Goal: Task Accomplishment & Management: Manage account settings

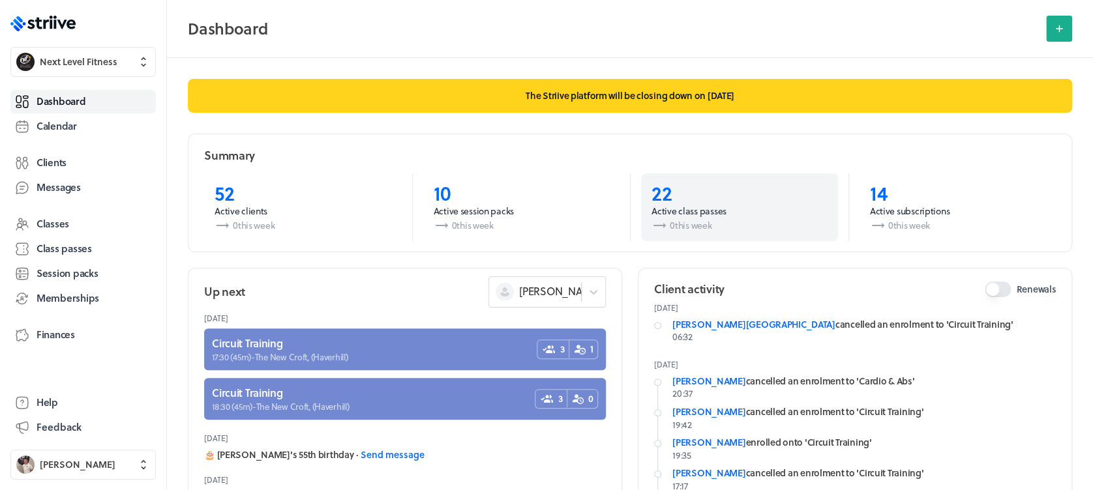
click at [666, 193] on p "22" at bounding box center [740, 192] width 176 height 23
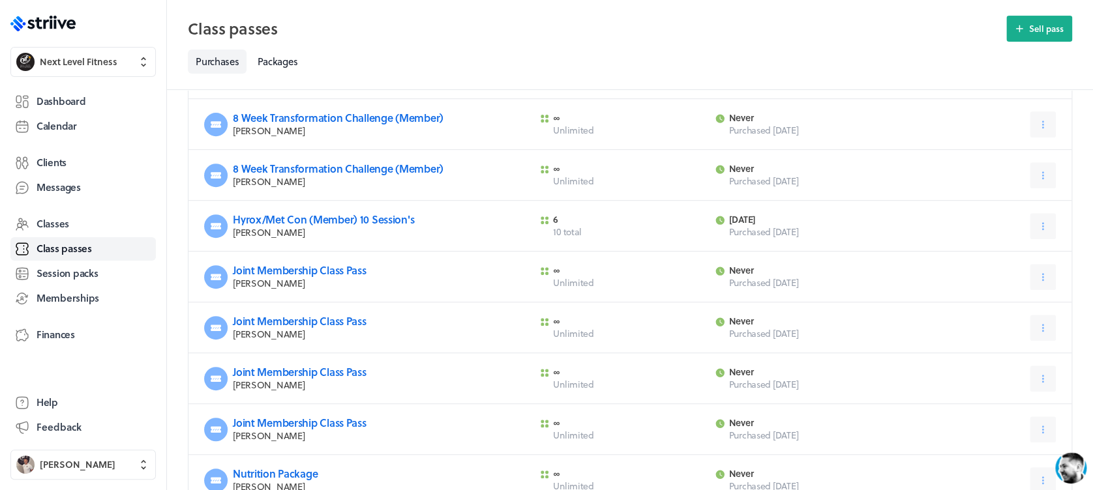
scroll to position [187, 0]
click at [1038, 273] on icon at bounding box center [1043, 279] width 12 height 12
click at [1014, 329] on span "Expire now" at bounding box center [1011, 334] width 44 height 12
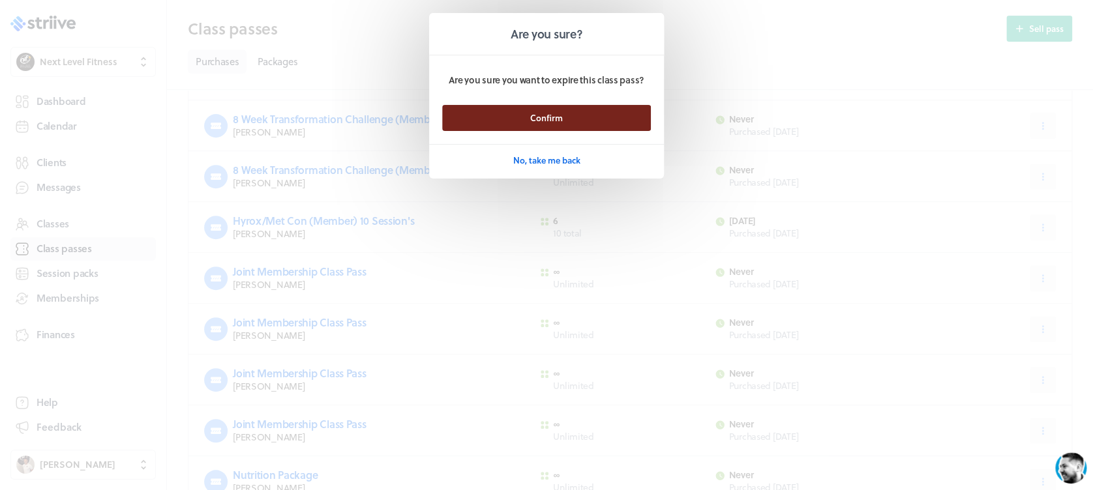
click at [635, 127] on button "Confirm" at bounding box center [546, 118] width 209 height 26
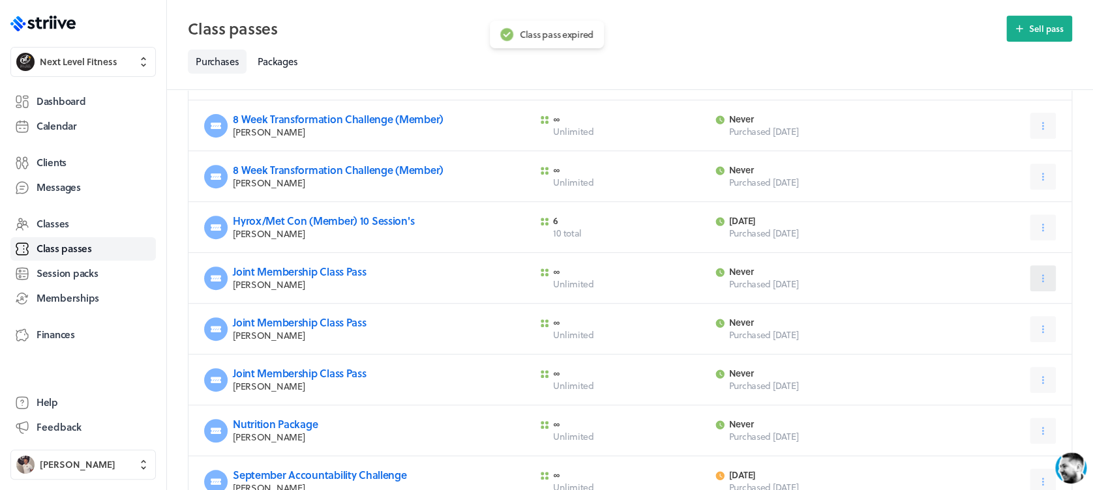
click at [1037, 280] on icon at bounding box center [1043, 279] width 12 height 12
click at [1021, 329] on span "Expire now" at bounding box center [1011, 334] width 44 height 12
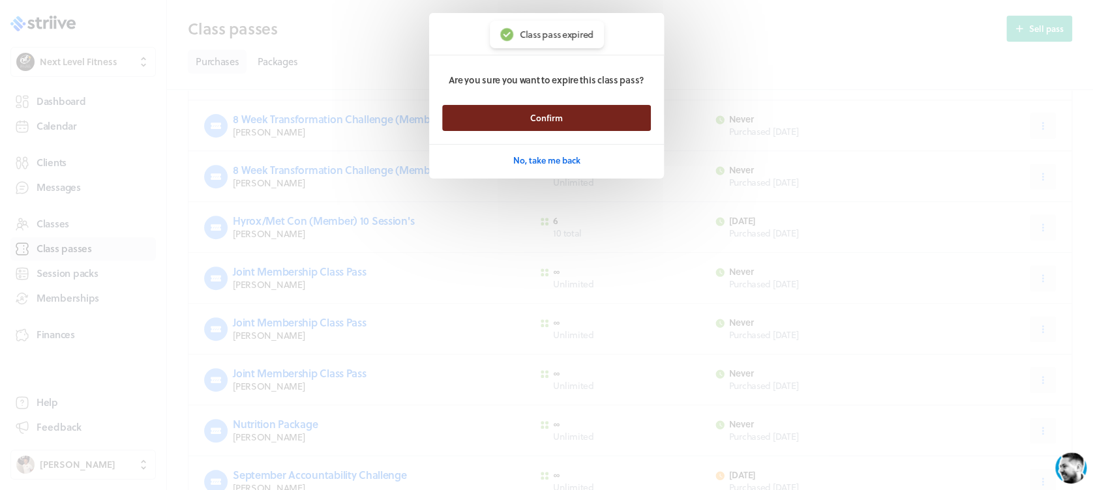
click at [622, 105] on button "Confirm" at bounding box center [546, 118] width 209 height 26
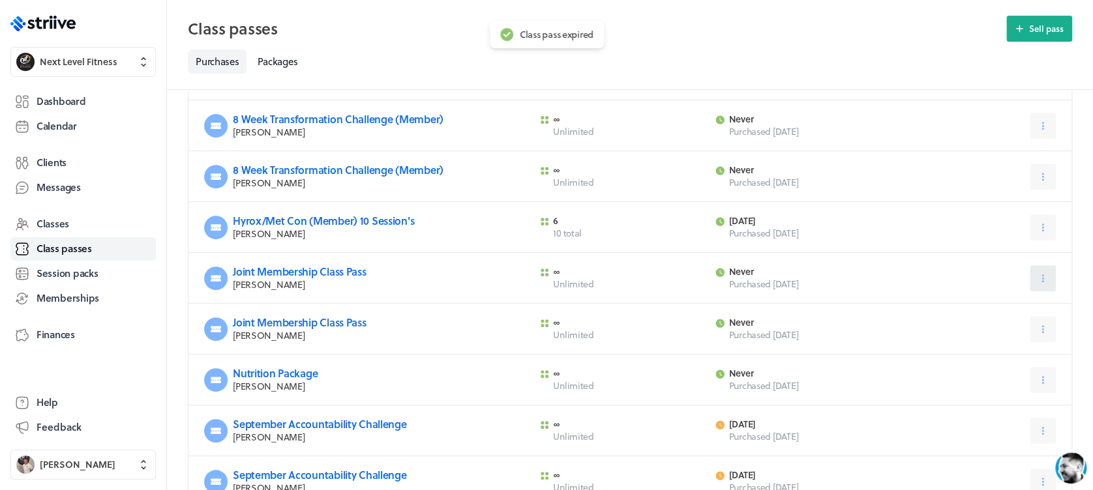
click at [1033, 275] on button at bounding box center [1043, 278] width 26 height 26
click at [999, 331] on span "Expire now" at bounding box center [1011, 334] width 44 height 12
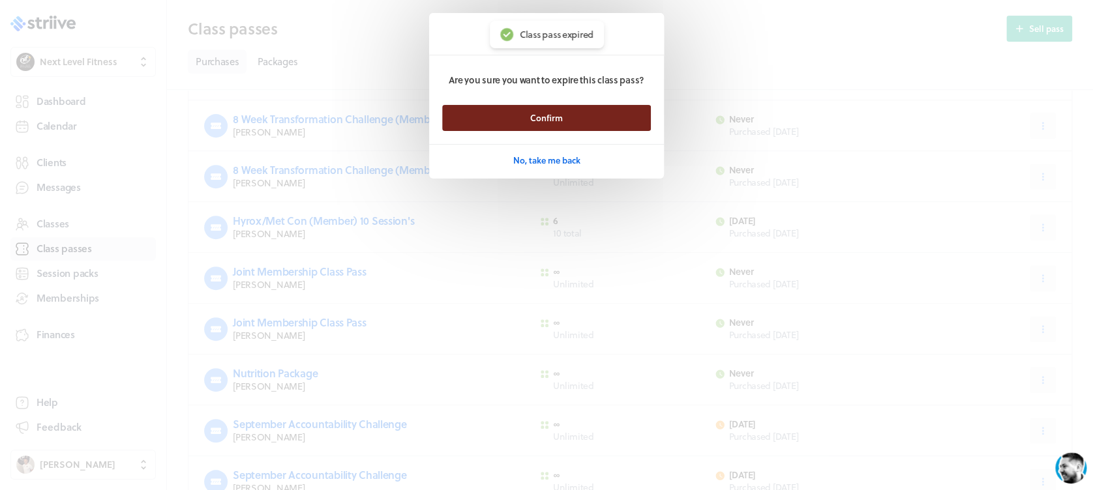
click at [633, 115] on button "Confirm" at bounding box center [546, 118] width 209 height 26
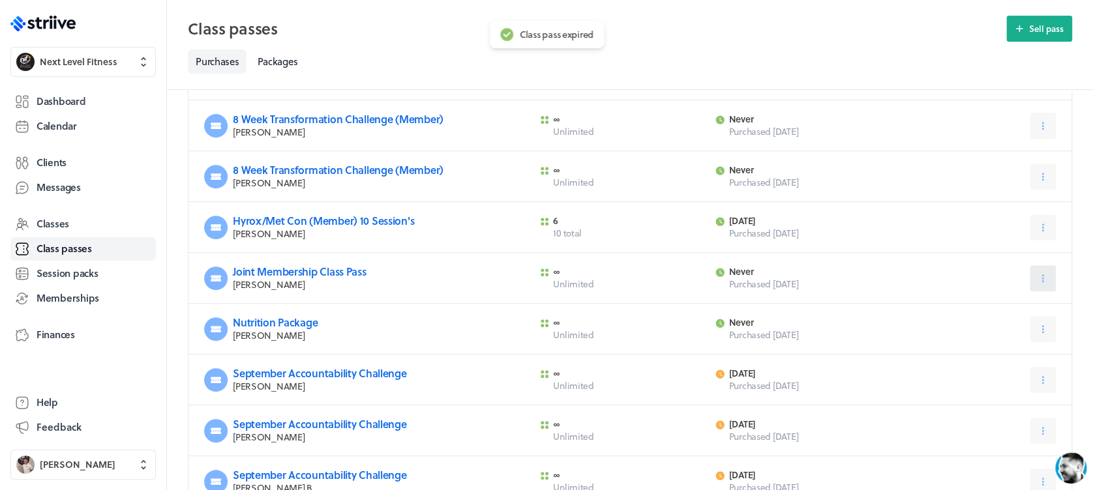
click at [1040, 283] on icon at bounding box center [1043, 279] width 12 height 12
click at [1010, 333] on span "Expire now" at bounding box center [1011, 334] width 44 height 12
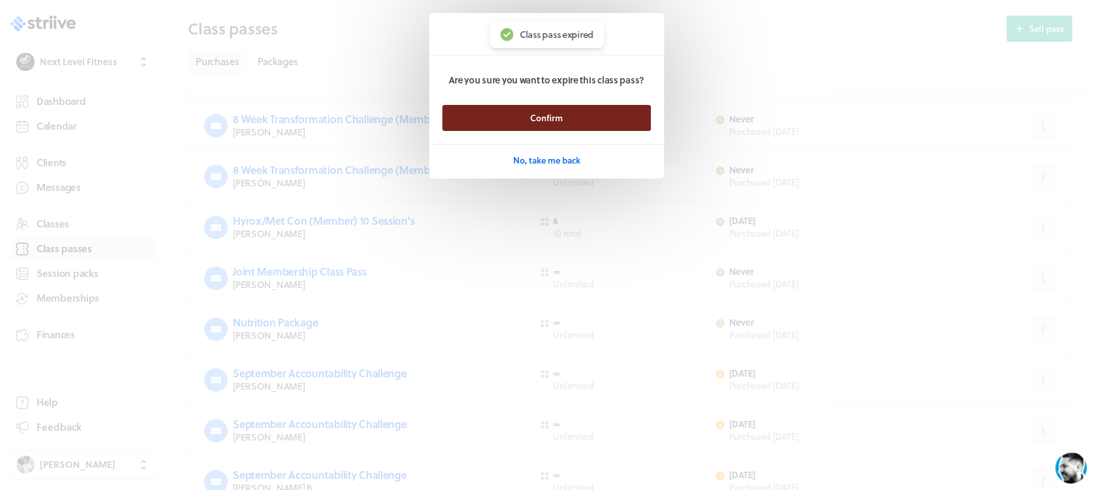
click at [606, 115] on button "Confirm" at bounding box center [546, 118] width 209 height 26
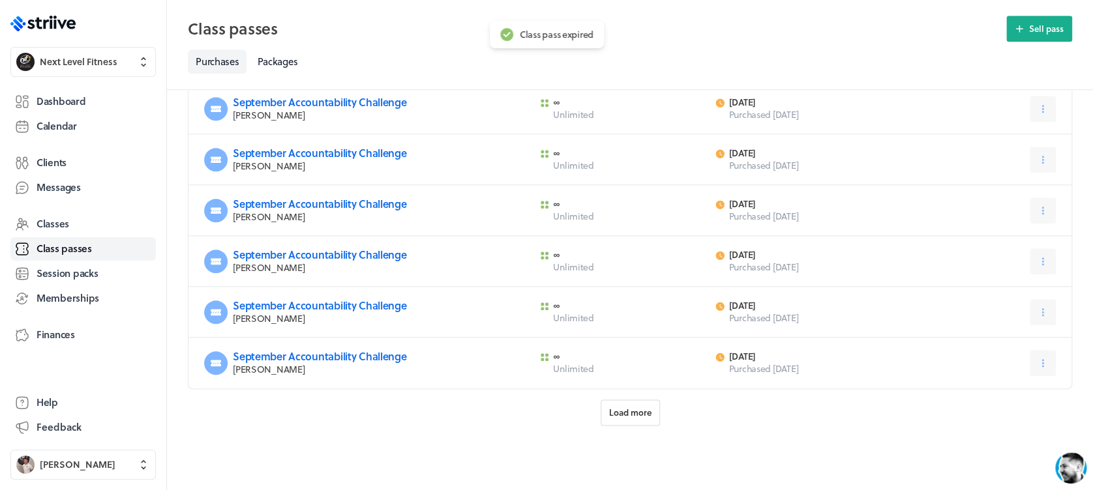
scroll to position [0, 0]
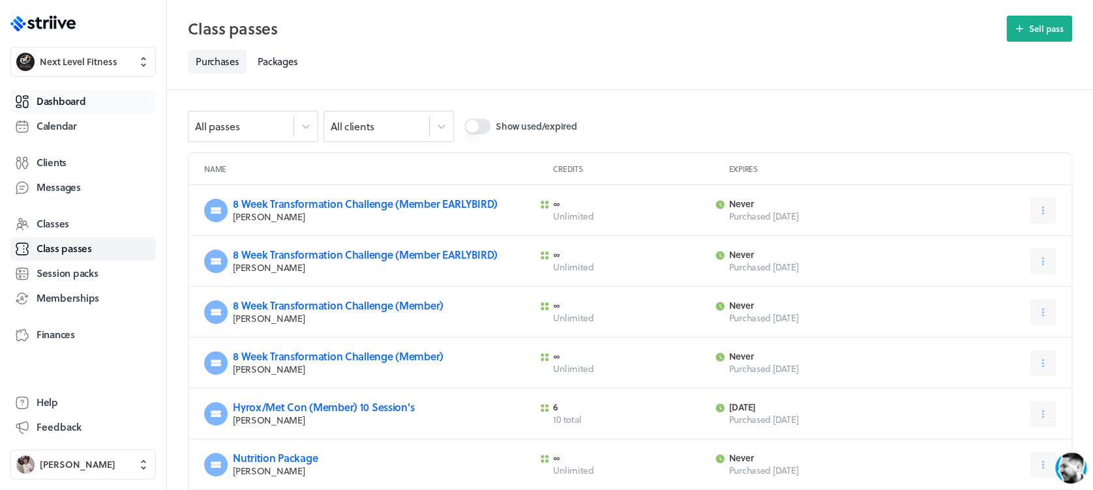
click at [90, 90] on link "Dashboard" at bounding box center [82, 101] width 145 height 23
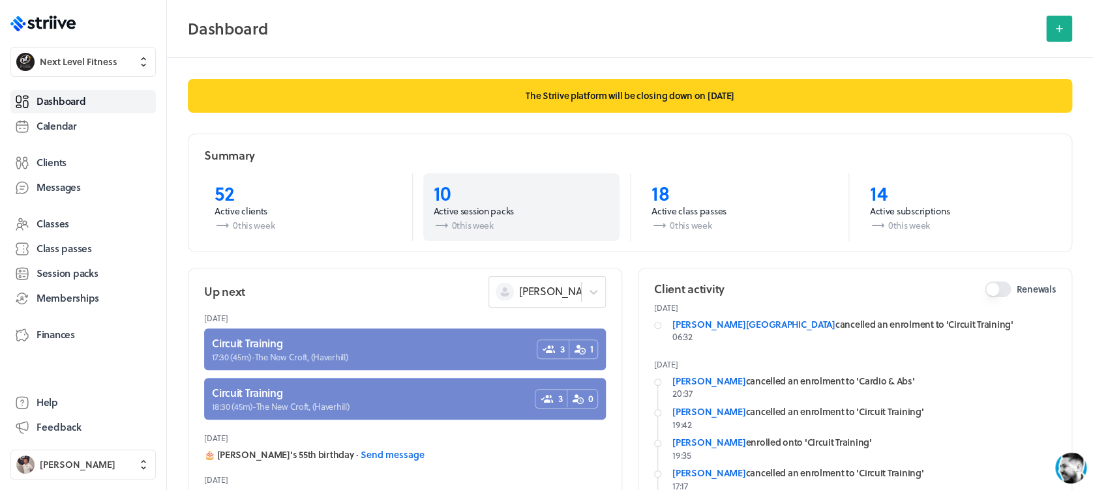
click at [484, 207] on p "Active session packs" at bounding box center [522, 211] width 176 height 13
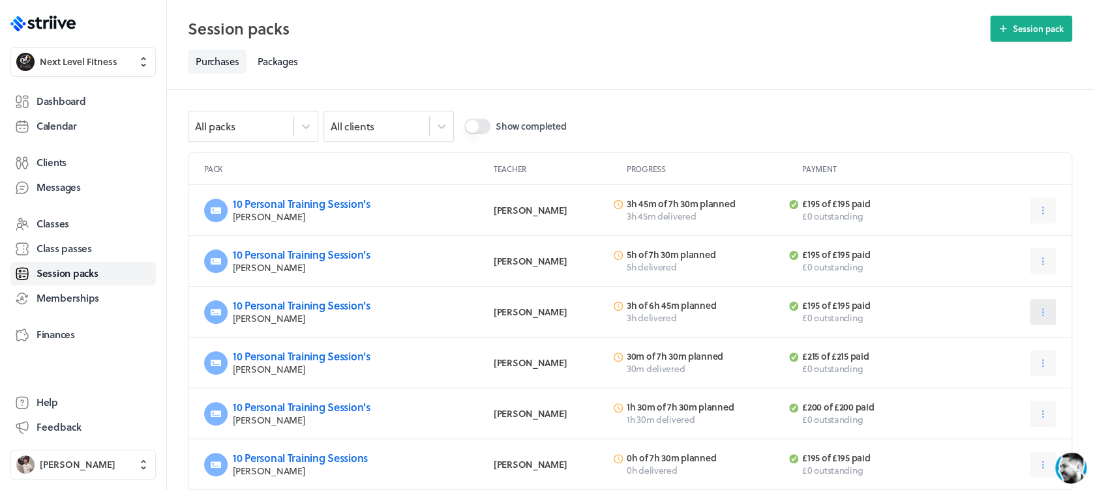
click at [1035, 314] on button at bounding box center [1043, 312] width 26 height 26
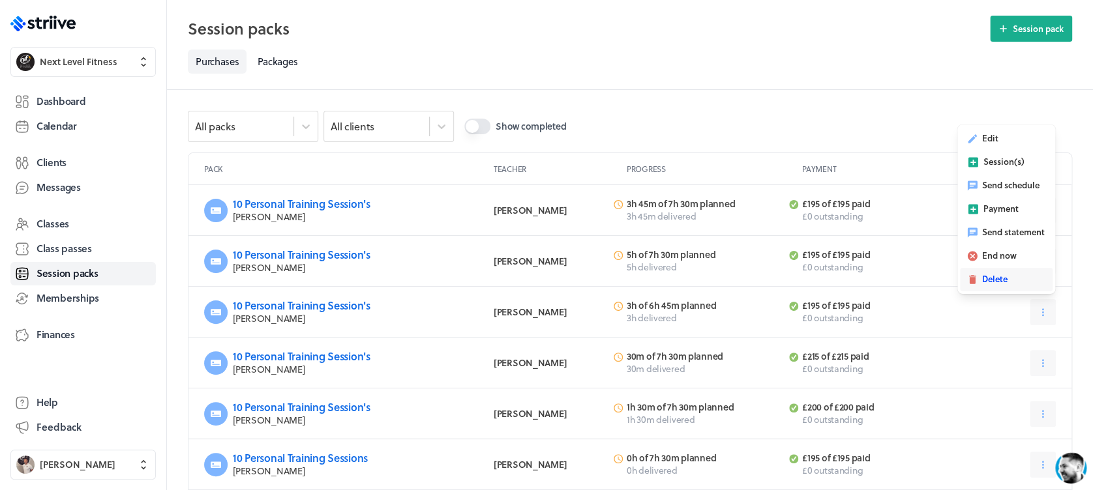
click at [989, 272] on button "Delete" at bounding box center [1006, 279] width 93 height 23
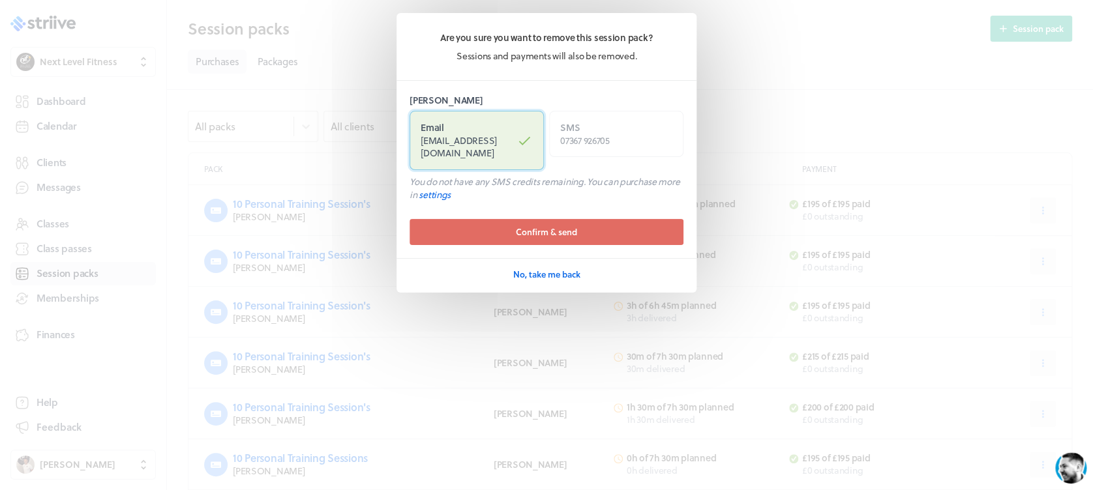
click at [511, 131] on label "Email [EMAIL_ADDRESS][DOMAIN_NAME]" at bounding box center [477, 140] width 134 height 59
click at [0, 0] on input "Email [EMAIL_ADDRESS][DOMAIN_NAME]" at bounding box center [0, 0] width 0 height 0
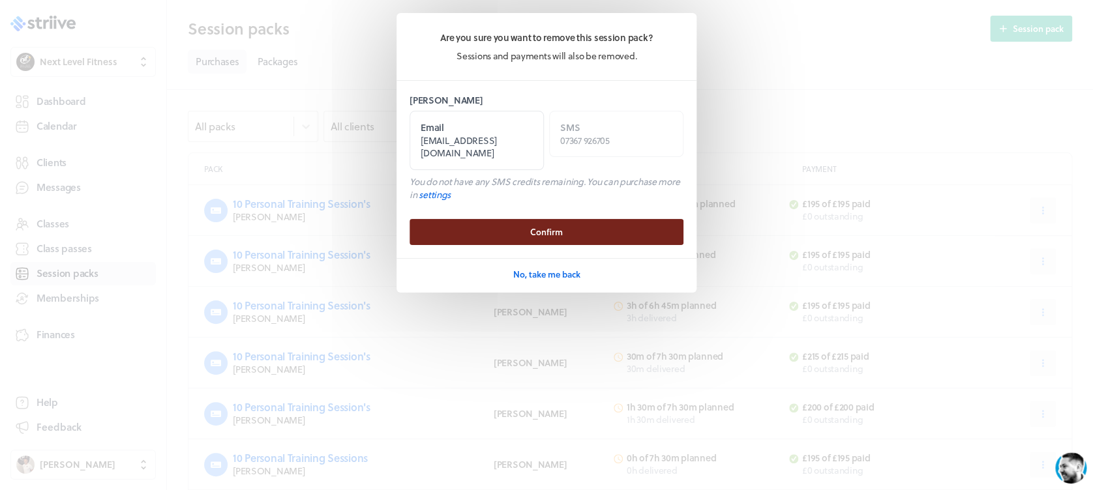
click at [552, 226] on span "Confirm" at bounding box center [546, 232] width 33 height 12
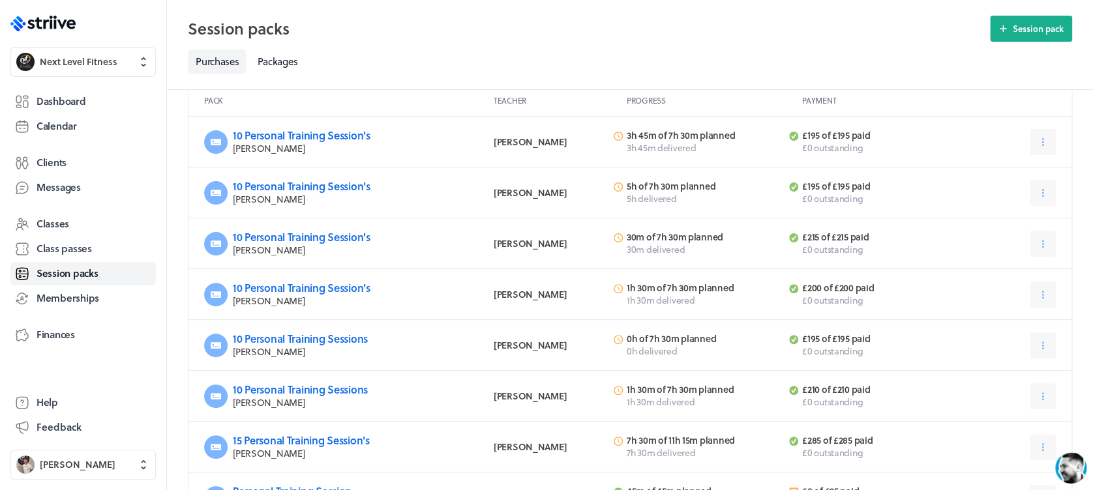
scroll to position [69, 0]
click at [1034, 346] on button at bounding box center [1043, 345] width 26 height 26
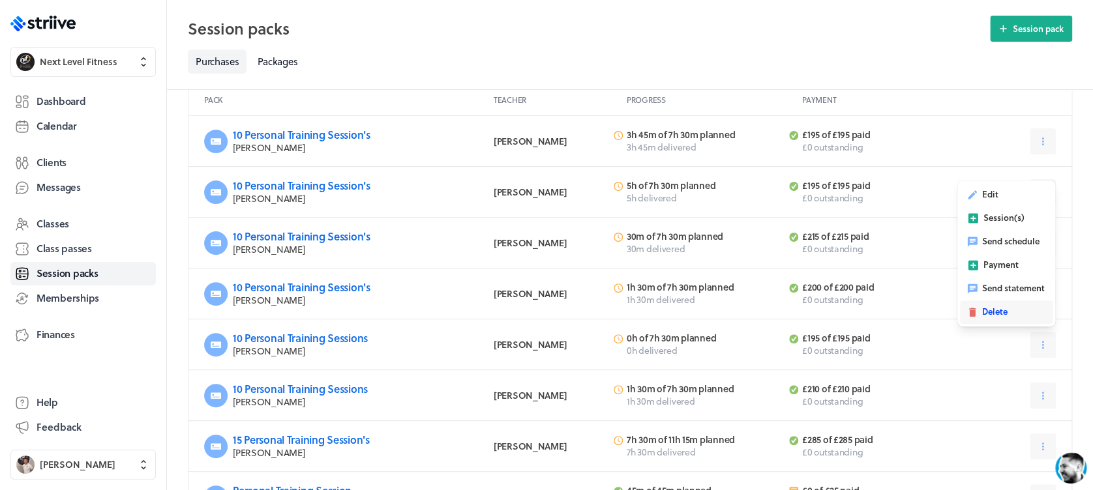
click at [1006, 314] on span "Delete" at bounding box center [994, 312] width 25 height 12
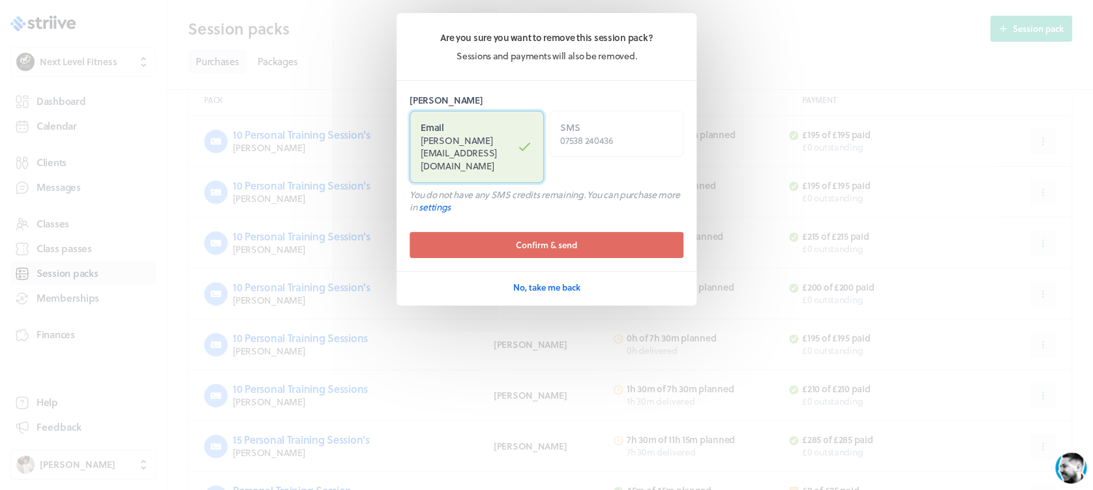
click at [491, 132] on label "Email [PERSON_NAME][EMAIL_ADDRESS][DOMAIN_NAME]" at bounding box center [477, 147] width 134 height 72
click at [0, 0] on input "Email [PERSON_NAME][EMAIL_ADDRESS][DOMAIN_NAME]" at bounding box center [0, 0] width 0 height 0
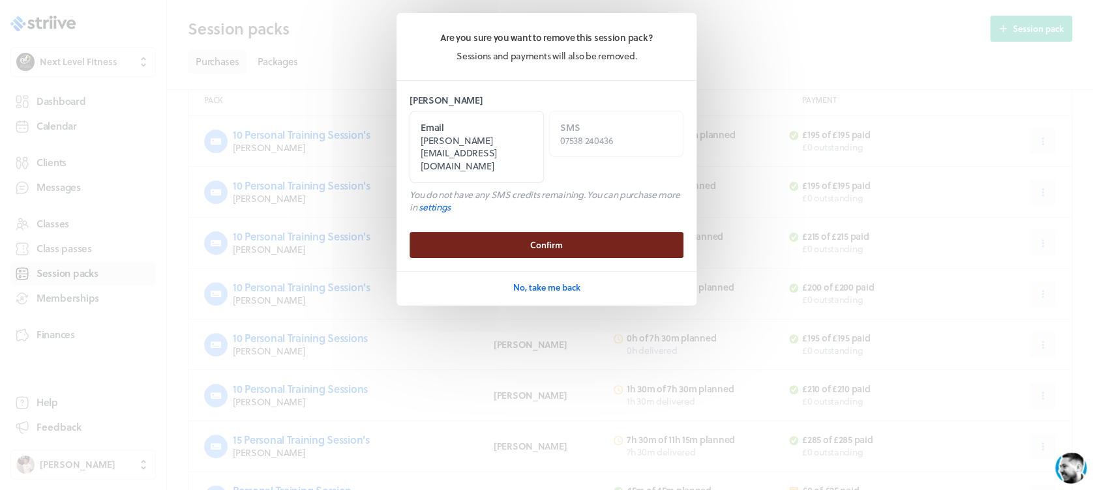
click at [549, 239] on span "Confirm" at bounding box center [546, 245] width 33 height 12
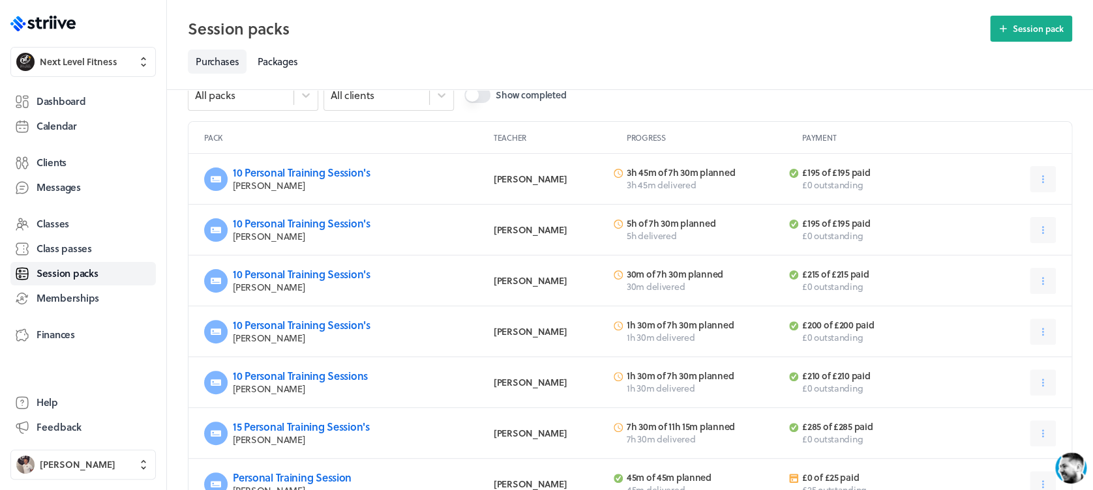
scroll to position [31, 0]
click at [1036, 188] on button at bounding box center [1043, 180] width 26 height 26
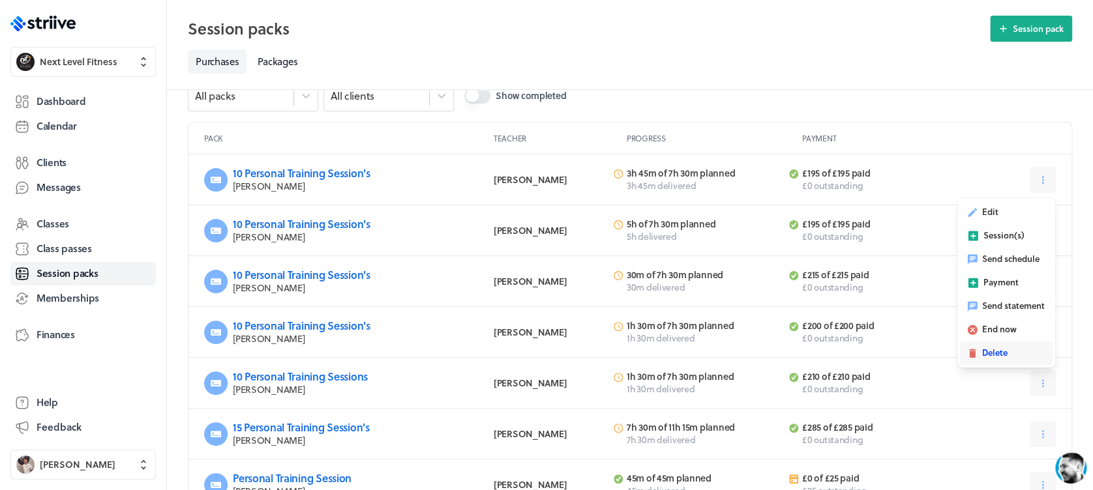
click at [1005, 345] on button "Delete" at bounding box center [1006, 353] width 93 height 23
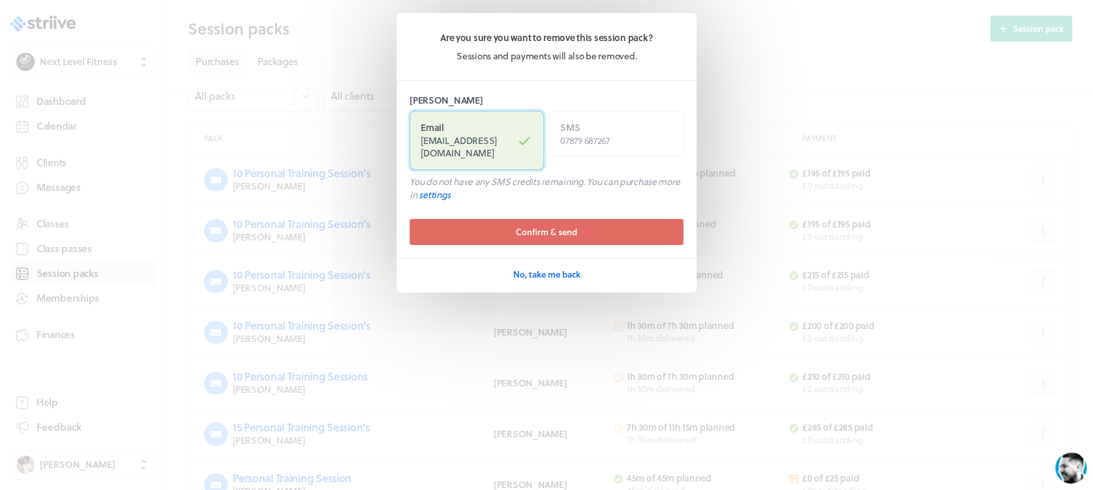
click at [486, 132] on label "Email [EMAIL_ADDRESS][DOMAIN_NAME]" at bounding box center [477, 140] width 134 height 59
click at [0, 0] on input "Email [EMAIL_ADDRESS][DOMAIN_NAME]" at bounding box center [0, 0] width 0 height 0
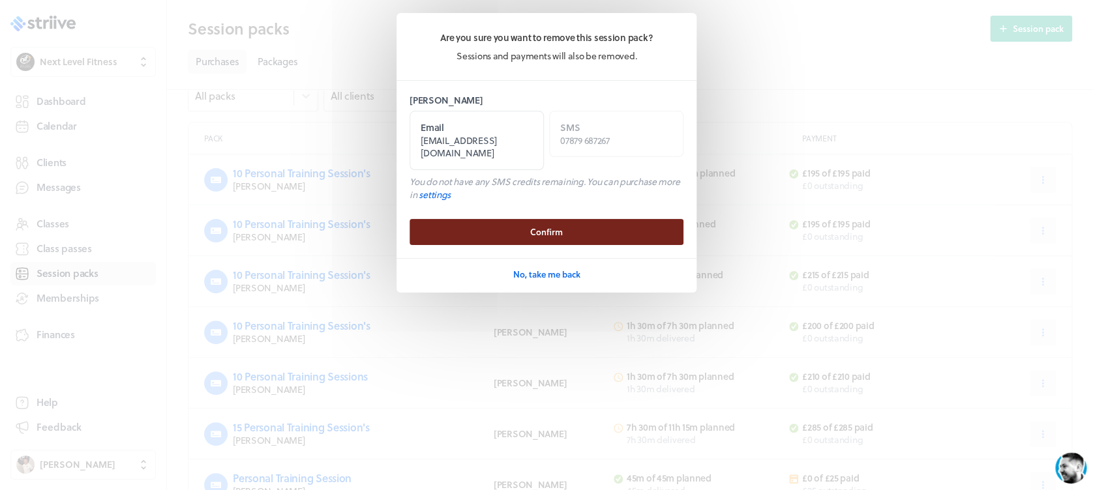
click at [570, 220] on button "Confirm" at bounding box center [547, 232] width 274 height 26
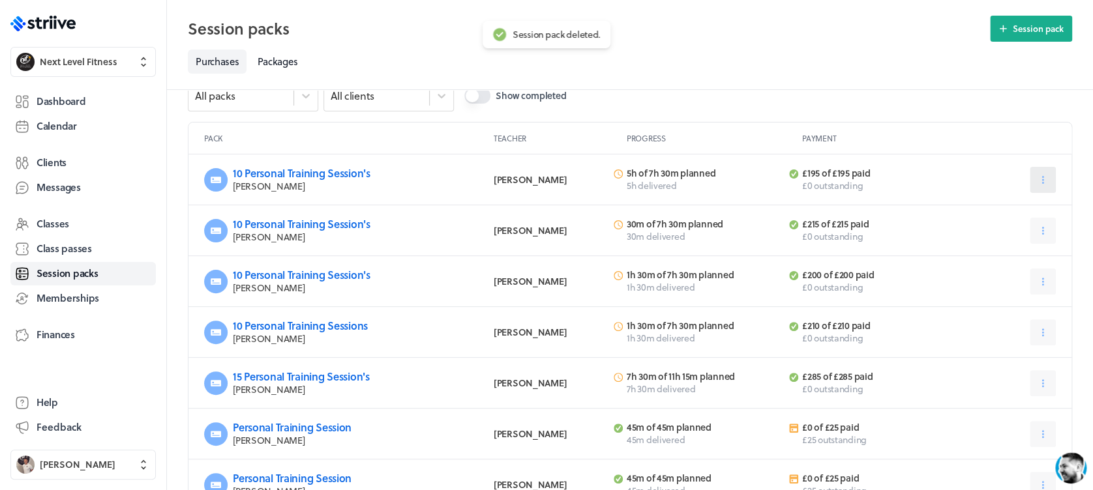
click at [1038, 181] on icon at bounding box center [1043, 180] width 12 height 12
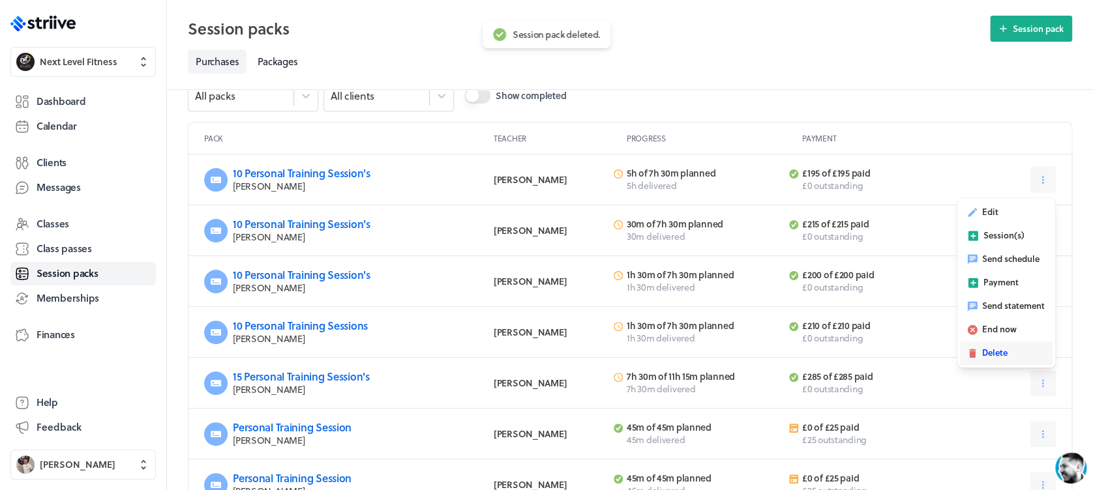
click at [1008, 348] on span "Delete" at bounding box center [994, 353] width 25 height 12
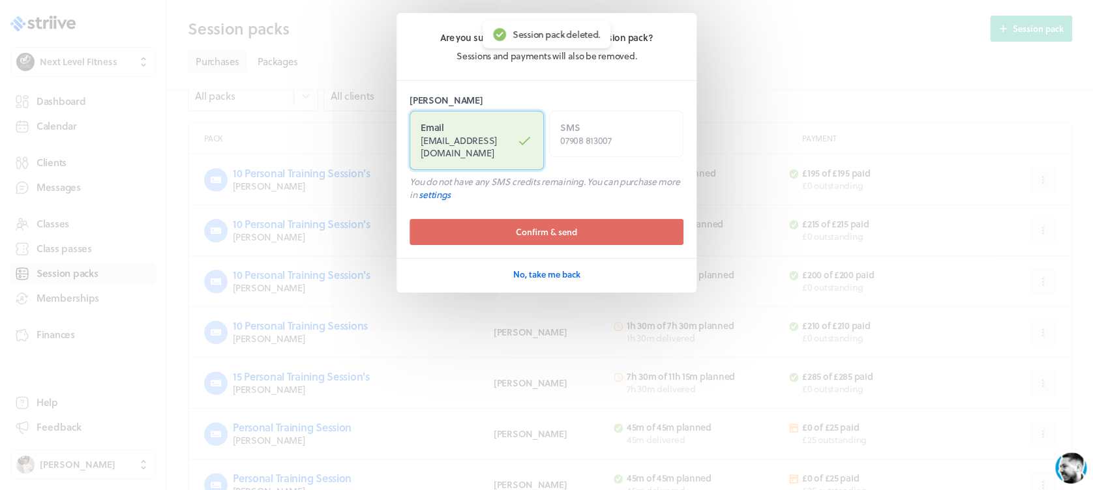
click at [475, 135] on span "[EMAIL_ADDRESS][DOMAIN_NAME]" at bounding box center [459, 147] width 76 height 27
click at [0, 0] on input "Email [EMAIL_ADDRESS][DOMAIN_NAME]" at bounding box center [0, 0] width 0 height 0
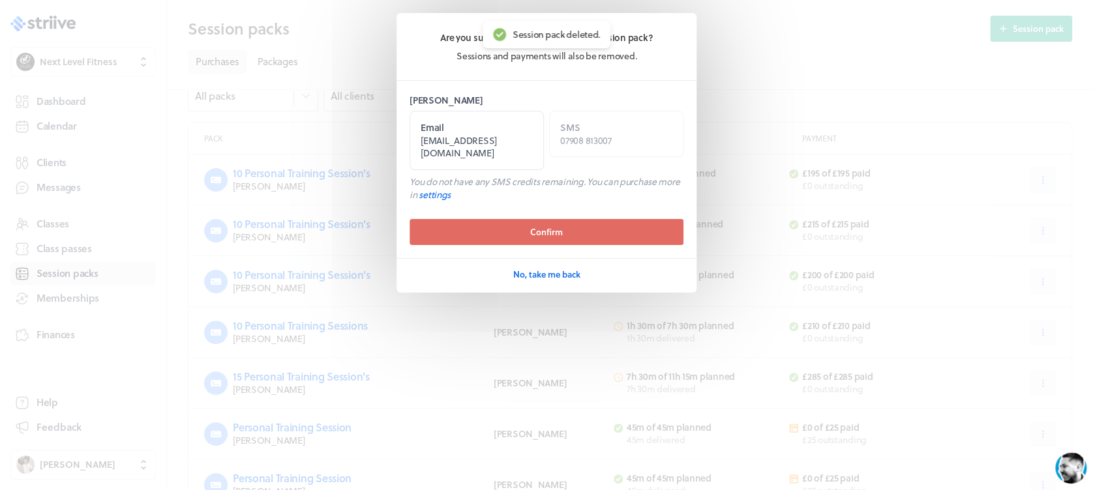
click at [550, 226] on span "Confirm" at bounding box center [546, 232] width 33 height 12
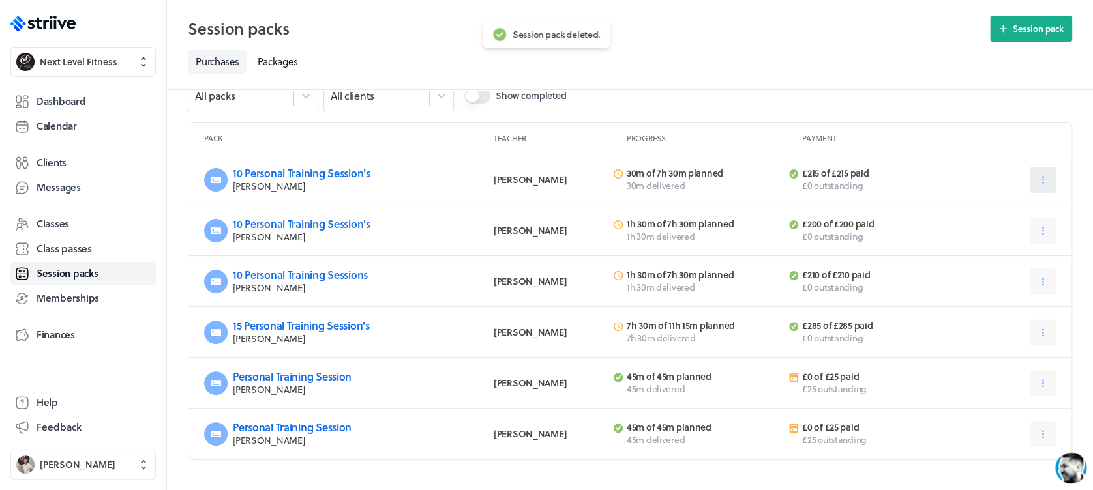
click at [1032, 183] on button at bounding box center [1043, 180] width 26 height 26
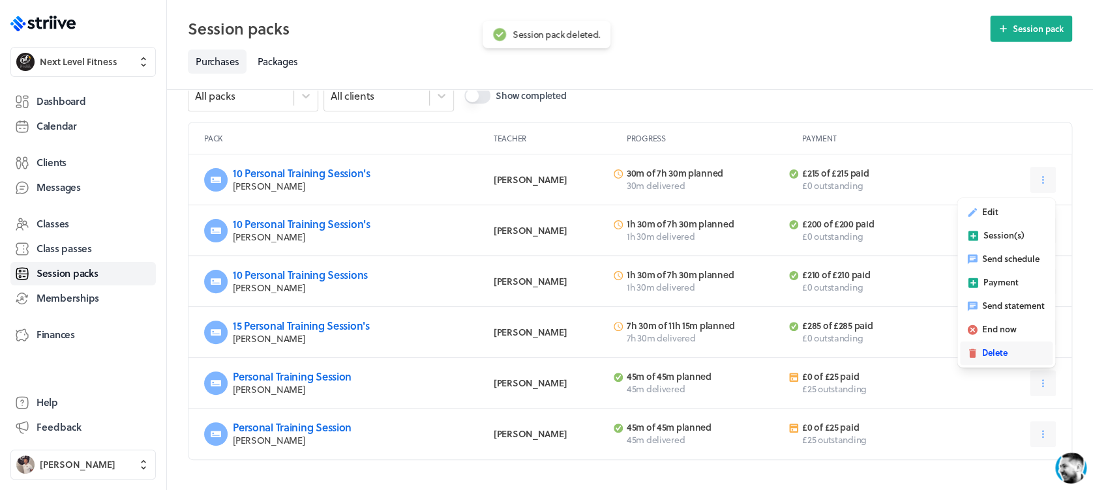
click at [997, 347] on span "Delete" at bounding box center [994, 353] width 25 height 12
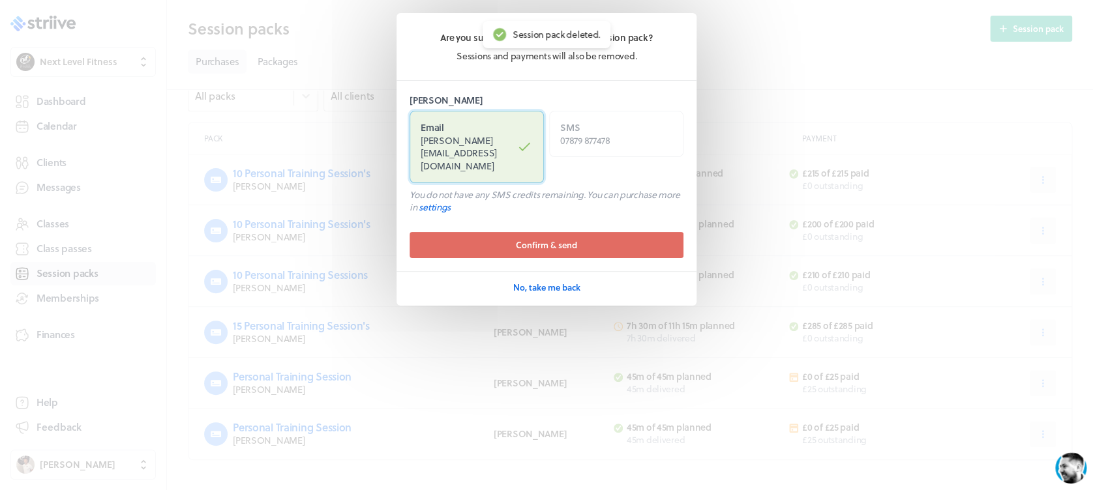
click at [503, 158] on label "Email [PERSON_NAME][EMAIL_ADDRESS][DOMAIN_NAME]" at bounding box center [477, 147] width 134 height 72
click at [0, 0] on input "Email [PERSON_NAME][EMAIL_ADDRESS][DOMAIN_NAME]" at bounding box center [0, 0] width 0 height 0
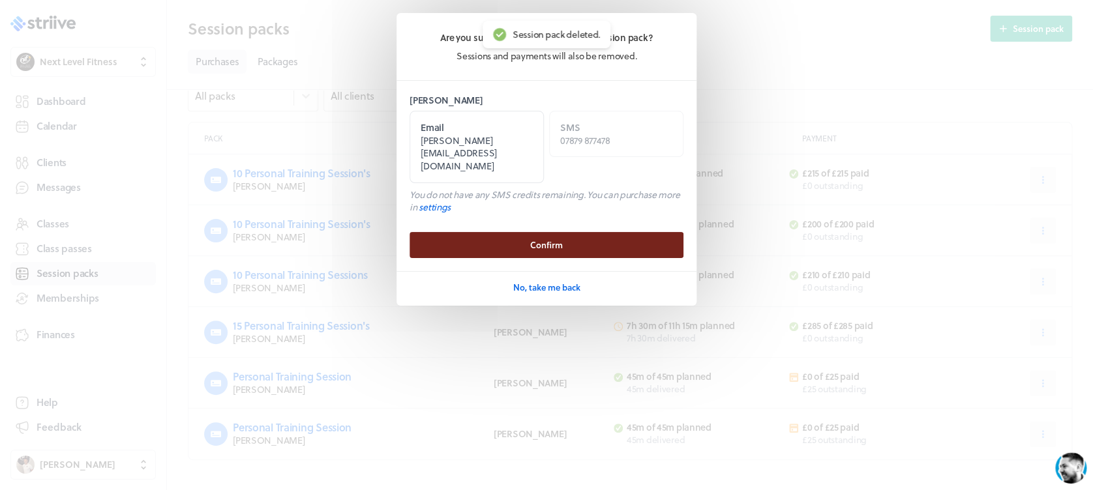
click at [554, 239] on span "Confirm" at bounding box center [546, 245] width 33 height 12
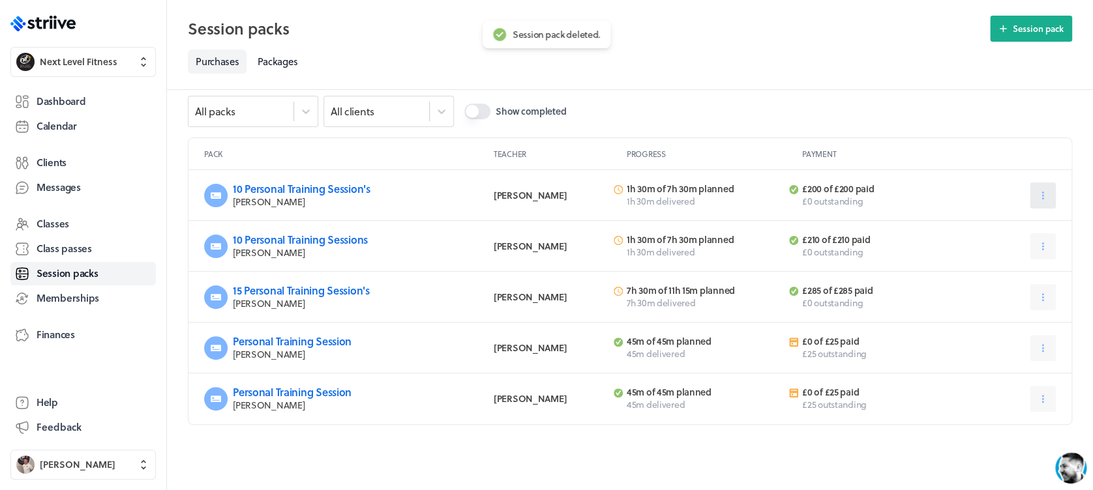
scroll to position [14, 0]
click at [1042, 192] on icon at bounding box center [1043, 196] width 2 height 8
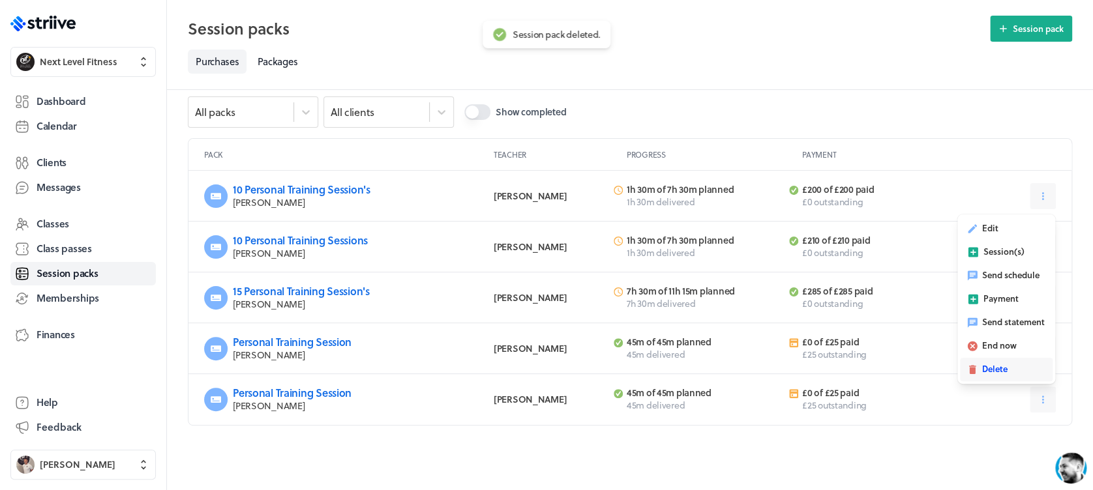
click at [1002, 360] on button "Delete" at bounding box center [1006, 369] width 93 height 23
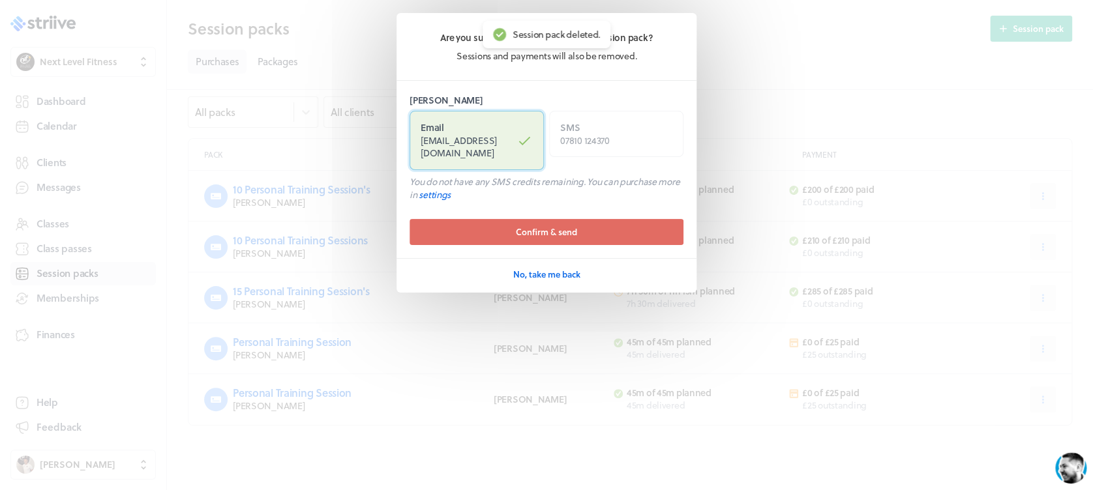
click at [480, 119] on label "Email [EMAIL_ADDRESS][DOMAIN_NAME]" at bounding box center [477, 140] width 134 height 59
click at [0, 0] on input "Email [EMAIL_ADDRESS][DOMAIN_NAME]" at bounding box center [0, 0] width 0 height 0
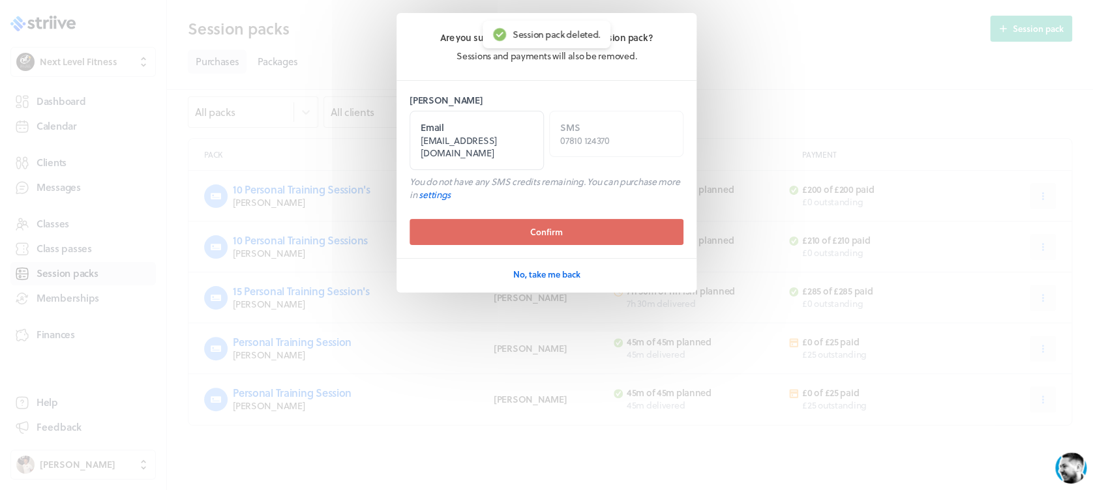
click at [554, 226] on span "Confirm" at bounding box center [546, 232] width 33 height 12
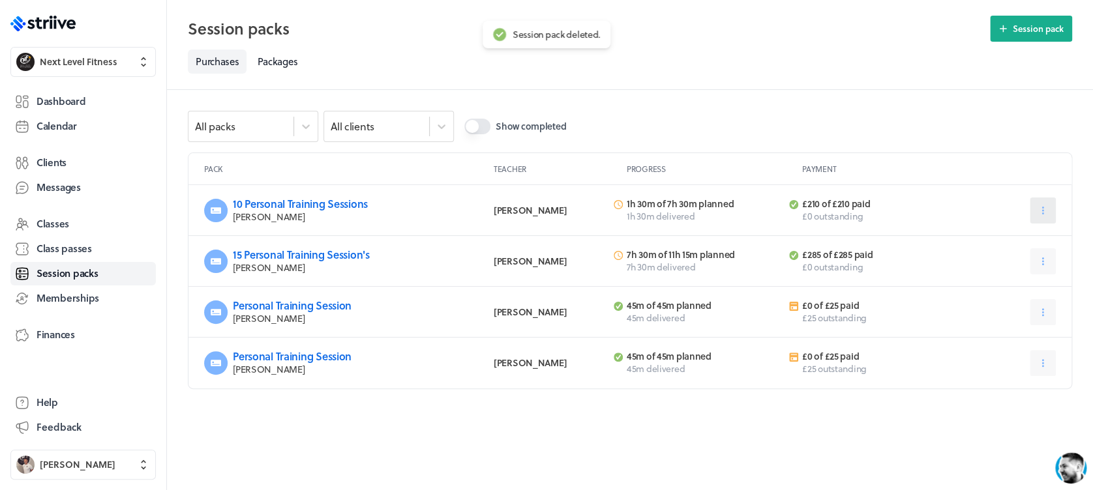
scroll to position [0, 0]
click at [1050, 205] on icon at bounding box center [1056, 211] width 12 height 12
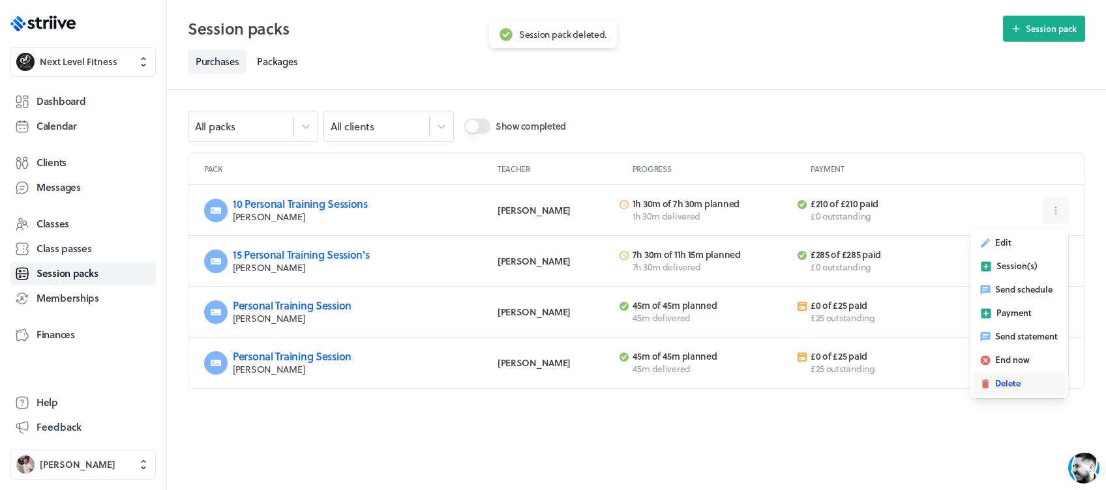
click at [1031, 383] on button "Delete" at bounding box center [1019, 383] width 93 height 23
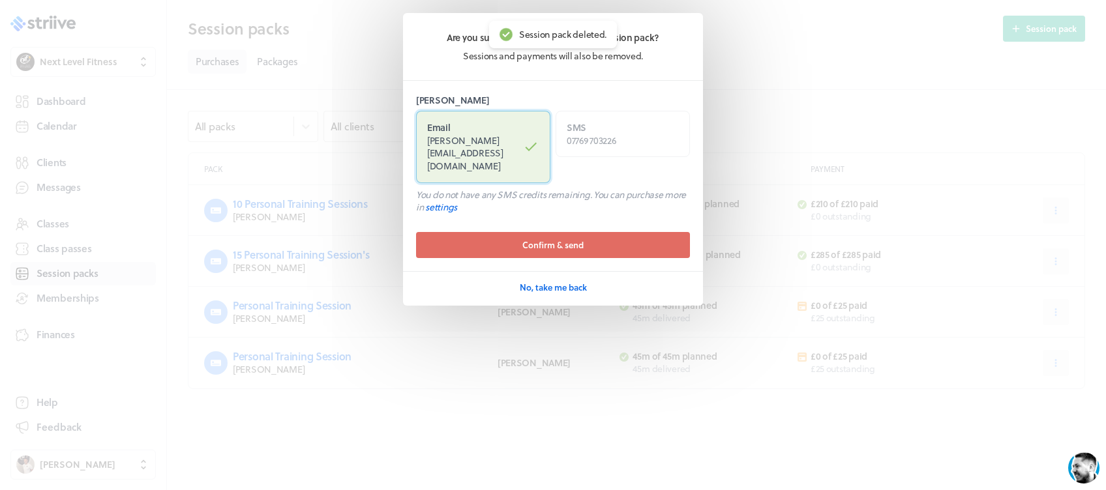
click at [501, 127] on label "Email [PERSON_NAME][EMAIL_ADDRESS][DOMAIN_NAME]" at bounding box center [483, 147] width 134 height 72
click at [0, 0] on input "Email [PERSON_NAME][EMAIL_ADDRESS][DOMAIN_NAME]" at bounding box center [0, 0] width 0 height 0
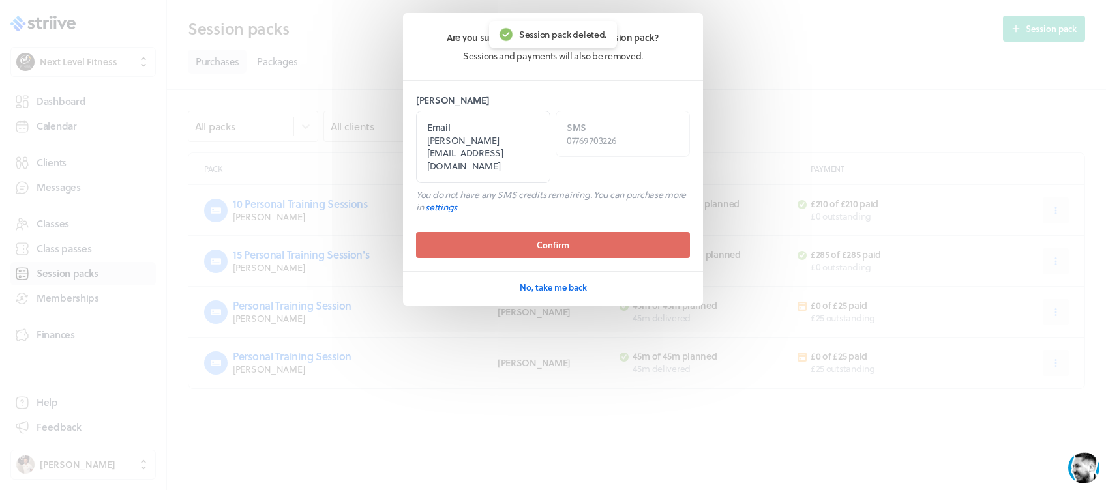
drag, startPoint x: 556, startPoint y: 215, endPoint x: 594, endPoint y: 225, distance: 39.1
click at [556, 239] on span "Confirm" at bounding box center [553, 245] width 33 height 12
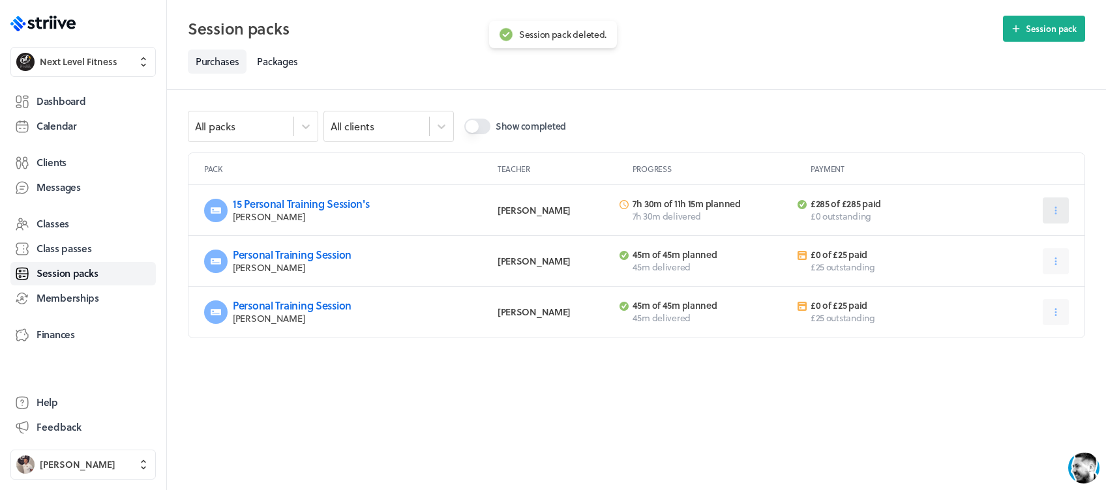
click at [1049, 202] on button at bounding box center [1056, 211] width 26 height 26
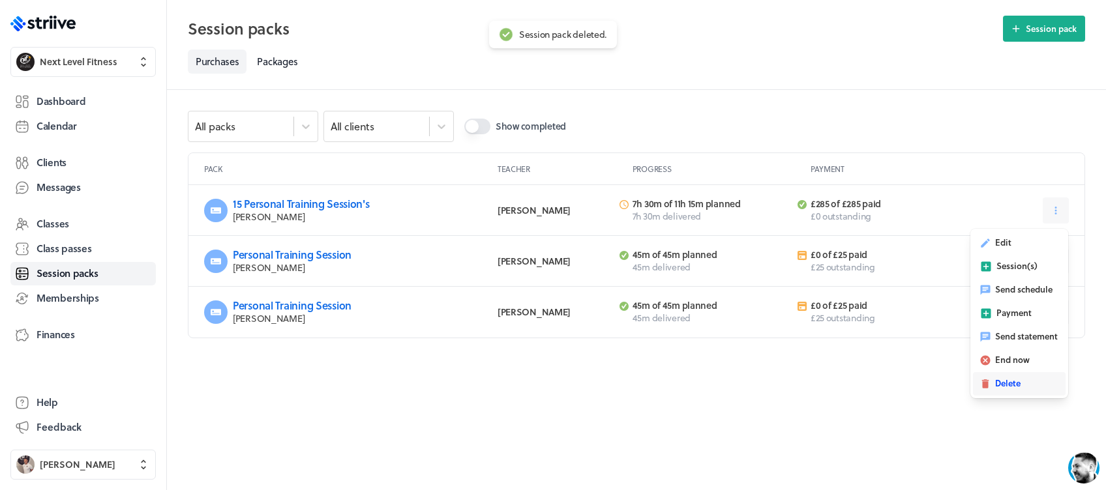
click at [997, 383] on span "Delete" at bounding box center [1007, 384] width 25 height 12
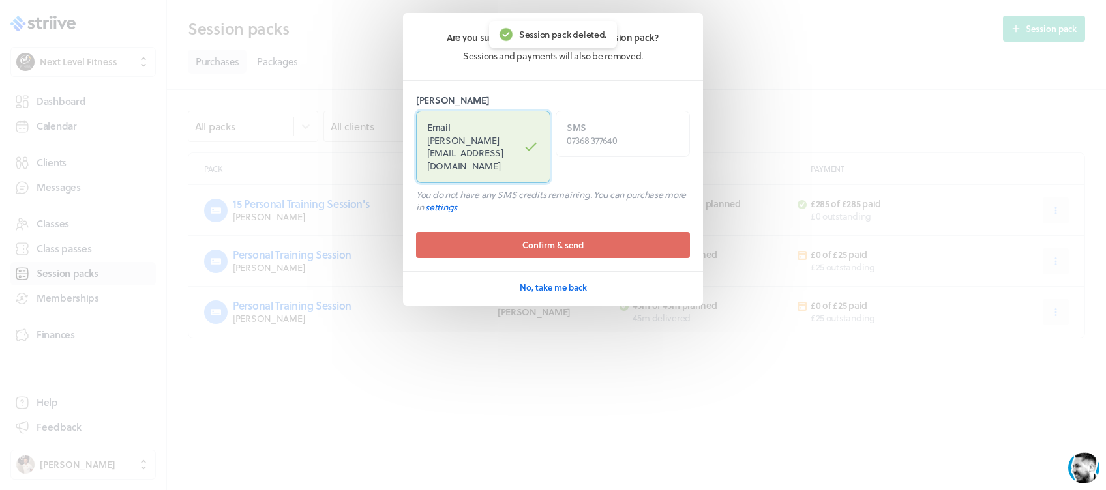
click at [492, 128] on label "Email [PERSON_NAME][EMAIL_ADDRESS][DOMAIN_NAME]" at bounding box center [483, 147] width 134 height 72
click at [0, 0] on input "Email [PERSON_NAME][EMAIL_ADDRESS][DOMAIN_NAME]" at bounding box center [0, 0] width 0 height 0
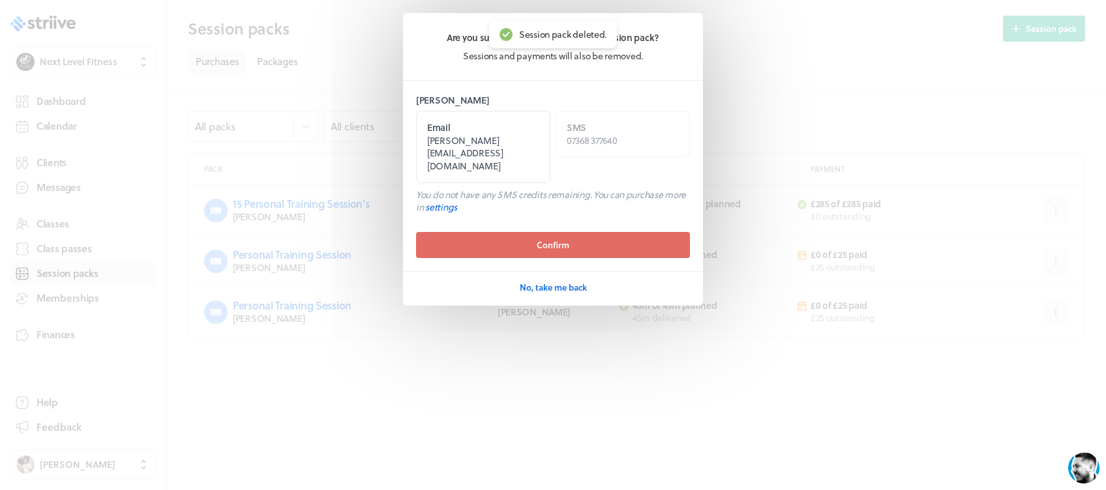
click at [553, 239] on span "Confirm" at bounding box center [553, 245] width 33 height 12
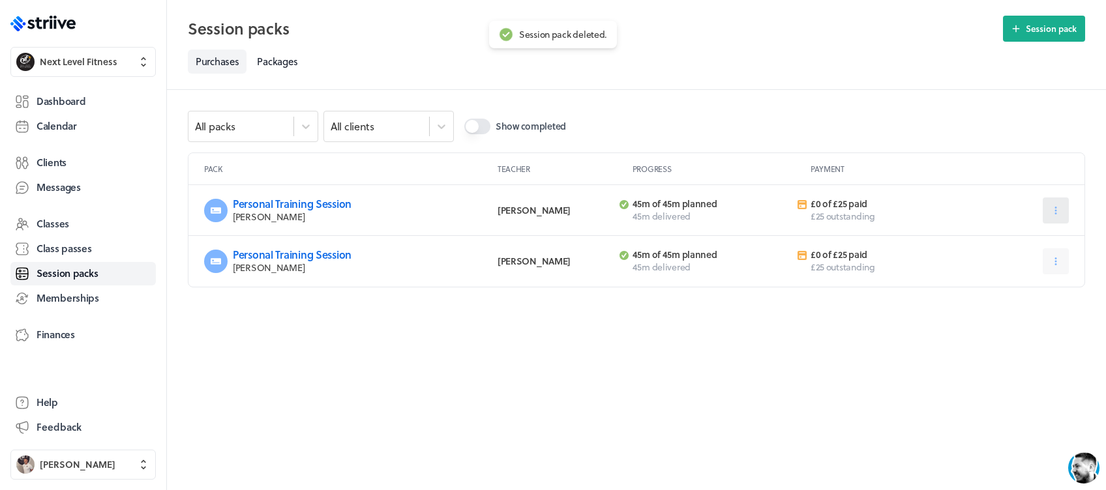
click at [1063, 213] on button at bounding box center [1056, 211] width 26 height 26
click at [1006, 339] on span "Delete" at bounding box center [1007, 337] width 25 height 12
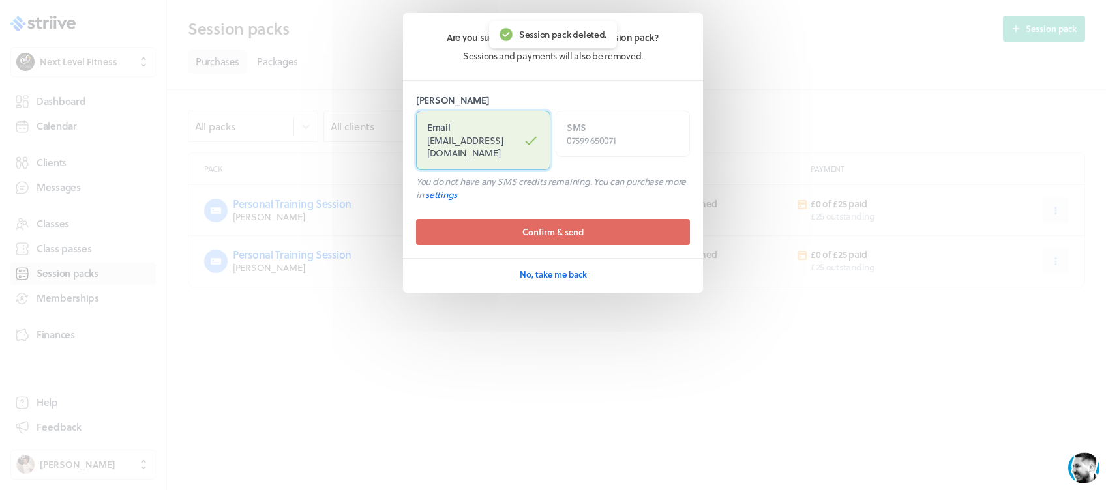
click at [509, 128] on label "Email [EMAIL_ADDRESS][DOMAIN_NAME]" at bounding box center [483, 140] width 134 height 59
click at [0, 0] on input "Email [EMAIL_ADDRESS][DOMAIN_NAME]" at bounding box center [0, 0] width 0 height 0
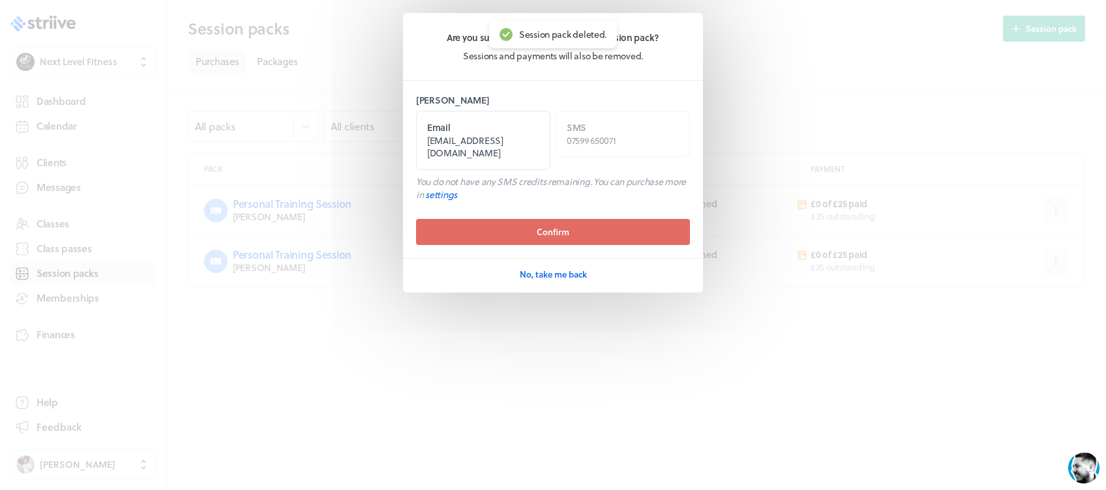
click at [562, 219] on button "Confirm" at bounding box center [553, 232] width 274 height 26
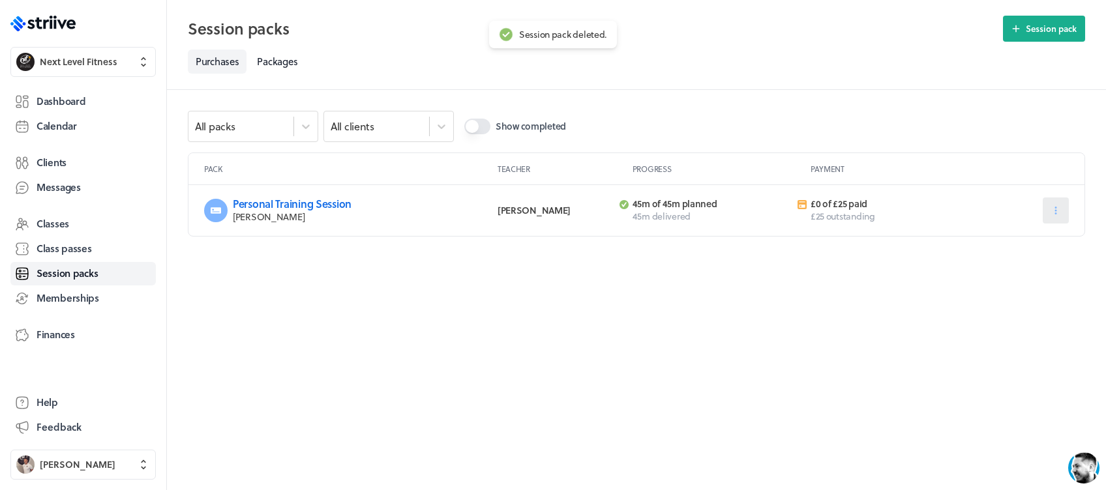
click at [1055, 210] on icon at bounding box center [1056, 211] width 2 height 8
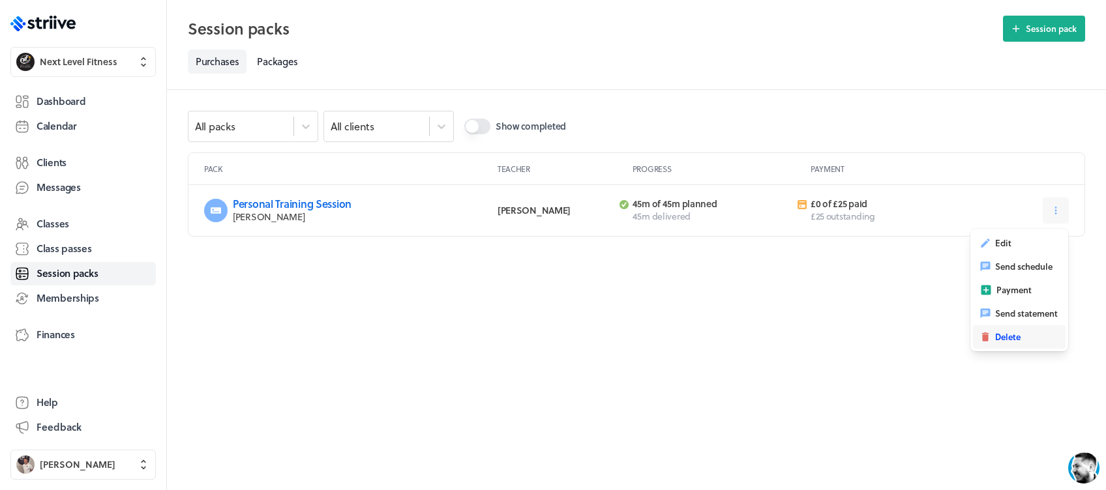
click at [1018, 337] on span "Delete" at bounding box center [1007, 337] width 25 height 12
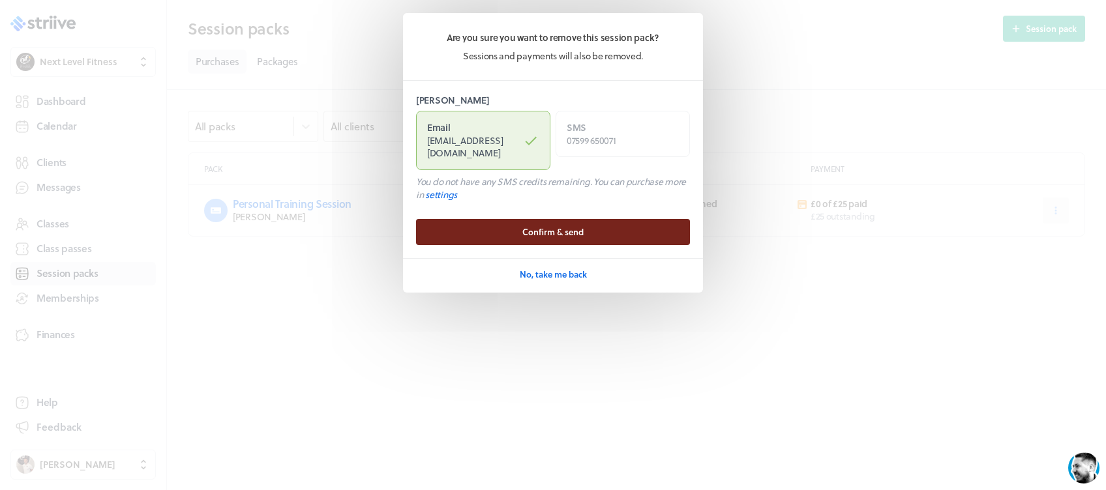
click at [627, 219] on button "Confirm & send" at bounding box center [553, 232] width 274 height 26
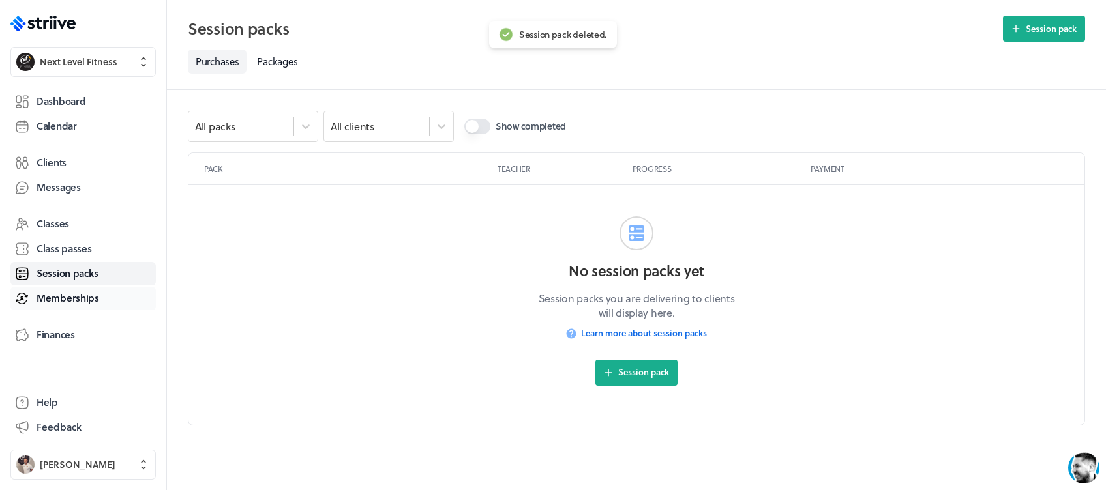
click at [80, 297] on span "Memberships" at bounding box center [68, 299] width 63 height 14
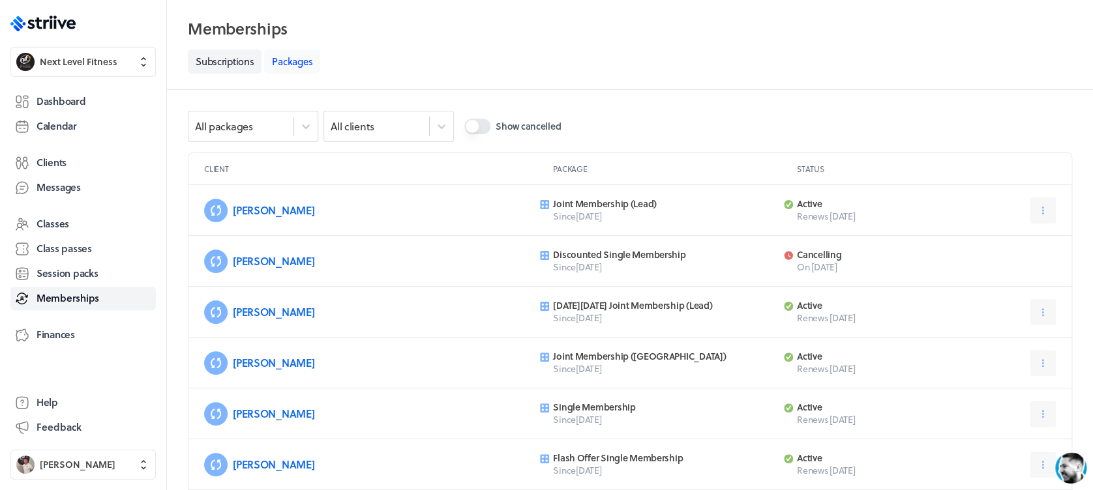
click at [294, 57] on link "Packages" at bounding box center [292, 62] width 56 height 24
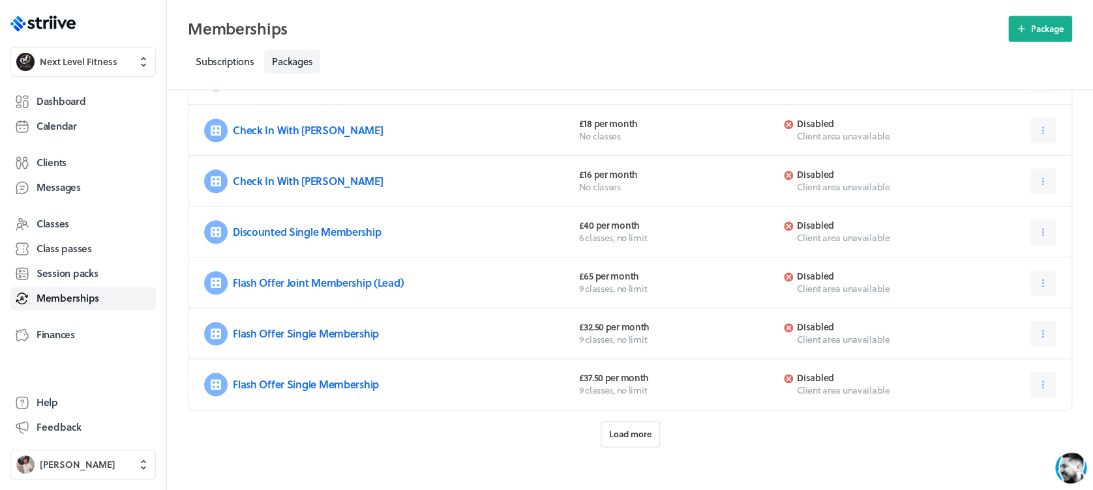
scroll to position [560, 0]
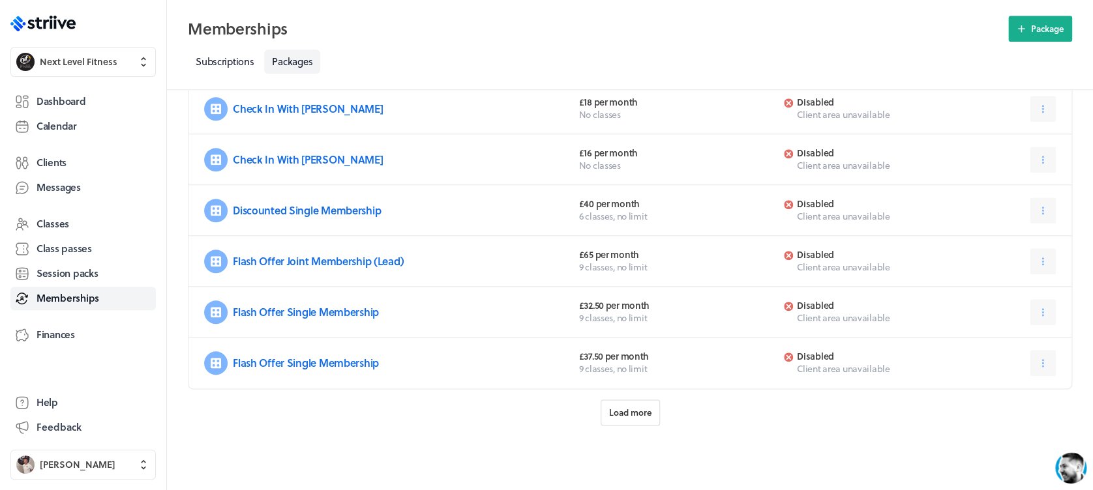
click at [616, 396] on div "Show archived Name Terms Status 10% Discounted Joint Membership (Lead) £72 per …" at bounding box center [630, 10] width 926 height 961
drag, startPoint x: 626, startPoint y: 408, endPoint x: 653, endPoint y: 411, distance: 27.5
click at [626, 409] on span "Load more" at bounding box center [630, 413] width 42 height 12
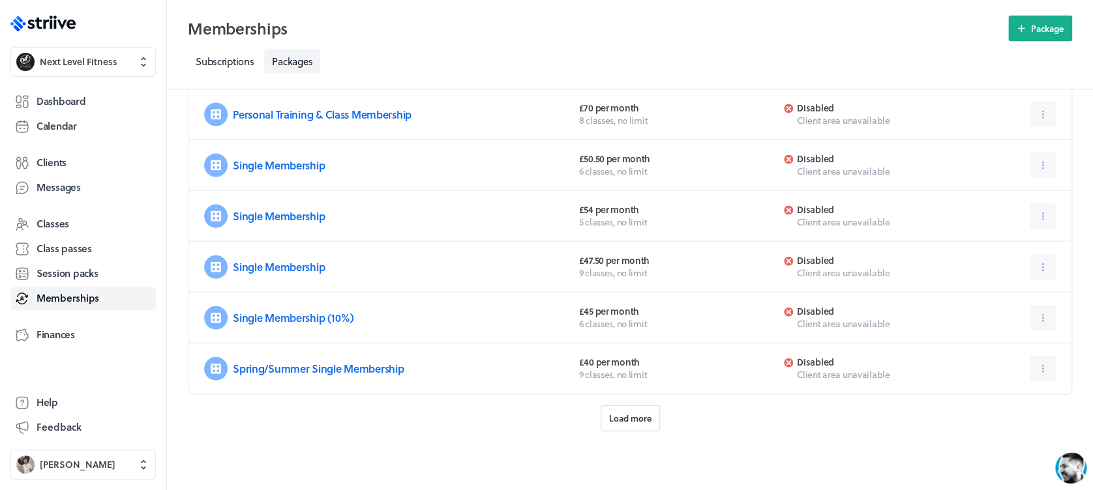
scroll to position [1323, 0]
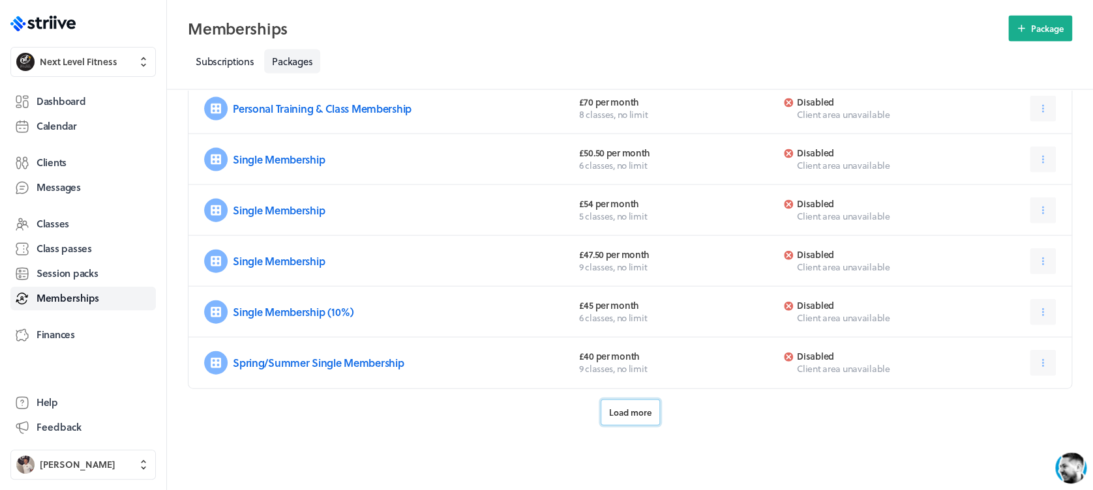
click at [626, 402] on button "Load more" at bounding box center [630, 413] width 59 height 26
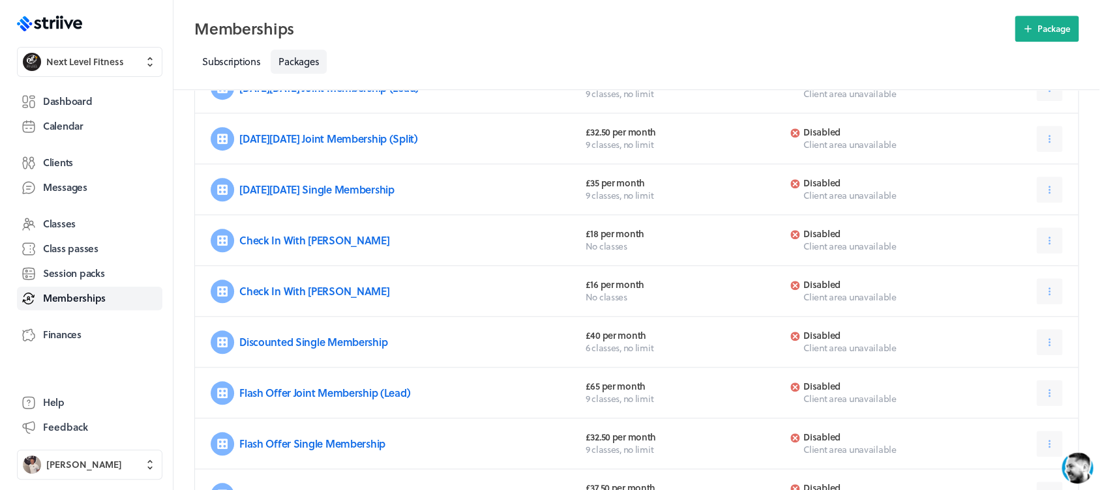
scroll to position [0, 0]
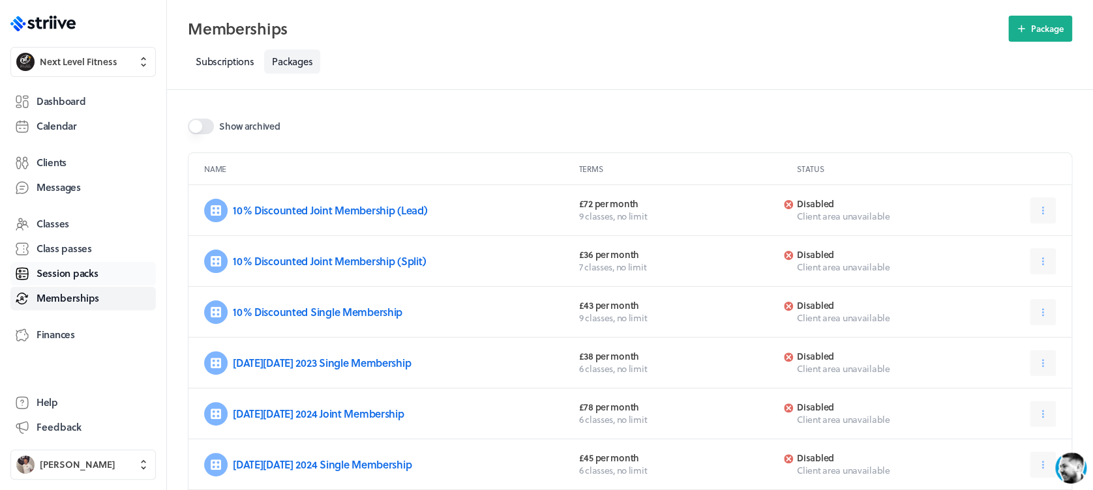
click at [97, 267] on span "Session packs" at bounding box center [67, 274] width 61 height 14
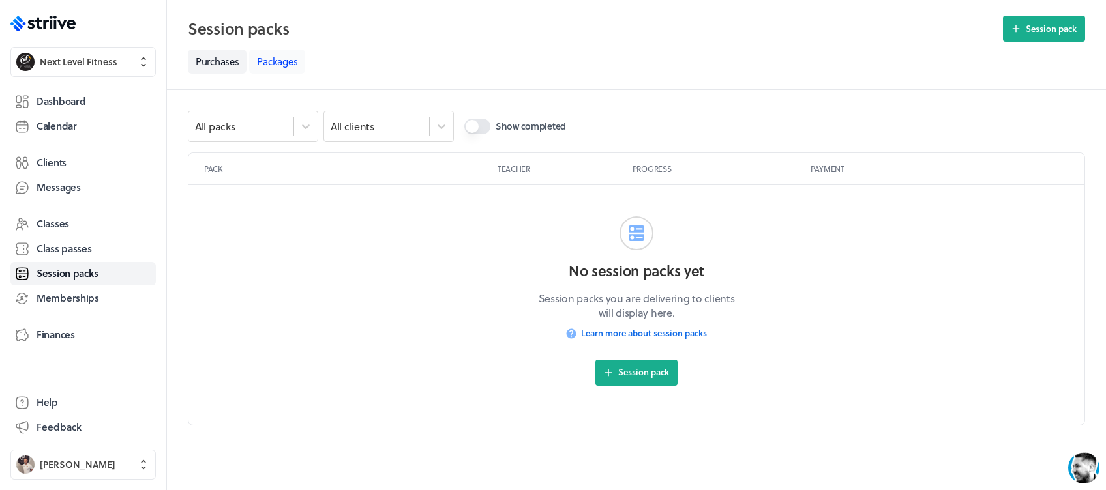
click at [287, 50] on link "Packages" at bounding box center [277, 62] width 56 height 24
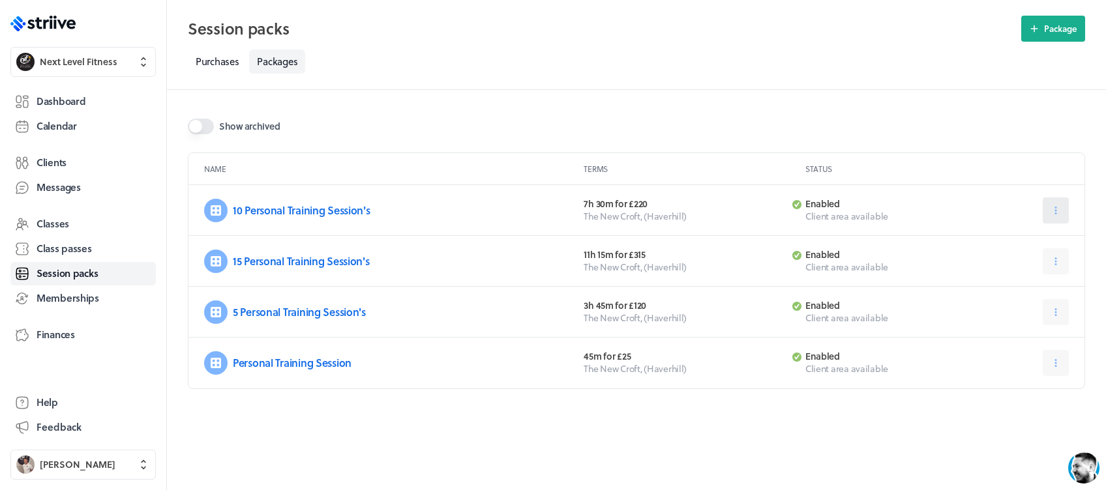
click at [1051, 202] on button at bounding box center [1056, 211] width 26 height 26
click at [1038, 250] on button "Edit" at bounding box center [1023, 243] width 86 height 23
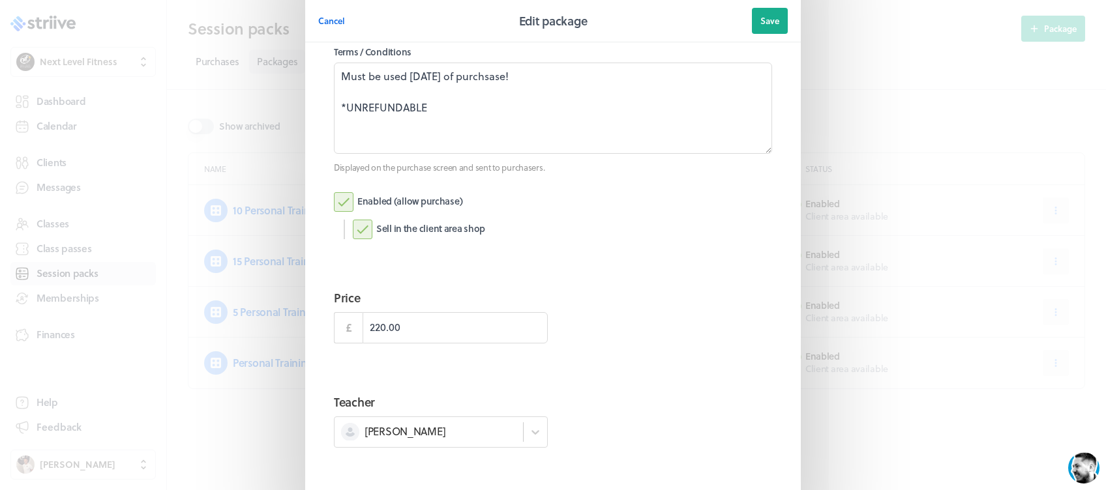
scroll to position [304, 0]
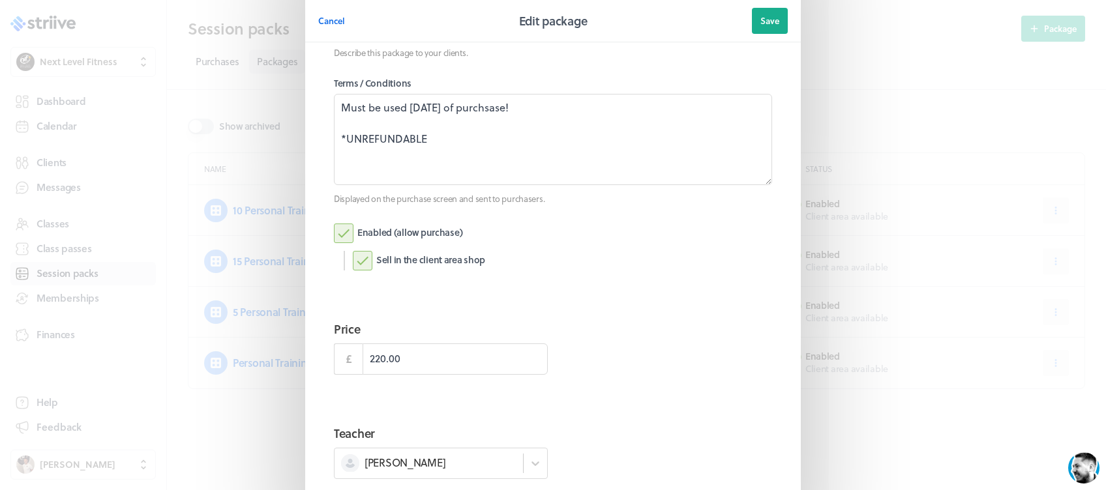
click at [335, 228] on label "Enabled (allow purchase)" at bounding box center [398, 234] width 128 height 20
click at [0, 0] on input "Enabled (allow purchase)" at bounding box center [0, 0] width 0 height 0
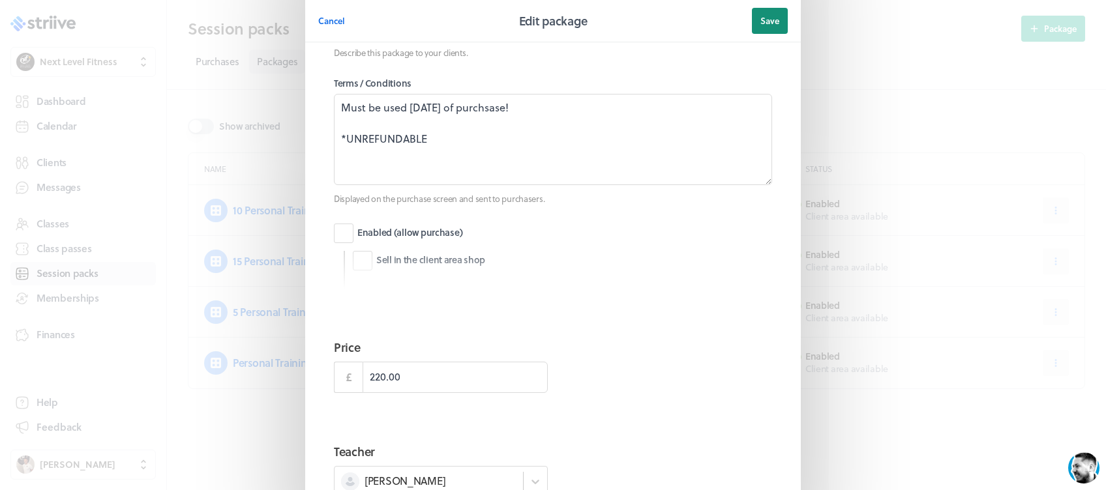
click at [772, 20] on button "Save" at bounding box center [770, 21] width 36 height 26
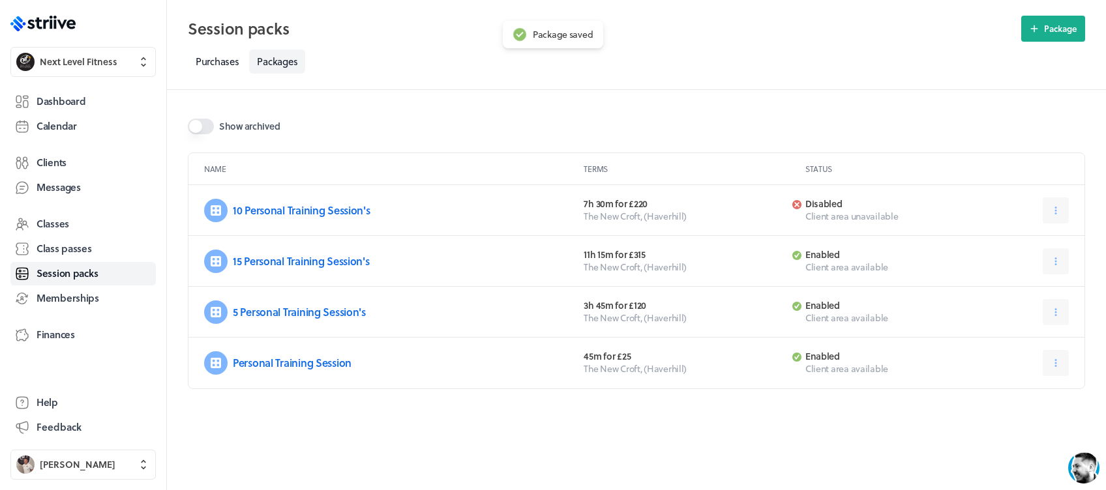
click at [1060, 249] on button at bounding box center [1056, 262] width 26 height 26
click at [1023, 299] on button "Edit" at bounding box center [1023, 293] width 86 height 23
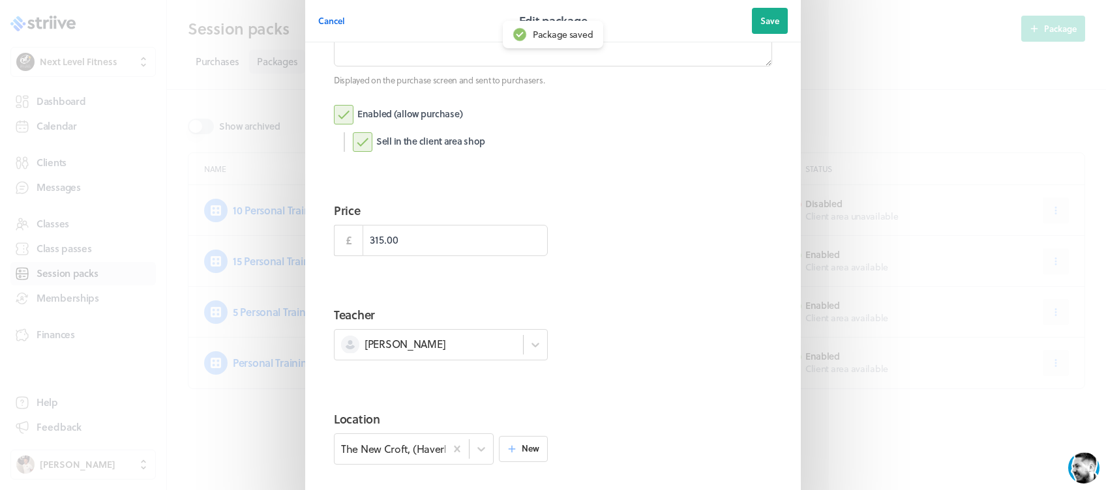
scroll to position [428, 0]
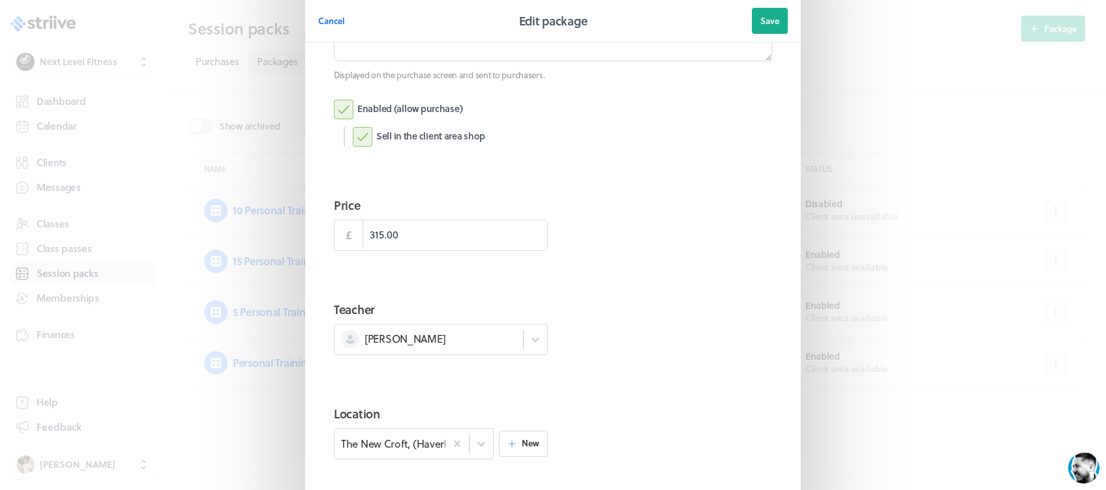
click at [339, 104] on label "Enabled (allow purchase)" at bounding box center [398, 110] width 128 height 20
click at [0, 0] on input "Enabled (allow purchase)" at bounding box center [0, 0] width 0 height 0
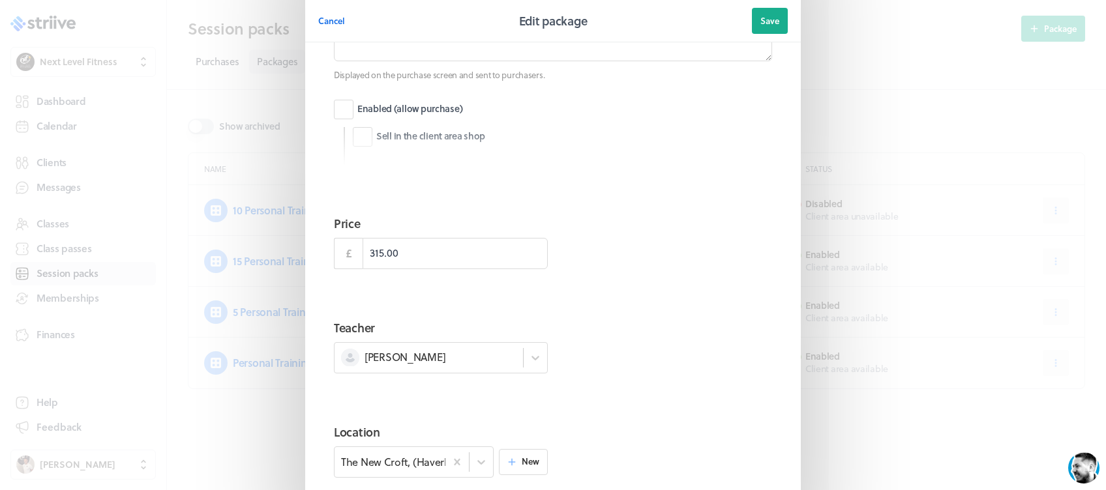
click at [753, 35] on header "Cancel Edit package Save" at bounding box center [553, 21] width 496 height 42
click at [772, 21] on span "Save" at bounding box center [770, 21] width 19 height 12
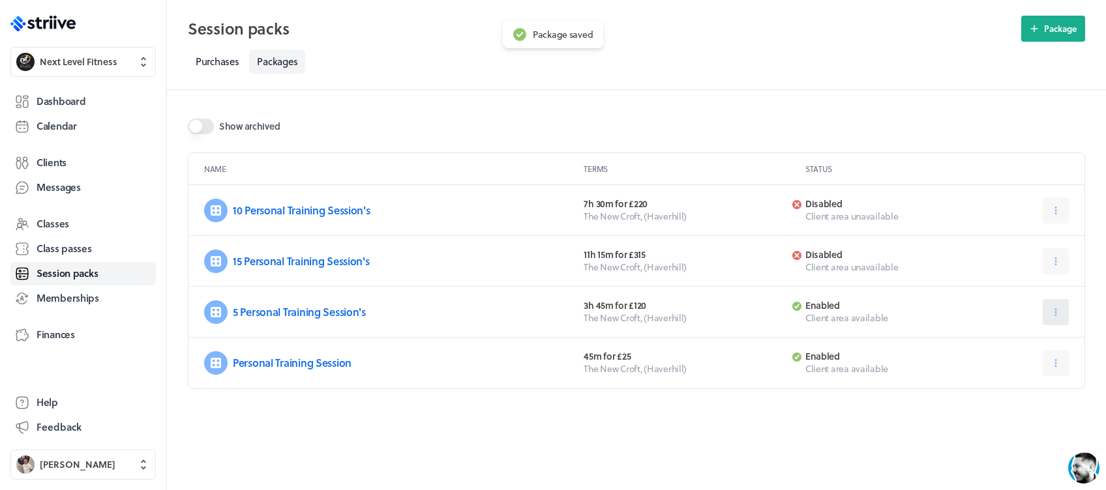
drag, startPoint x: 1057, startPoint y: 314, endPoint x: 1051, endPoint y: 319, distance: 6.9
click at [1057, 316] on icon at bounding box center [1056, 313] width 12 height 12
click at [1018, 335] on button "Edit" at bounding box center [1023, 344] width 86 height 23
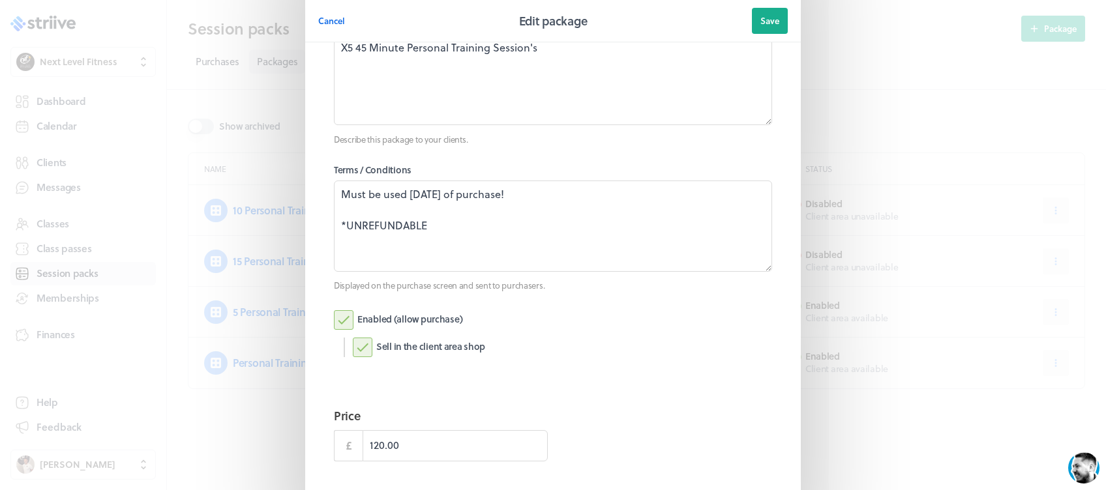
scroll to position [260, 0]
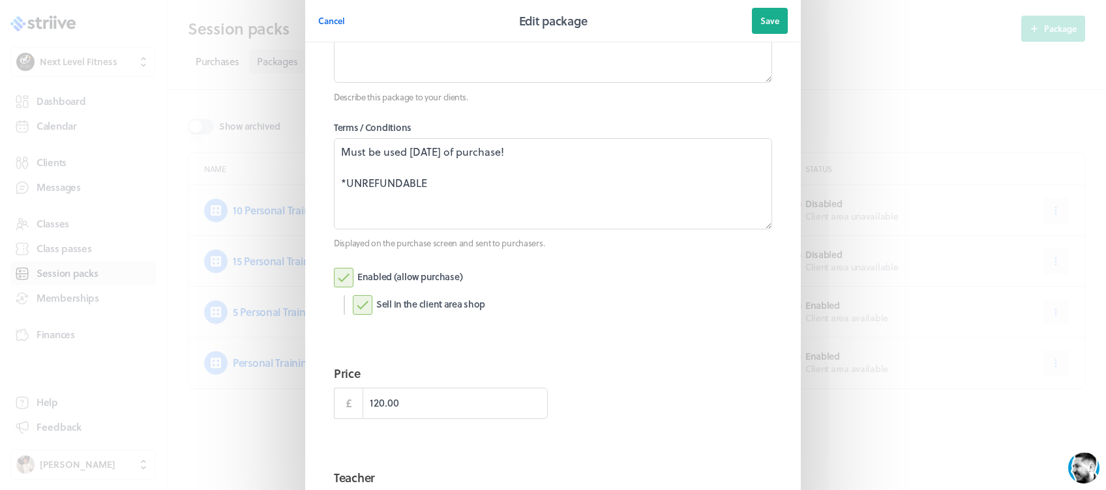
click at [334, 276] on label "Enabled (allow purchase)" at bounding box center [398, 278] width 128 height 20
click at [0, 0] on input "Enabled (allow purchase)" at bounding box center [0, 0] width 0 height 0
click at [764, 27] on button "Save" at bounding box center [770, 21] width 36 height 26
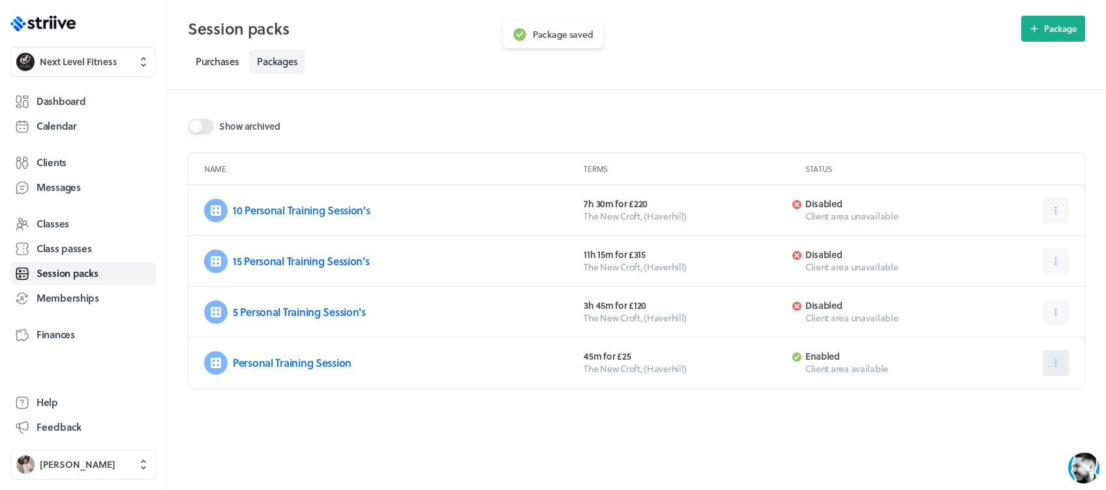
click at [1054, 374] on button at bounding box center [1056, 363] width 26 height 26
click at [998, 392] on icon at bounding box center [993, 396] width 12 height 12
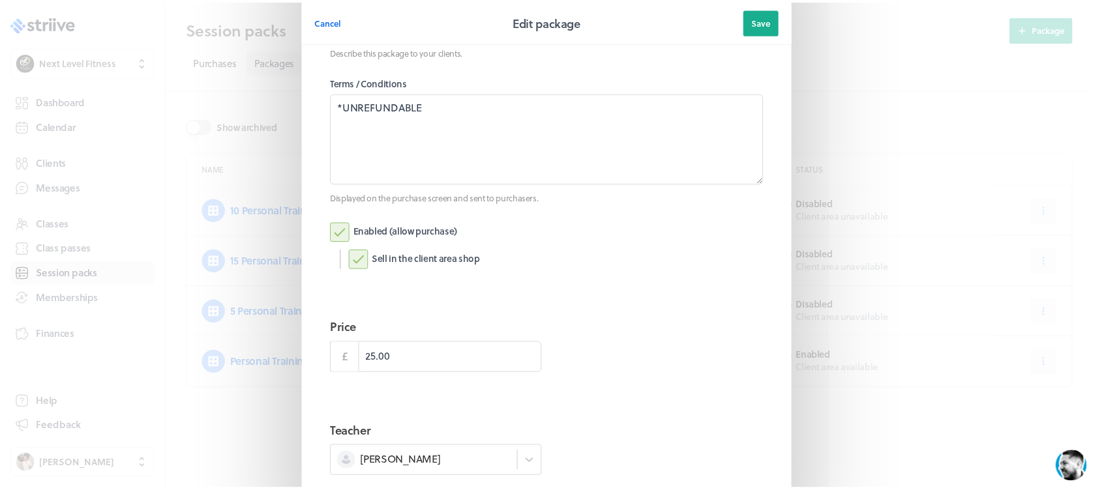
scroll to position [303, 0]
click at [335, 228] on label "Enabled (allow purchase)" at bounding box center [398, 235] width 128 height 20
click at [0, 0] on input "Enabled (allow purchase)" at bounding box center [0, 0] width 0 height 0
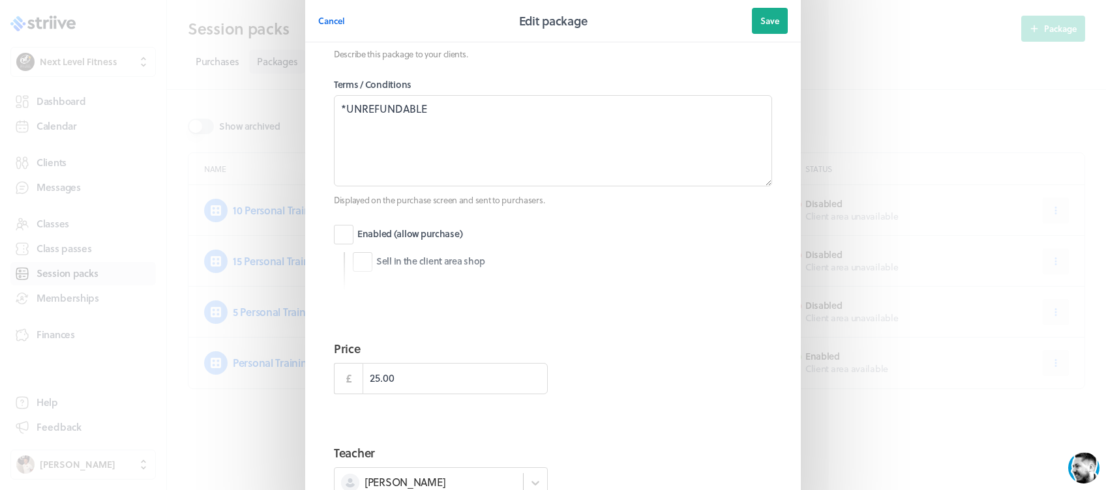
click at [772, 18] on button "Save" at bounding box center [770, 21] width 36 height 26
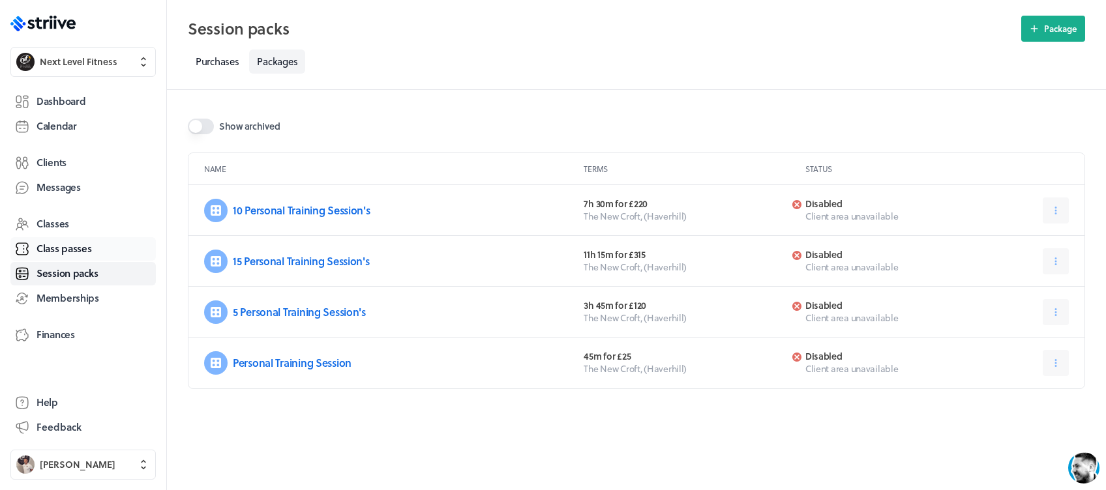
click at [89, 244] on span "Class passes" at bounding box center [64, 249] width 55 height 14
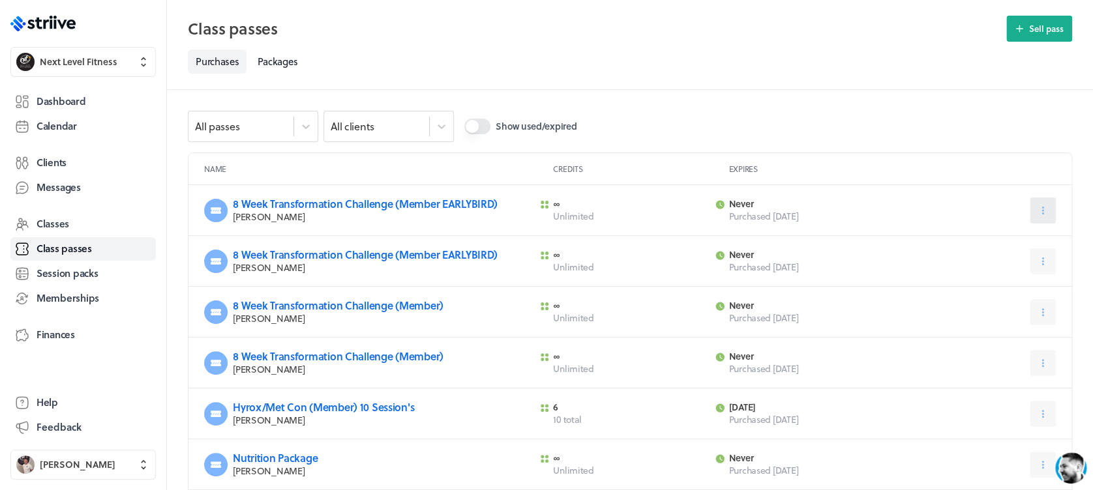
click at [1048, 207] on icon at bounding box center [1043, 211] width 12 height 12
click at [1031, 290] on button "Delete" at bounding box center [1010, 290] width 86 height 23
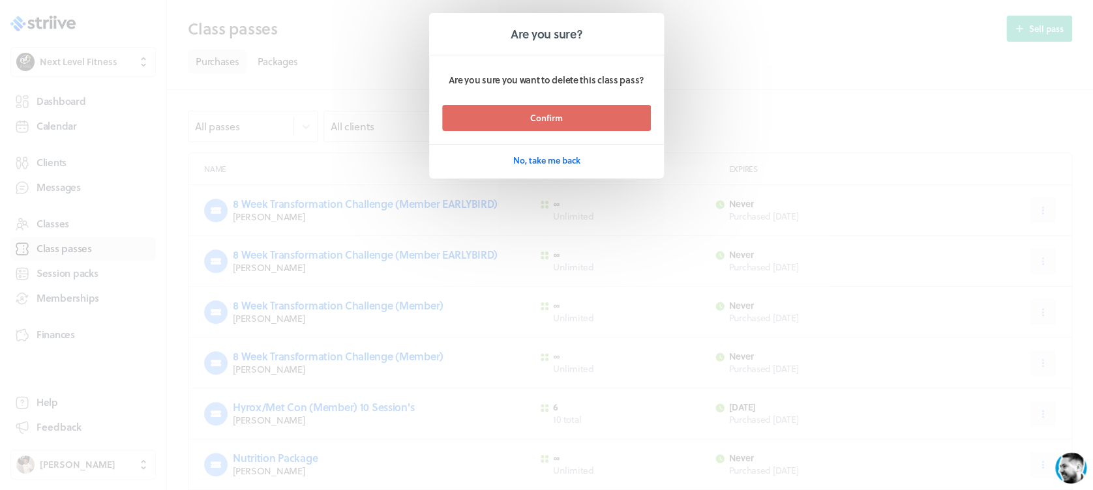
click at [647, 121] on button "Confirm" at bounding box center [546, 118] width 209 height 26
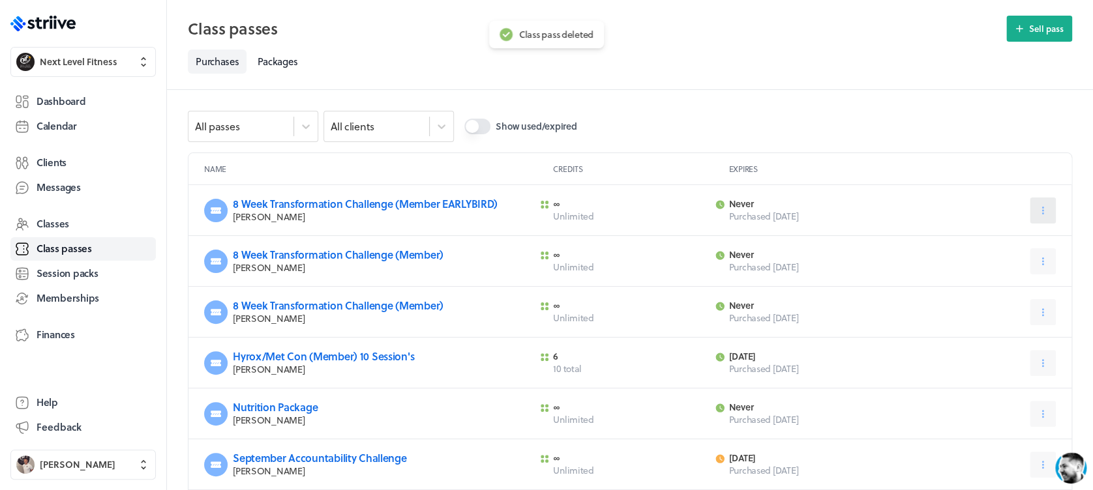
click at [1042, 205] on icon at bounding box center [1043, 211] width 12 height 12
click at [1024, 292] on button "Delete" at bounding box center [1010, 290] width 86 height 23
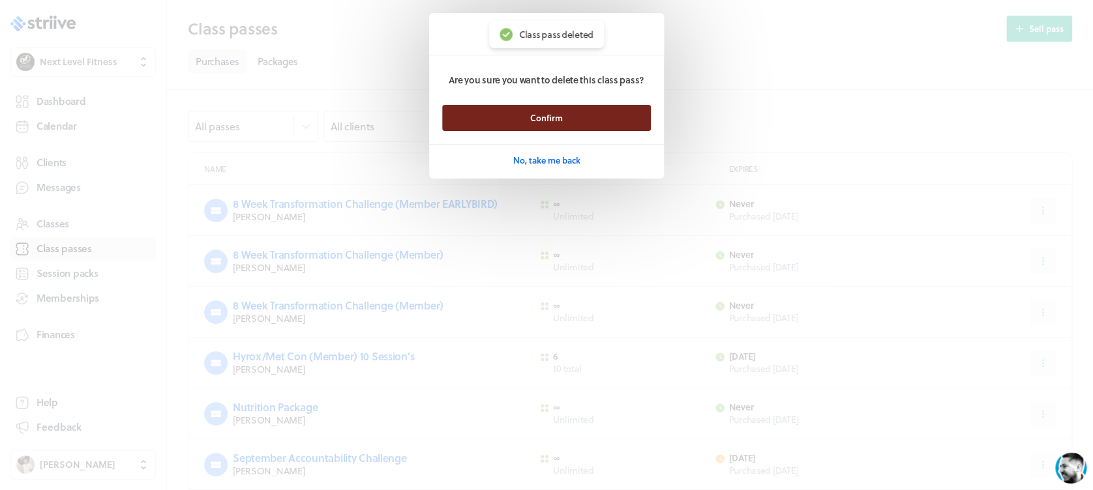
click at [595, 122] on button "Confirm" at bounding box center [546, 118] width 209 height 26
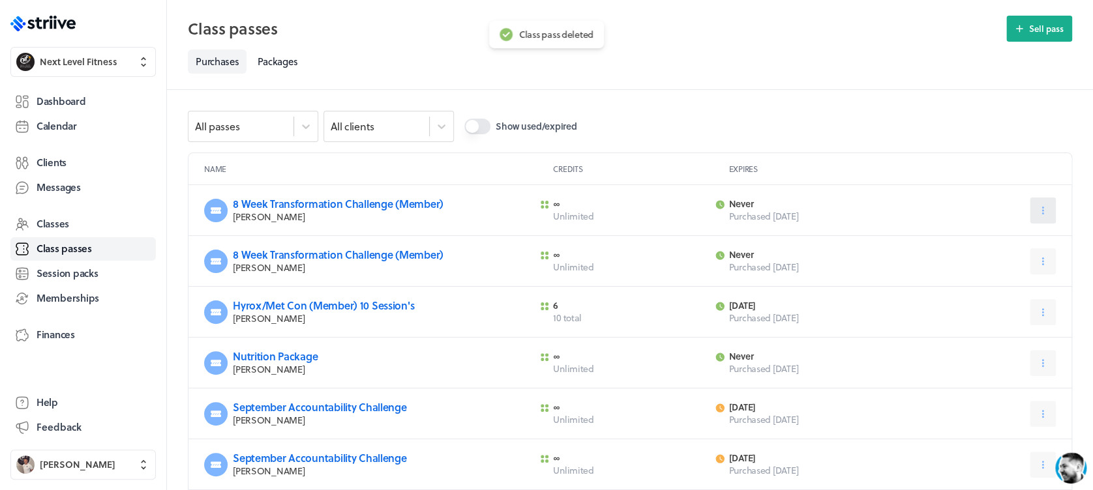
click at [1038, 218] on button at bounding box center [1043, 211] width 26 height 26
click at [1001, 287] on span "Delete" at bounding box center [1001, 290] width 25 height 12
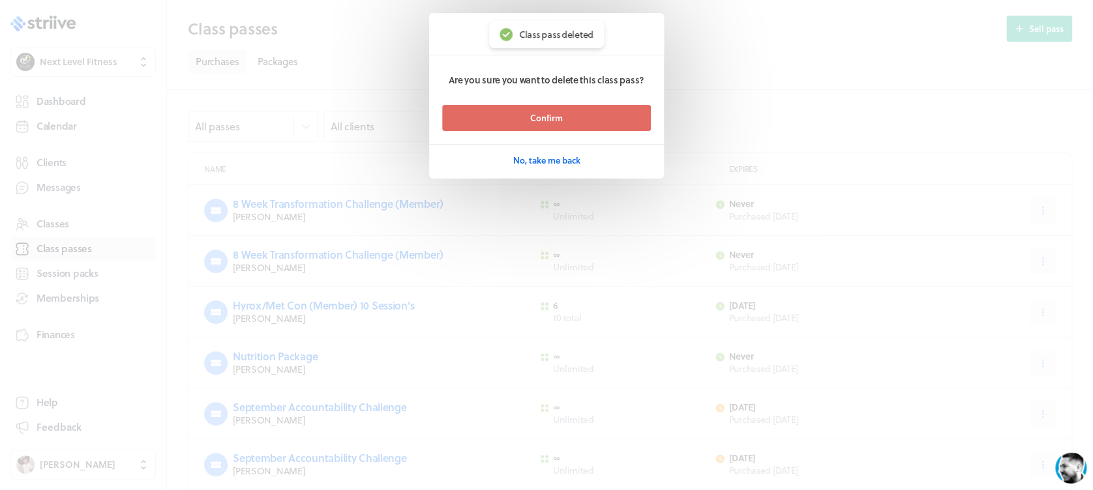
click at [605, 115] on button "Confirm" at bounding box center [546, 118] width 209 height 26
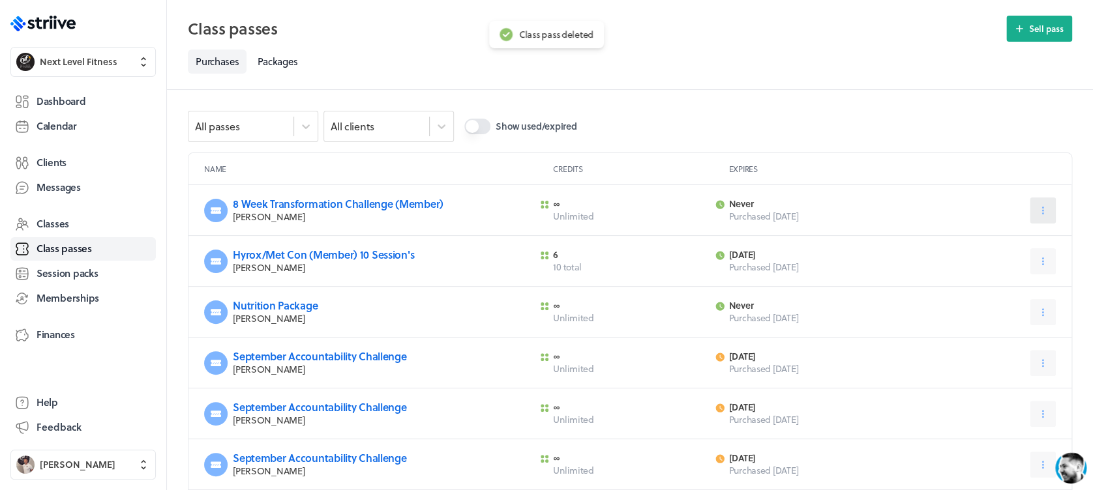
click at [1046, 207] on icon at bounding box center [1043, 211] width 12 height 12
click at [1016, 267] on span "Expire now" at bounding box center [1011, 266] width 44 height 12
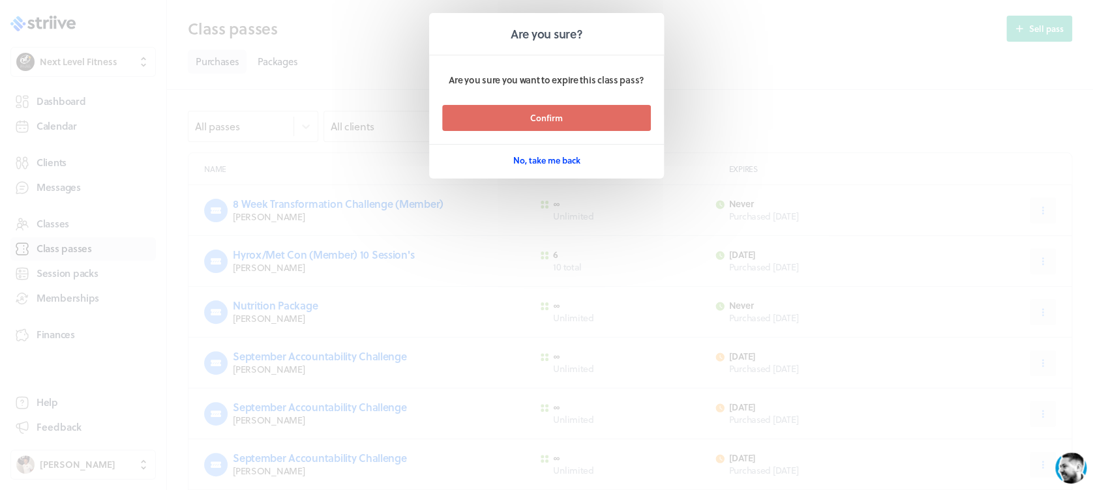
click at [569, 159] on span "No, take me back" at bounding box center [546, 161] width 67 height 12
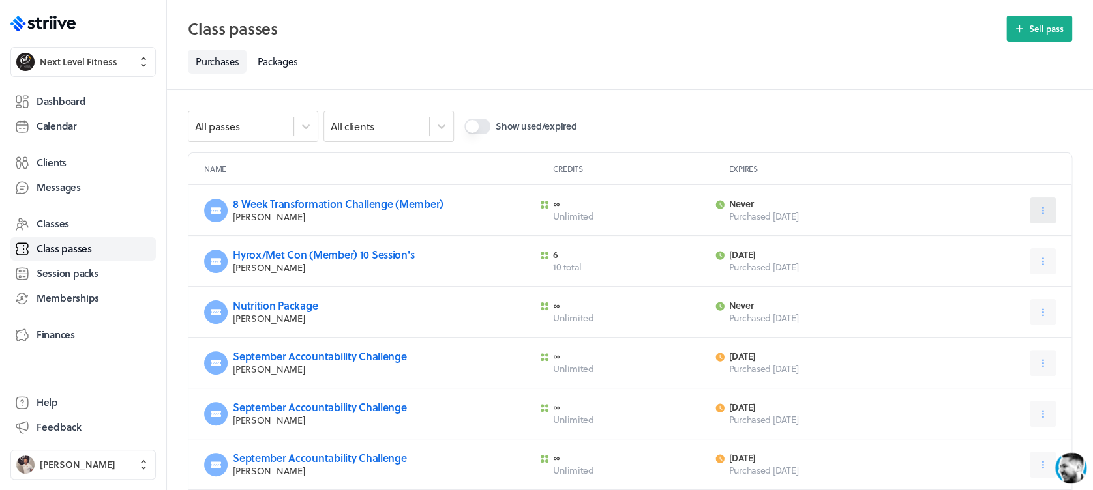
click at [1048, 209] on icon at bounding box center [1043, 211] width 12 height 12
click at [1028, 267] on span "Expire now" at bounding box center [1011, 266] width 44 height 12
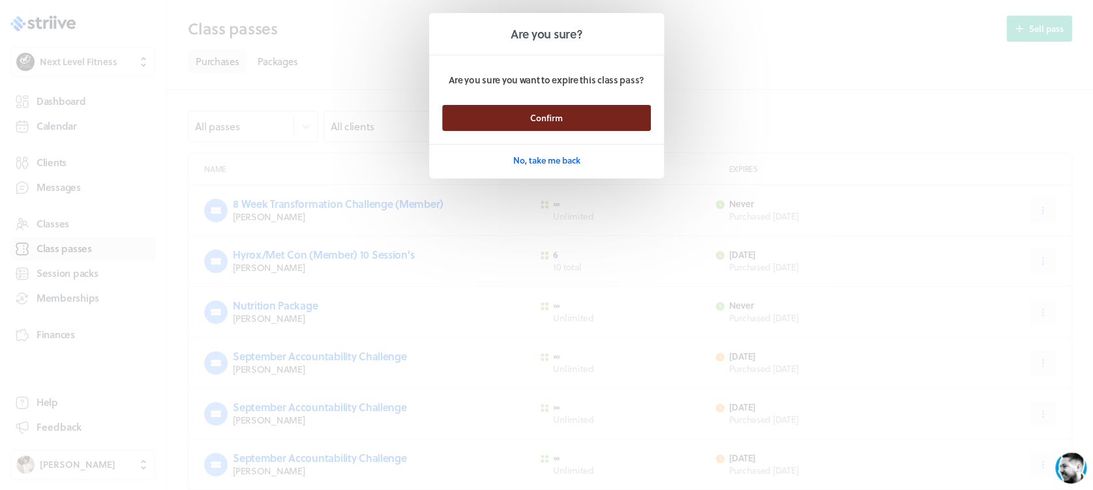
click at [605, 110] on button "Confirm" at bounding box center [546, 118] width 209 height 26
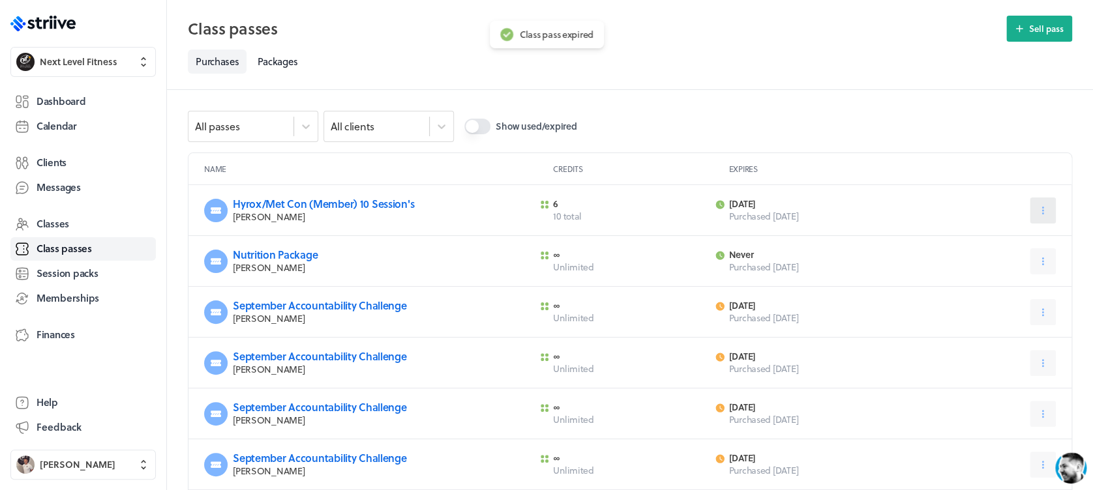
click at [1044, 211] on icon at bounding box center [1043, 211] width 12 height 12
click at [1019, 265] on span "Expire now" at bounding box center [1011, 266] width 44 height 12
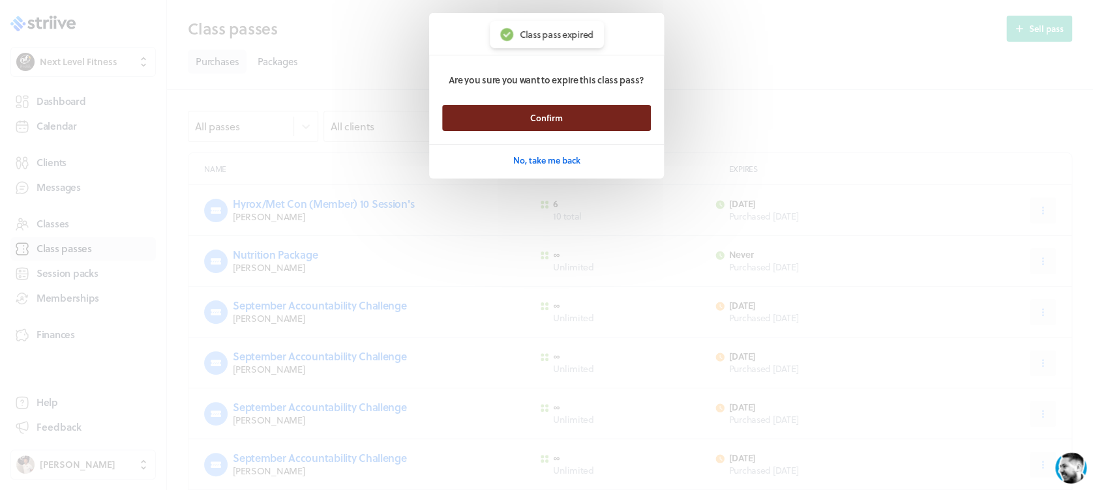
click at [611, 124] on button "Confirm" at bounding box center [546, 118] width 209 height 26
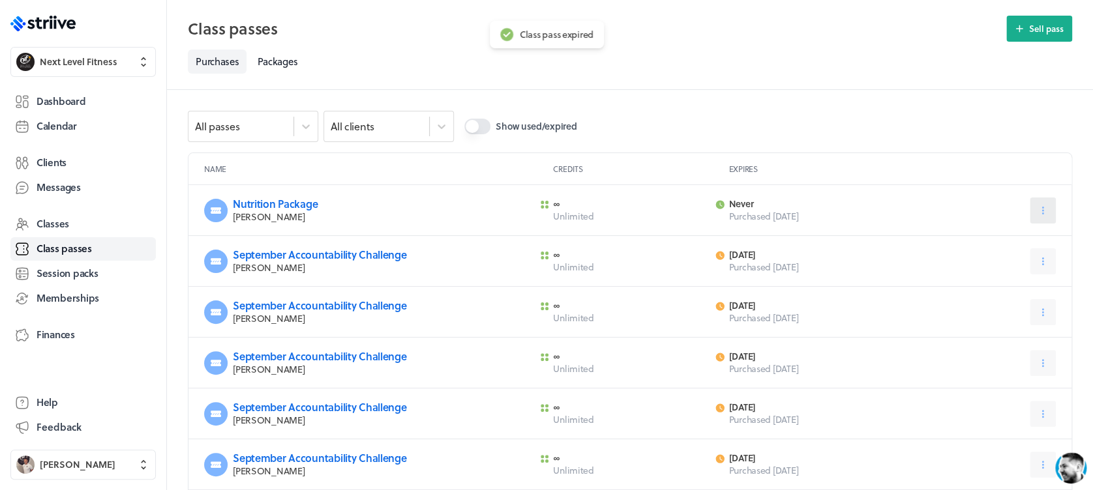
click at [1042, 215] on icon at bounding box center [1043, 211] width 12 height 12
click at [1021, 289] on button "Delete" at bounding box center [1010, 290] width 86 height 23
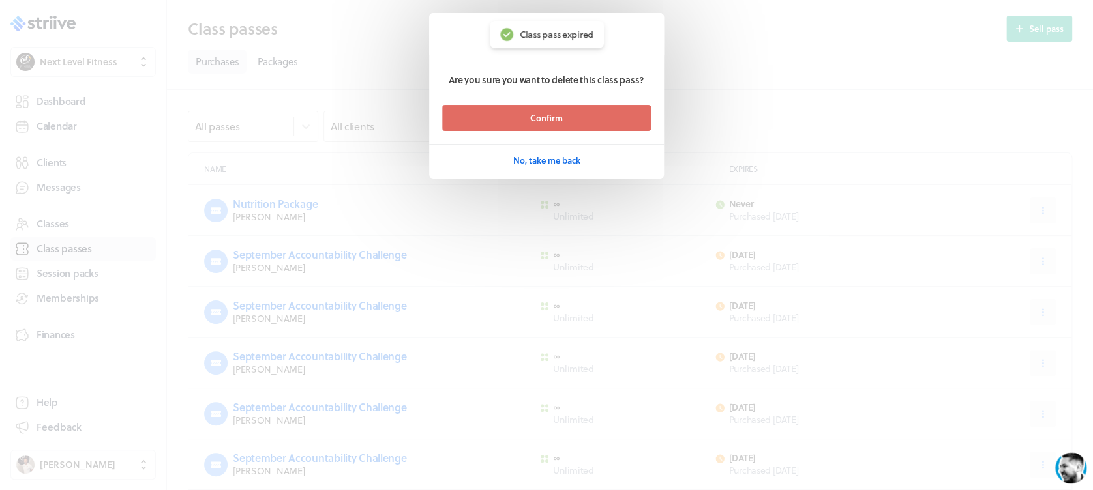
click at [620, 117] on button "Confirm" at bounding box center [546, 118] width 209 height 26
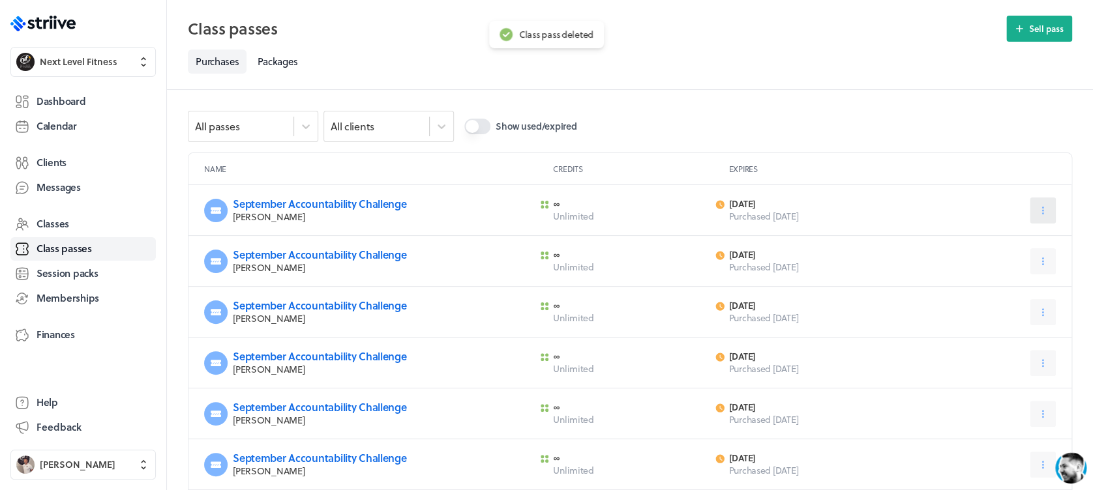
click at [1047, 217] on button at bounding box center [1043, 211] width 26 height 26
click at [1018, 284] on button "Delete" at bounding box center [1010, 290] width 86 height 23
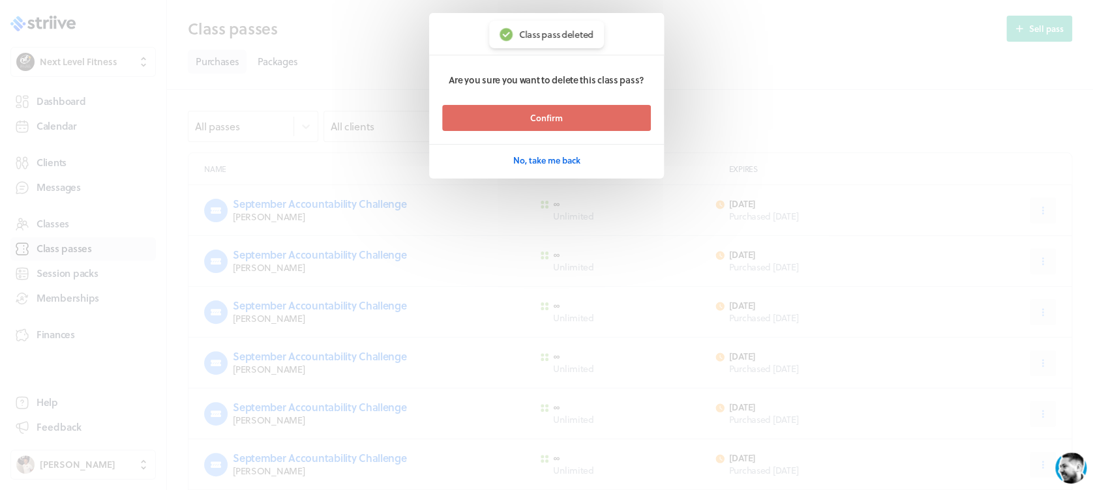
drag, startPoint x: 590, startPoint y: 113, endPoint x: 630, endPoint y: 123, distance: 41.1
click at [590, 113] on button "Confirm" at bounding box center [546, 118] width 209 height 26
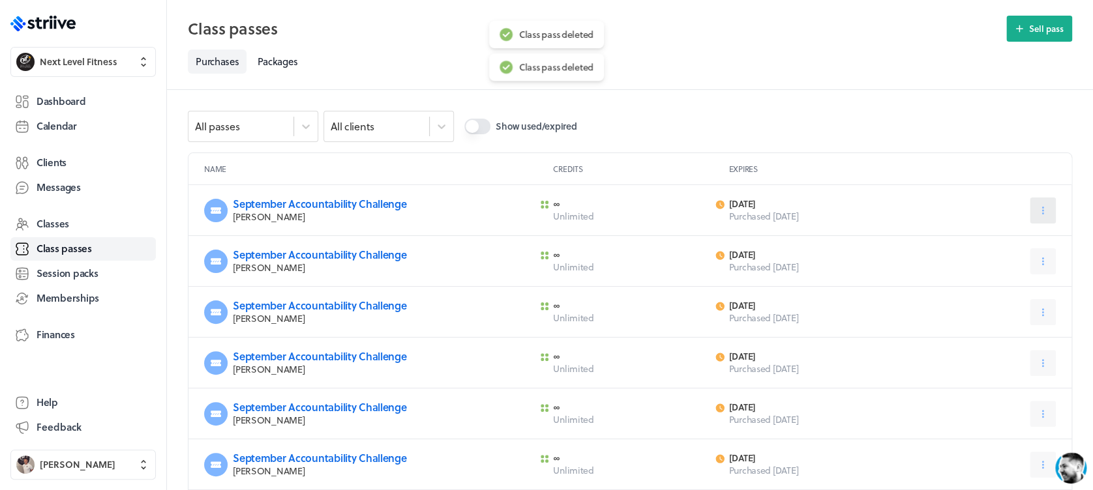
click at [1042, 216] on button at bounding box center [1043, 211] width 26 height 26
click at [1024, 284] on button "Delete" at bounding box center [1010, 290] width 86 height 23
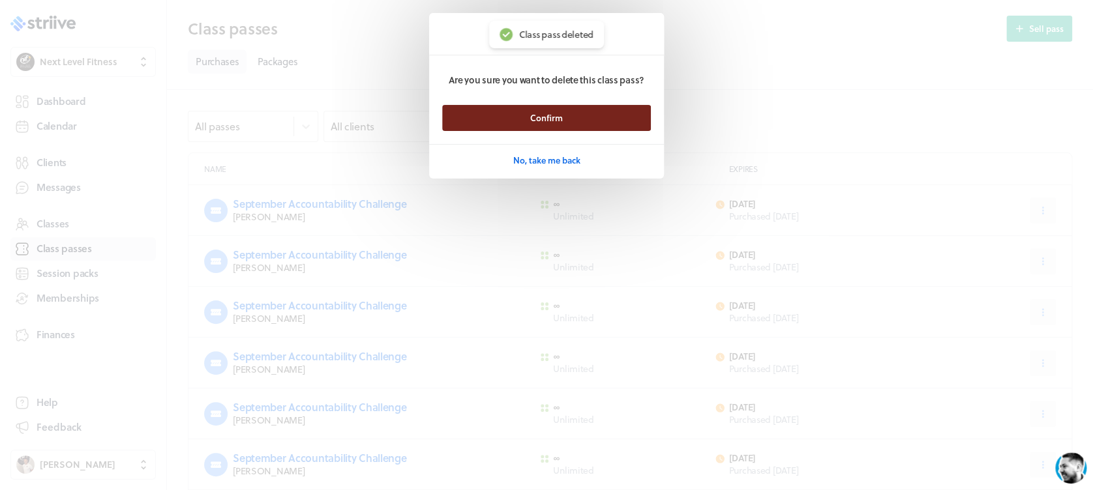
click at [599, 123] on button "Confirm" at bounding box center [546, 118] width 209 height 26
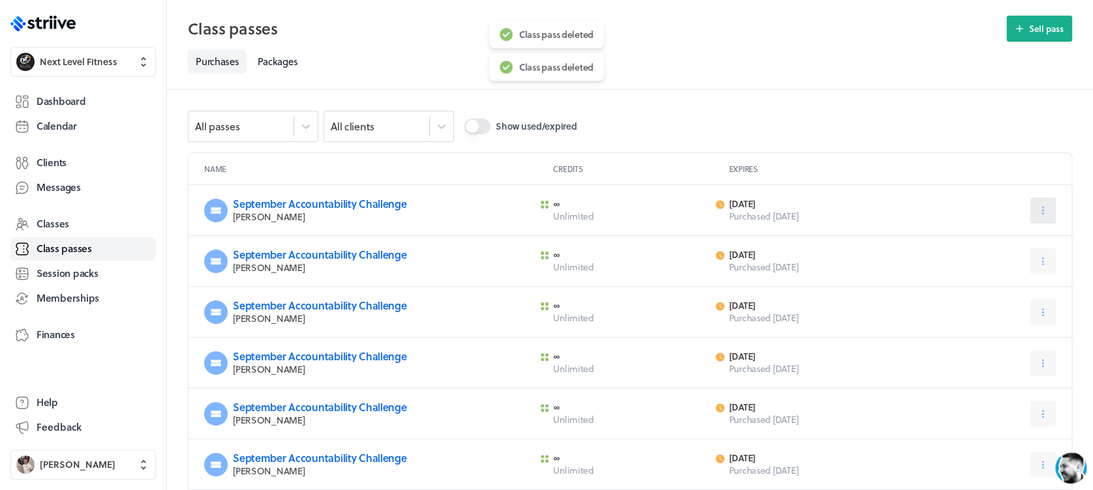
click at [1039, 212] on icon at bounding box center [1043, 211] width 12 height 12
click at [1008, 292] on span "Delete" at bounding box center [1001, 290] width 25 height 12
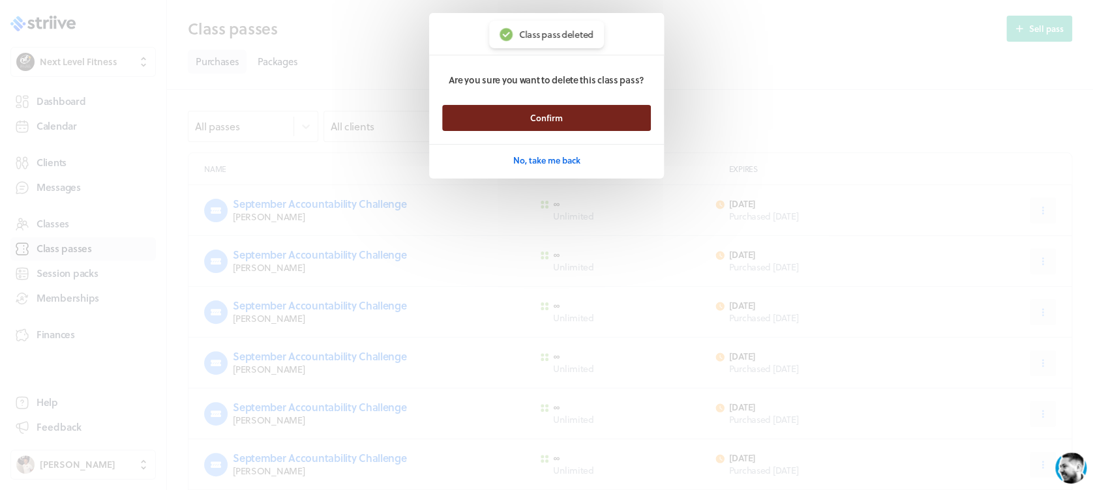
click at [616, 113] on button "Confirm" at bounding box center [546, 118] width 209 height 26
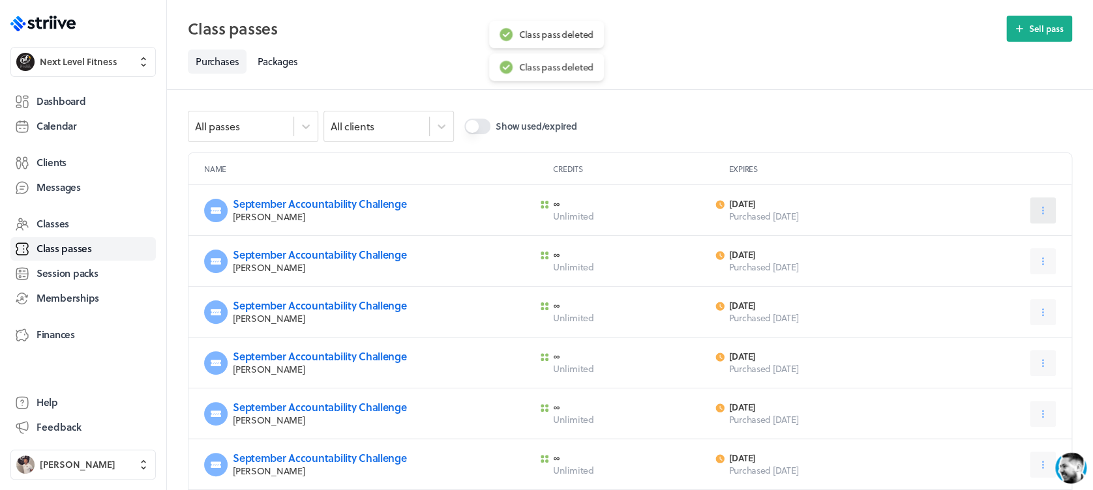
click at [1048, 209] on icon at bounding box center [1043, 211] width 12 height 12
click at [1021, 285] on button "Delete" at bounding box center [1010, 290] width 86 height 23
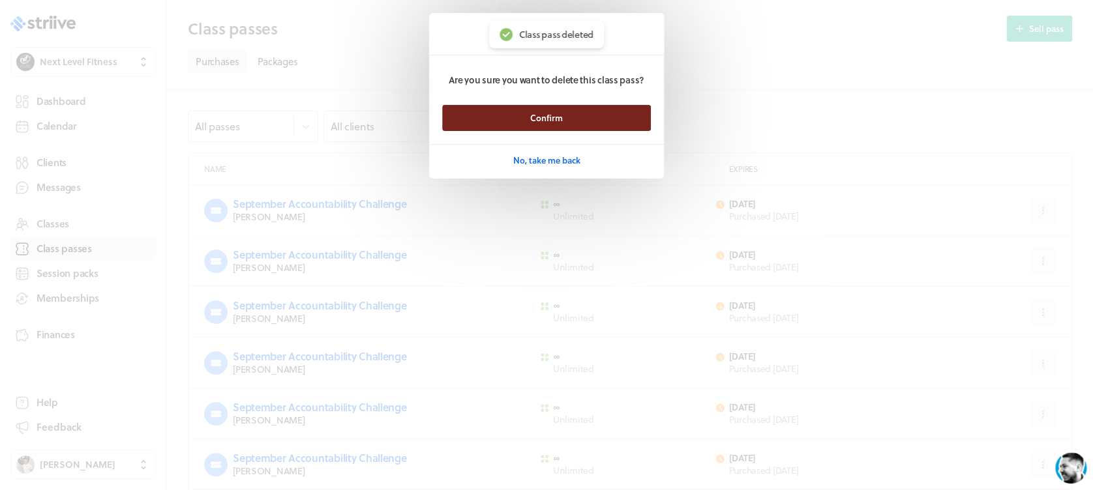
click at [611, 108] on button "Confirm" at bounding box center [546, 118] width 209 height 26
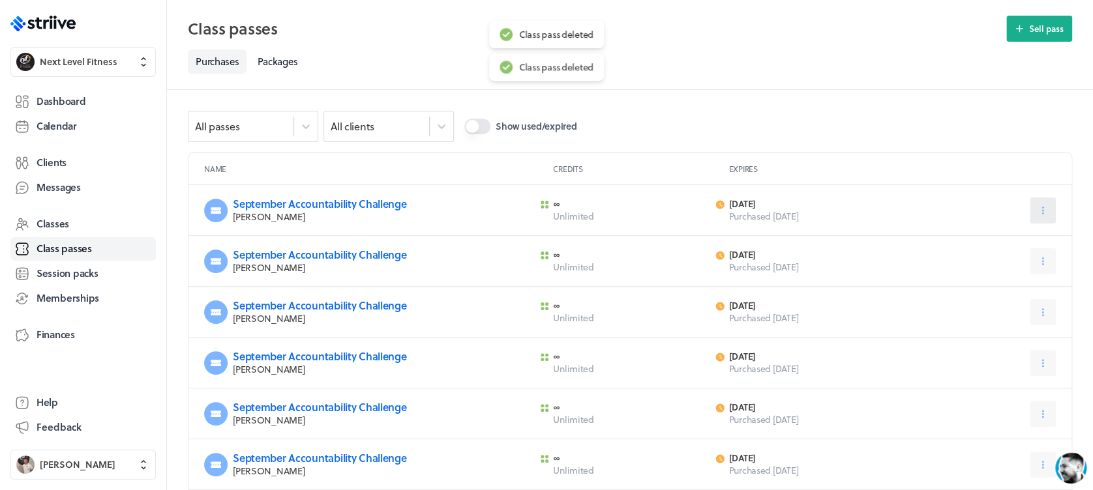
click at [1038, 219] on button at bounding box center [1043, 211] width 26 height 26
click at [1038, 282] on button "Delete" at bounding box center [1010, 290] width 86 height 23
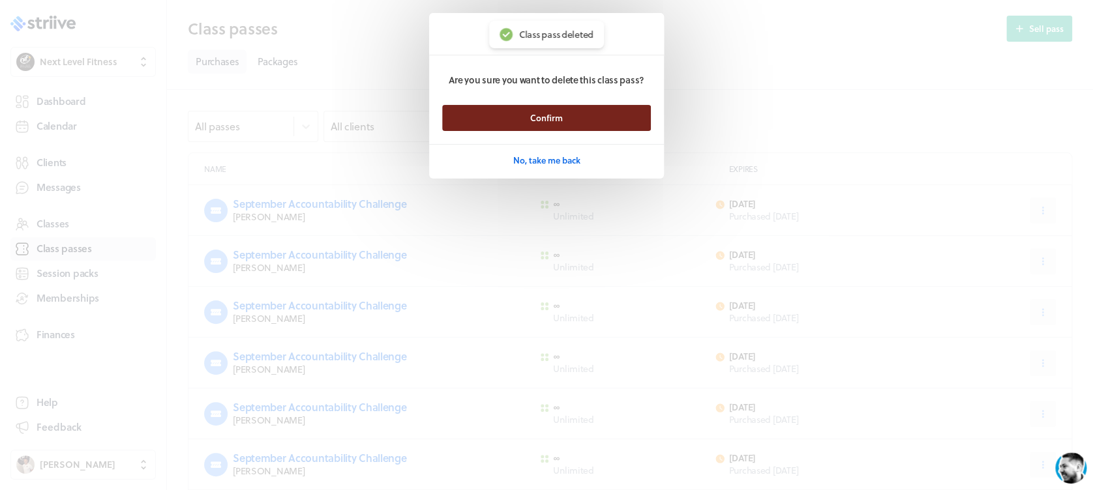
click at [638, 115] on button "Confirm" at bounding box center [546, 118] width 209 height 26
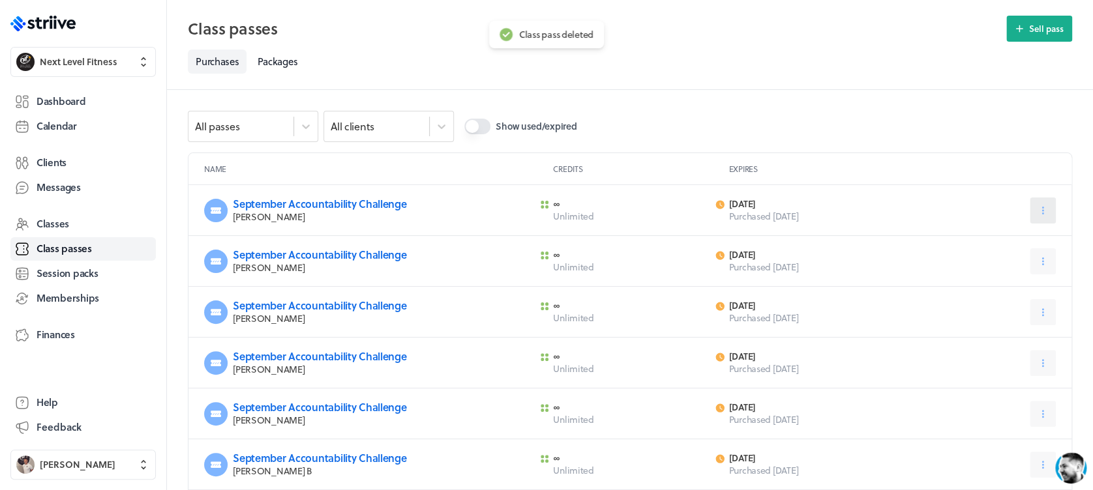
click at [1047, 209] on icon at bounding box center [1043, 211] width 12 height 12
click at [997, 284] on span "Delete" at bounding box center [1001, 290] width 25 height 12
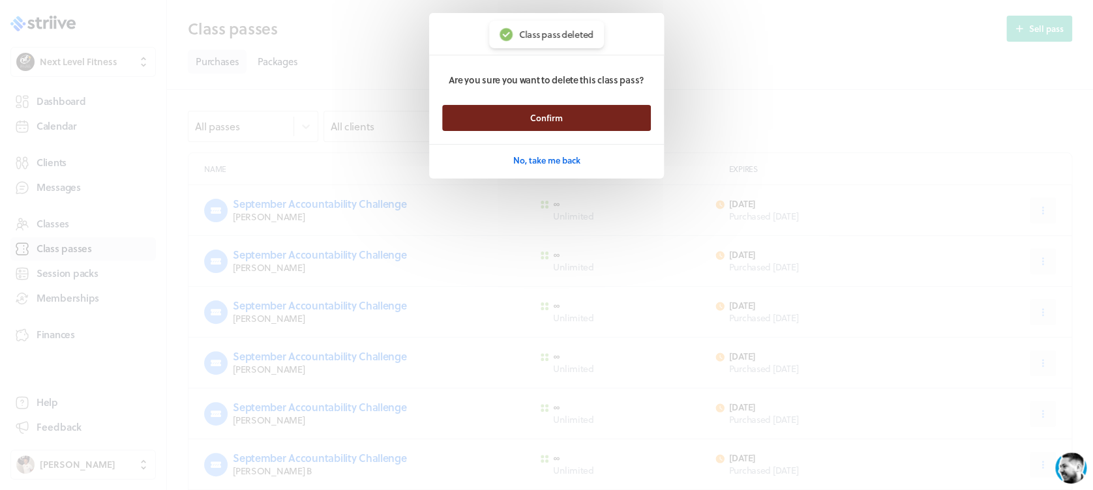
click at [605, 106] on button "Confirm" at bounding box center [546, 118] width 209 height 26
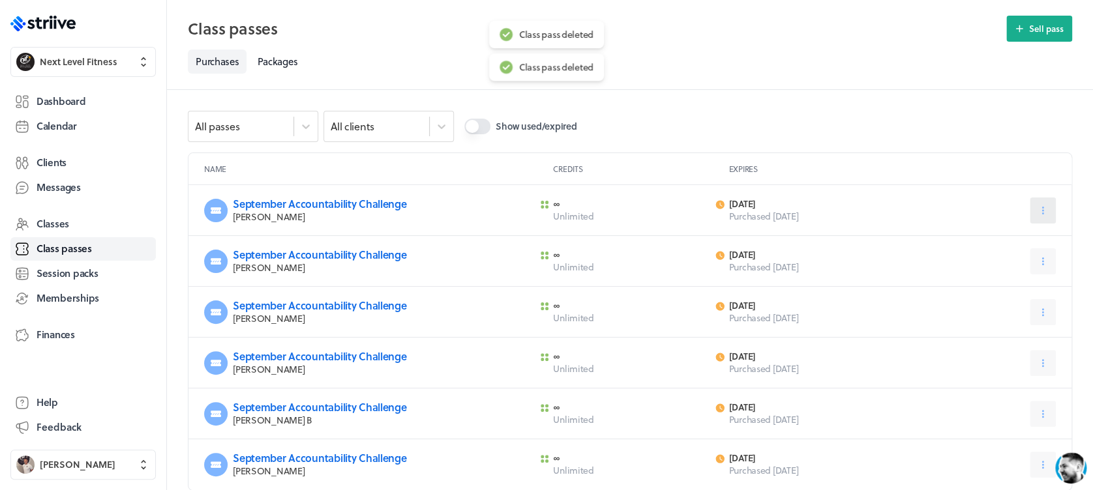
click at [1038, 205] on icon at bounding box center [1043, 211] width 12 height 12
click at [1011, 280] on button "Delete" at bounding box center [1010, 290] width 86 height 23
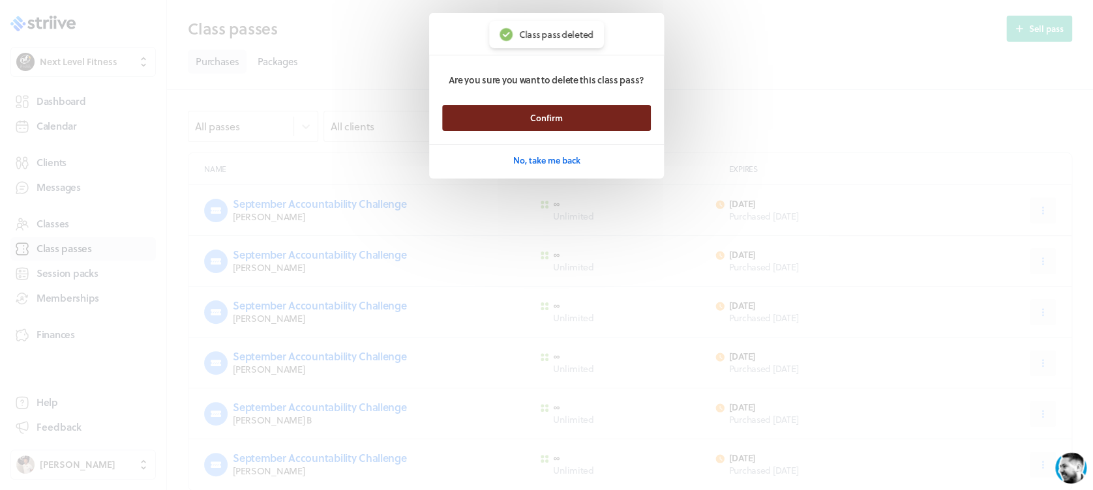
click at [617, 106] on button "Confirm" at bounding box center [546, 118] width 209 height 26
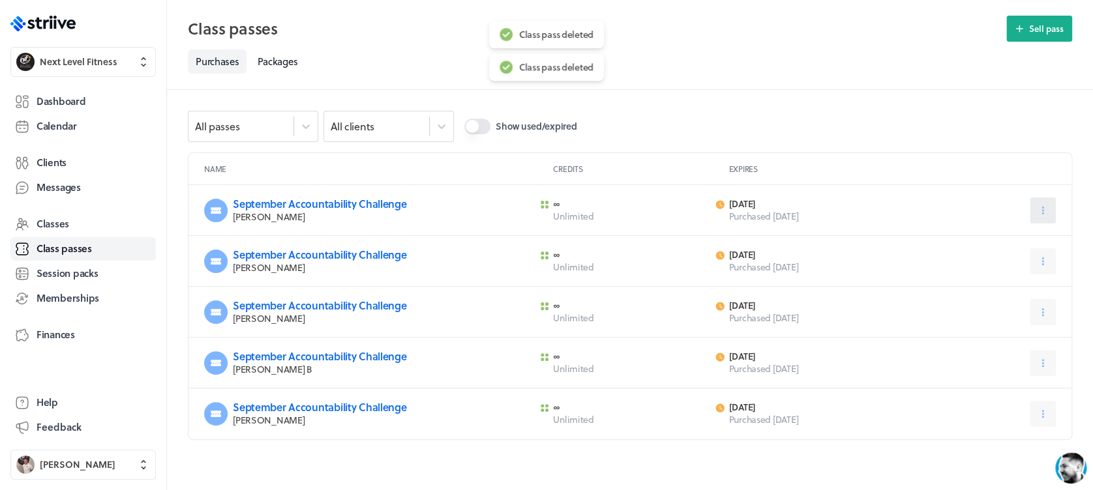
click at [1038, 216] on button at bounding box center [1043, 211] width 26 height 26
click at [1000, 290] on span "Delete" at bounding box center [1001, 290] width 25 height 12
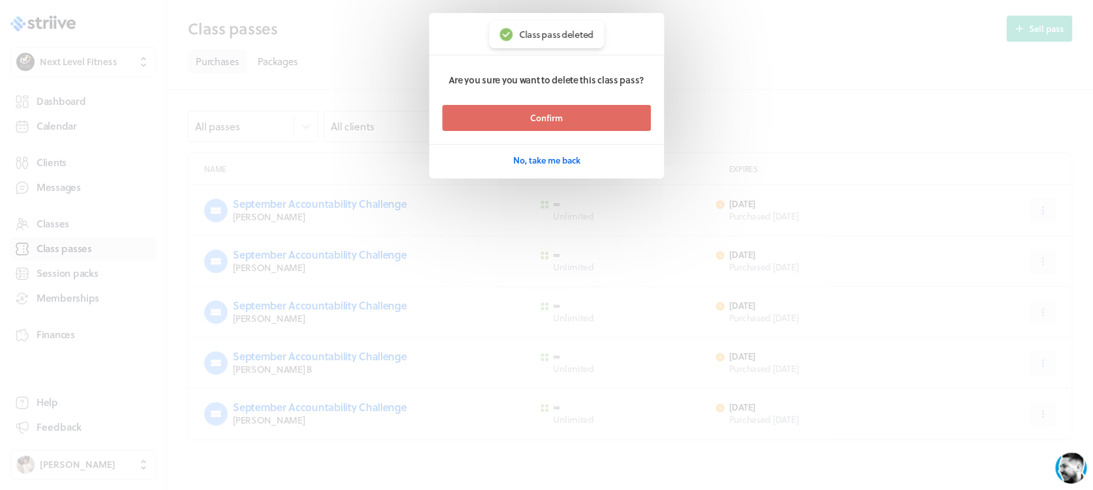
click at [618, 125] on button "Confirm" at bounding box center [546, 118] width 209 height 26
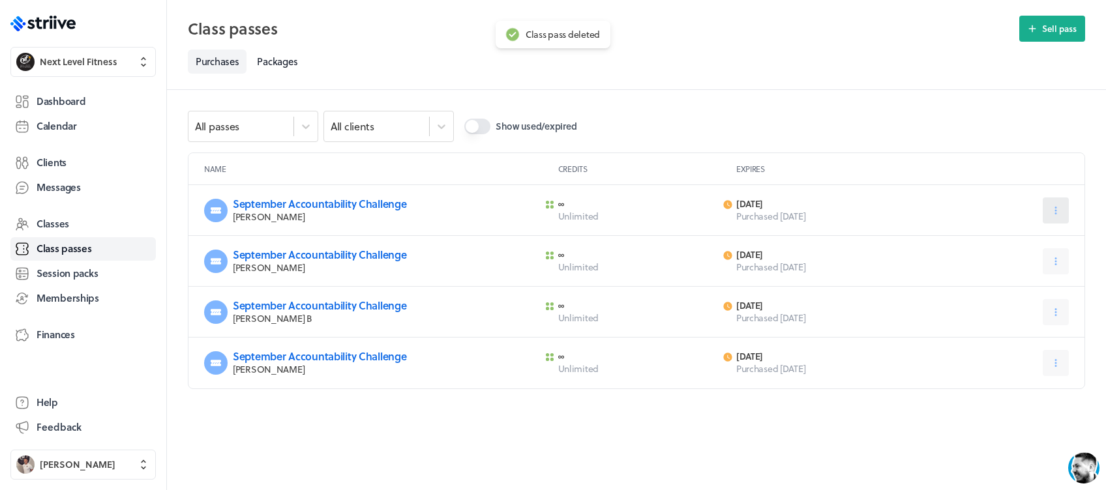
click at [1055, 222] on button at bounding box center [1056, 211] width 26 height 26
click at [1043, 287] on button "Delete" at bounding box center [1023, 290] width 86 height 23
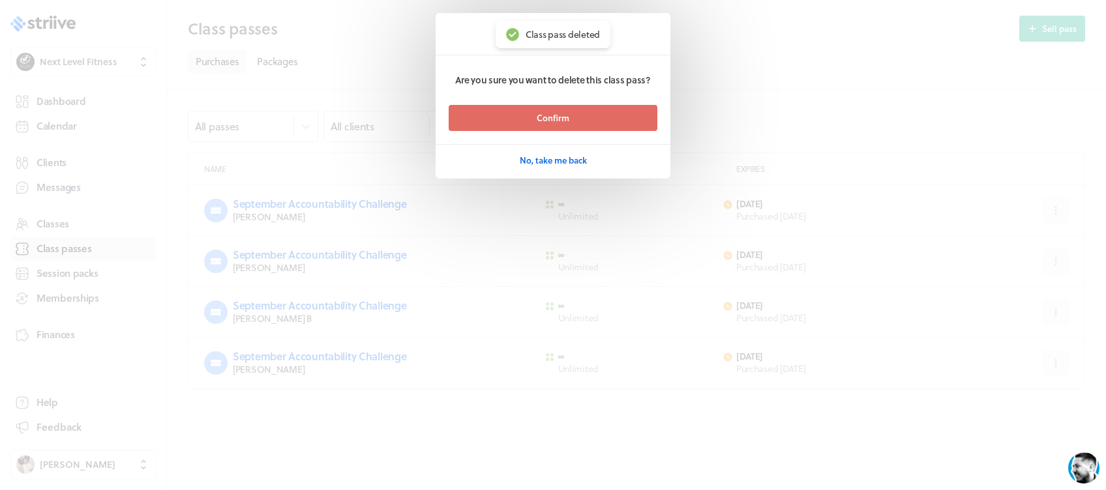
click at [603, 110] on button "Confirm" at bounding box center [553, 118] width 209 height 26
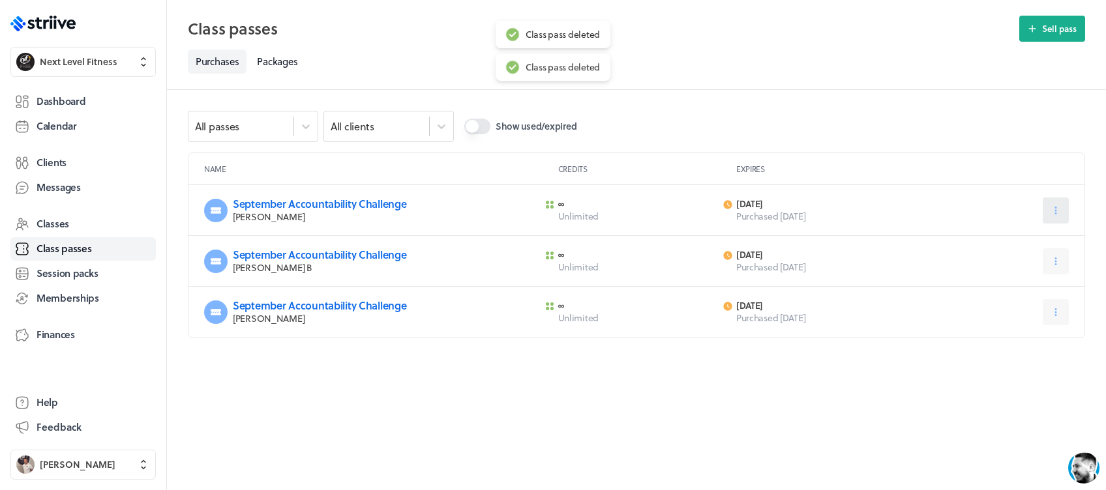
click at [1055, 213] on icon at bounding box center [1056, 211] width 2 height 8
click at [1040, 295] on button "Delete" at bounding box center [1023, 290] width 86 height 23
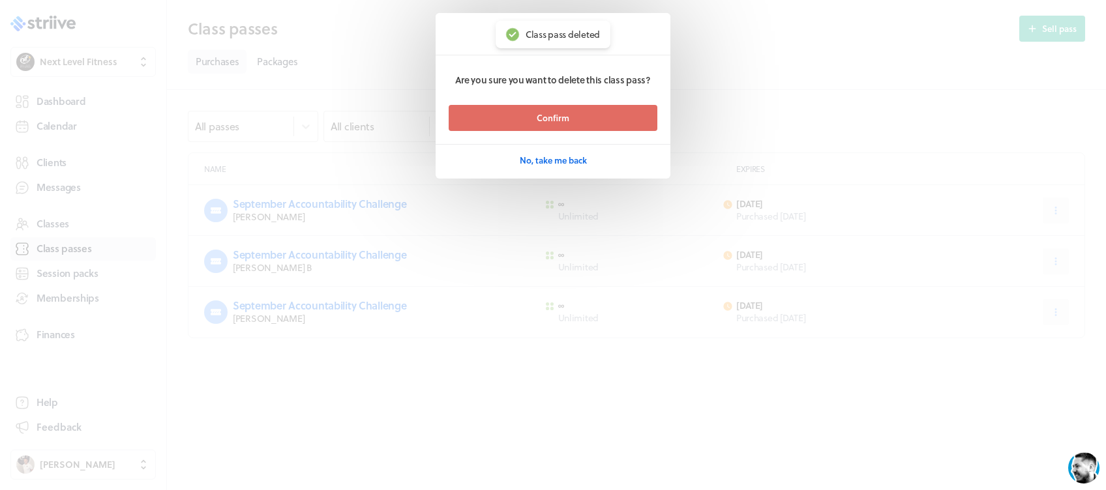
click at [607, 99] on header "Are you sure you want to delete this class pass?" at bounding box center [553, 80] width 235 height 50
click at [607, 112] on button "Confirm" at bounding box center [553, 118] width 209 height 26
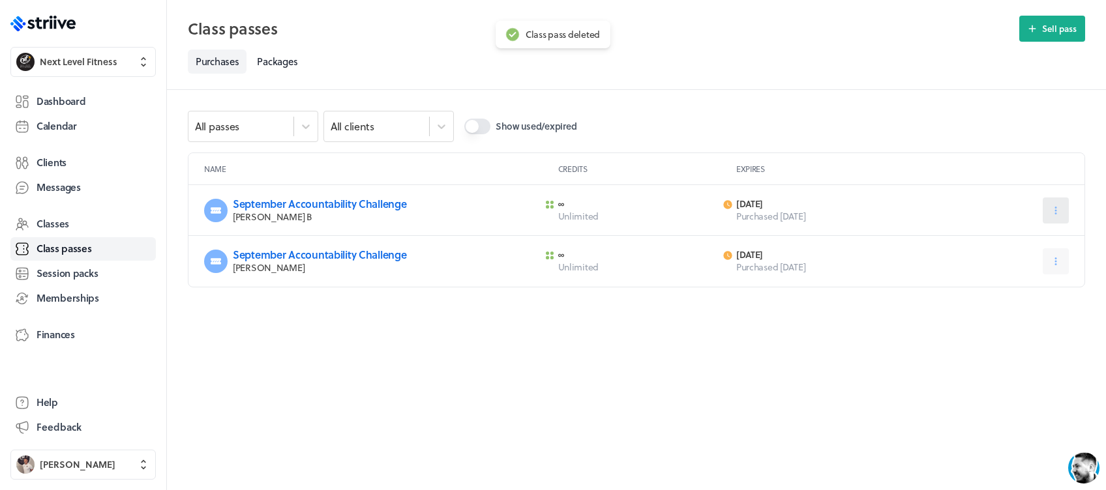
drag, startPoint x: 1055, startPoint y: 211, endPoint x: 1055, endPoint y: 220, distance: 8.5
click at [1056, 212] on icon at bounding box center [1056, 211] width 12 height 12
click at [1033, 284] on button "Delete" at bounding box center [1023, 290] width 86 height 23
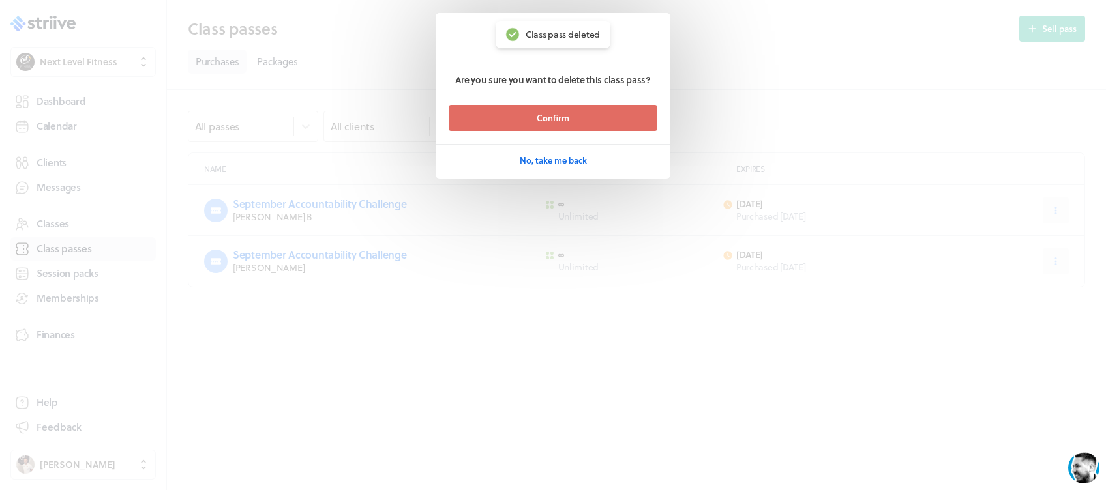
drag, startPoint x: 639, startPoint y: 120, endPoint x: 680, endPoint y: 136, distance: 43.4
click at [639, 120] on button "Confirm" at bounding box center [553, 118] width 209 height 26
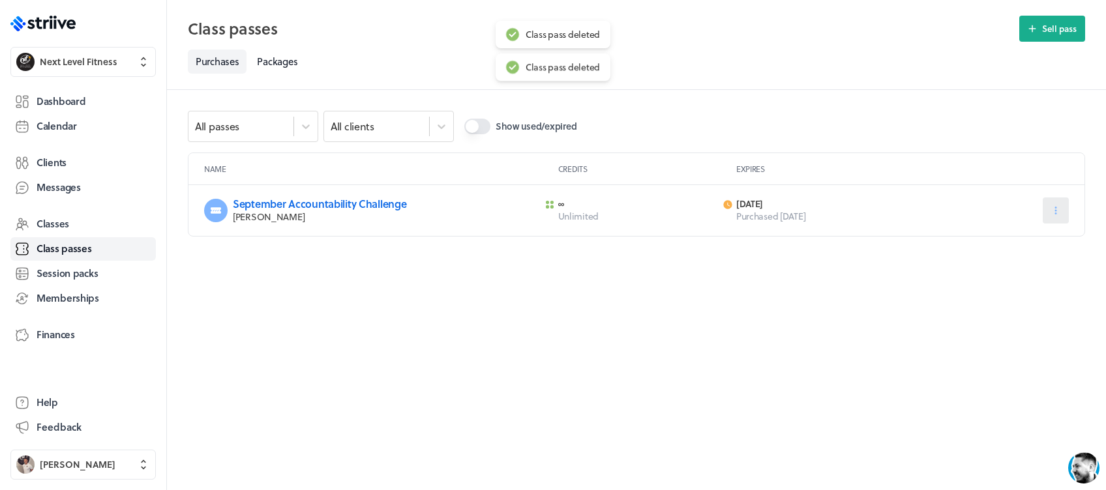
click at [1059, 212] on icon at bounding box center [1056, 211] width 12 height 12
click at [1060, 290] on button "Delete" at bounding box center [1023, 290] width 86 height 23
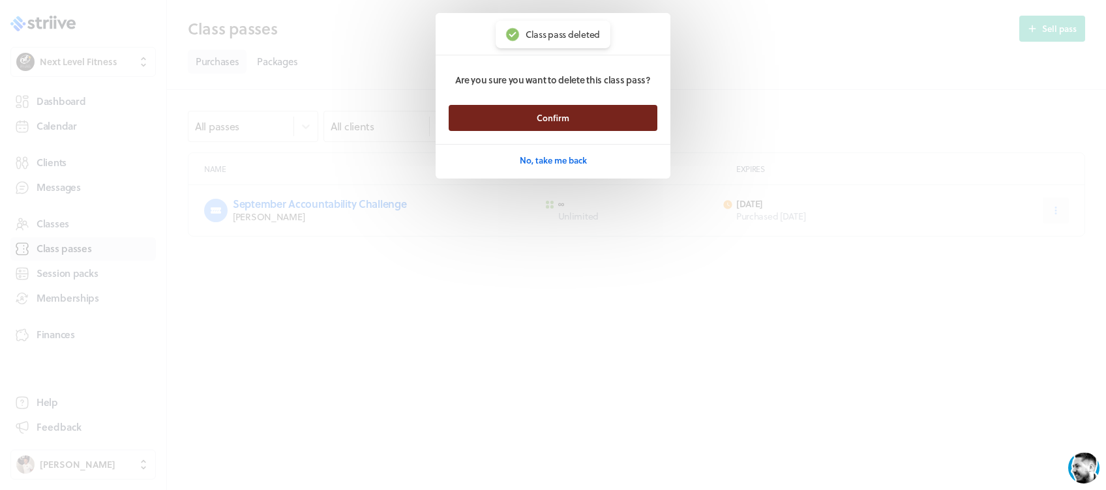
click at [612, 121] on button "Confirm" at bounding box center [553, 118] width 209 height 26
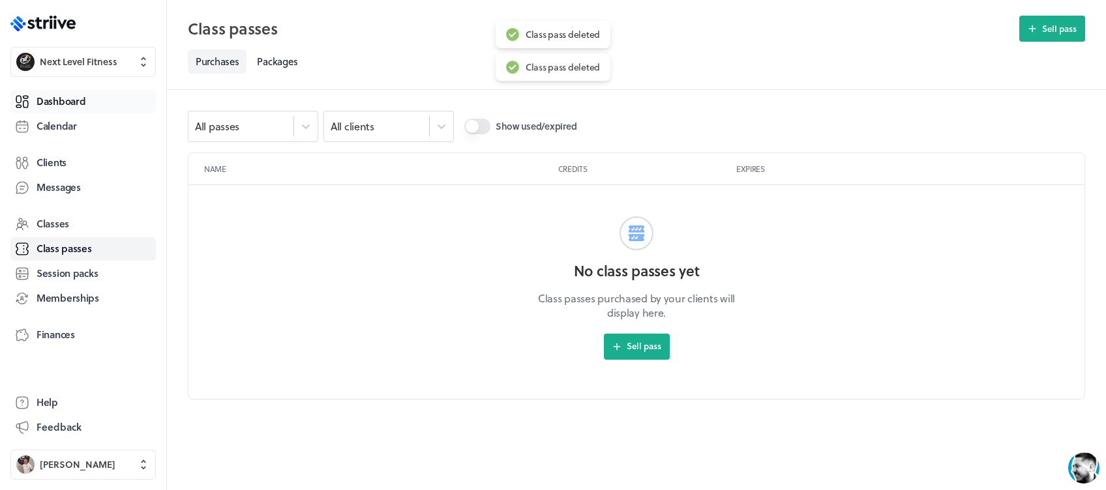
click at [87, 95] on link "Dashboard" at bounding box center [82, 101] width 145 height 23
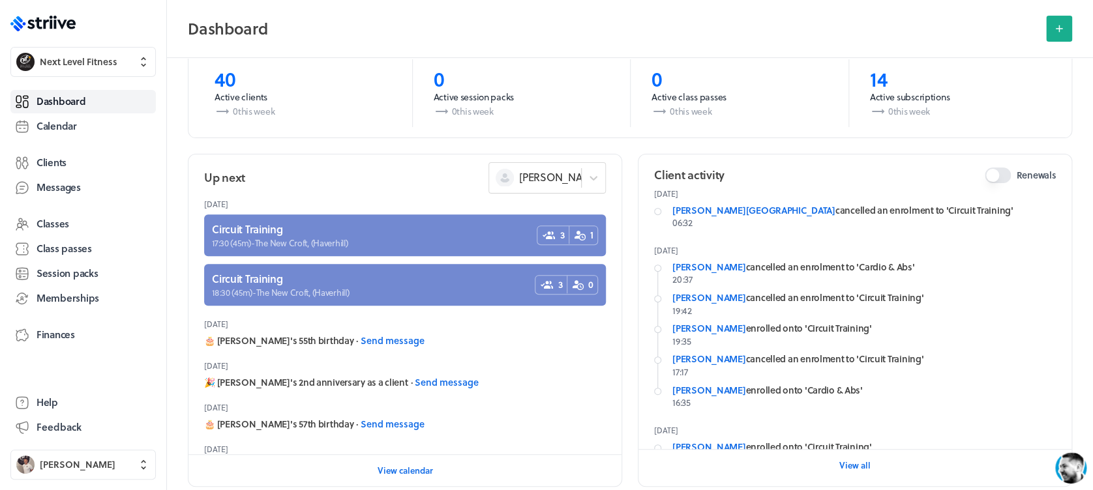
scroll to position [113, 0]
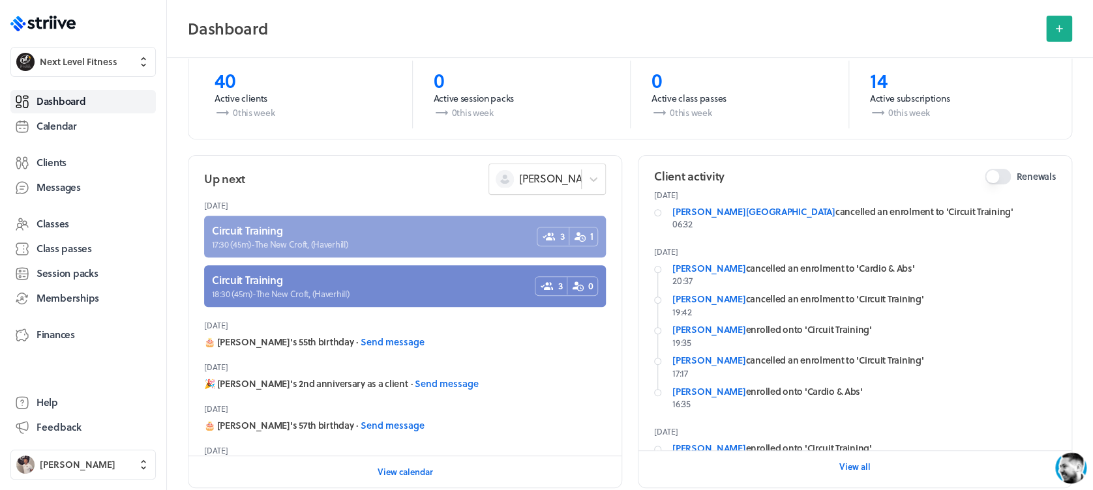
click at [412, 229] on link at bounding box center [405, 237] width 402 height 42
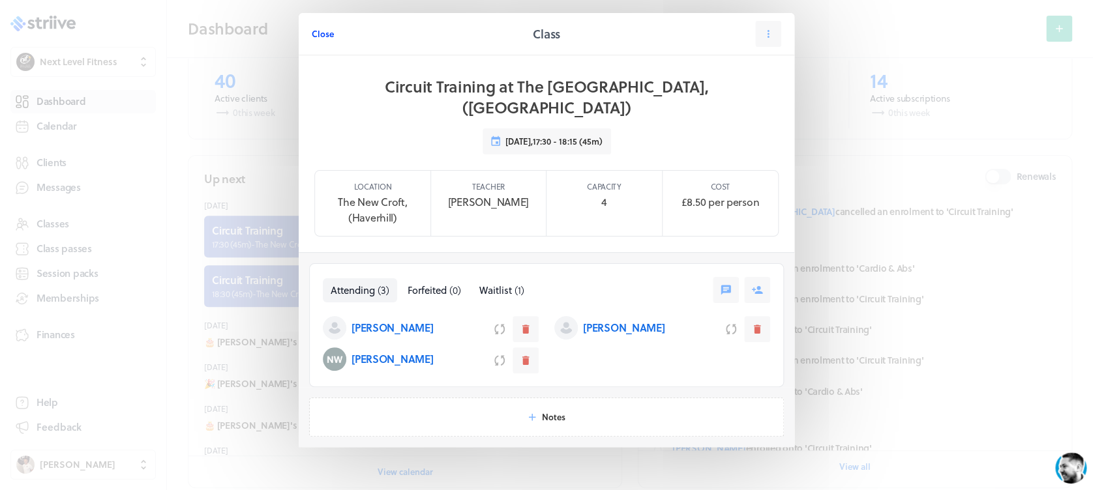
click at [318, 37] on span "Close" at bounding box center [323, 34] width 22 height 12
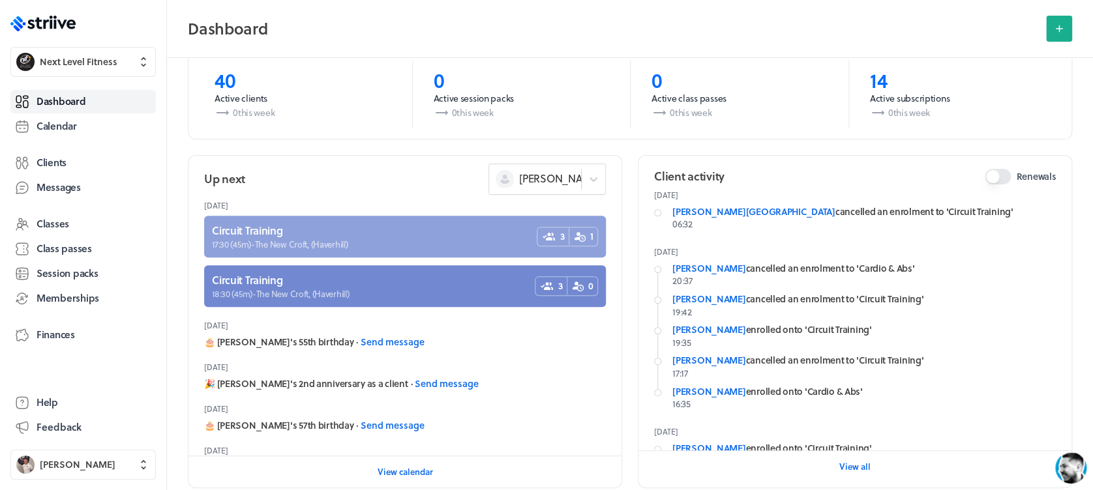
click at [426, 217] on link at bounding box center [405, 237] width 402 height 42
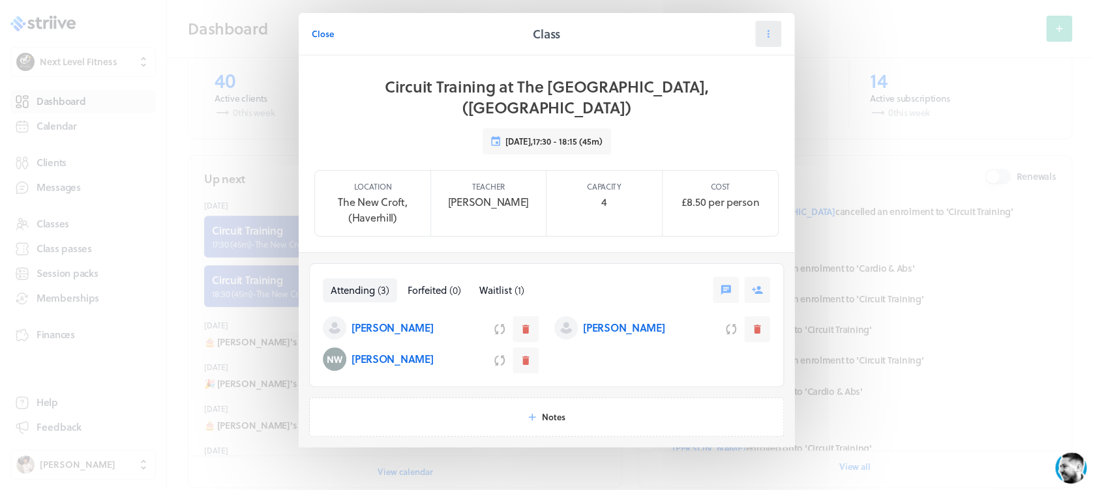
click at [763, 31] on icon at bounding box center [768, 34] width 12 height 12
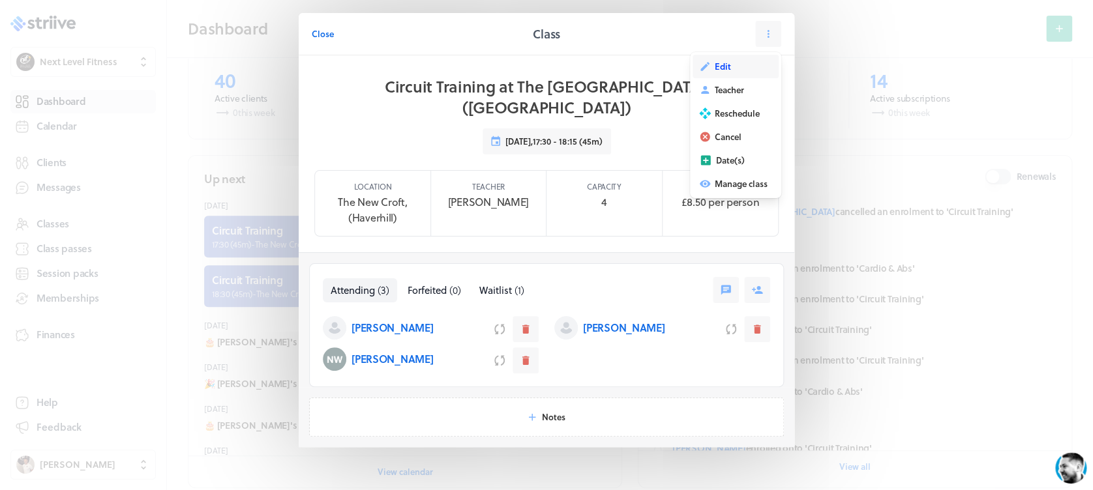
click at [755, 59] on button "Edit" at bounding box center [736, 66] width 86 height 23
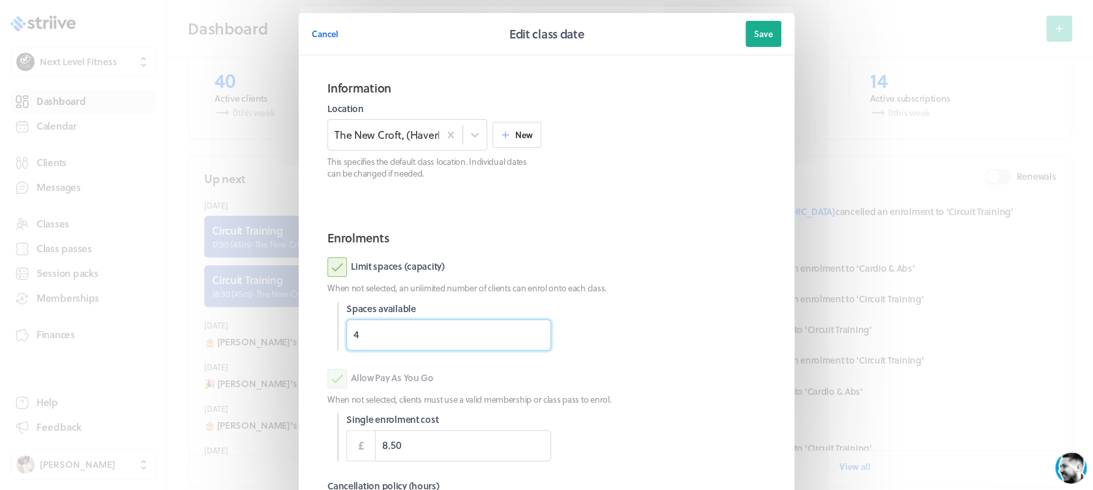
click at [355, 338] on input "4" at bounding box center [448, 335] width 205 height 31
type input "3"
click at [754, 31] on span "Save" at bounding box center [763, 34] width 19 height 12
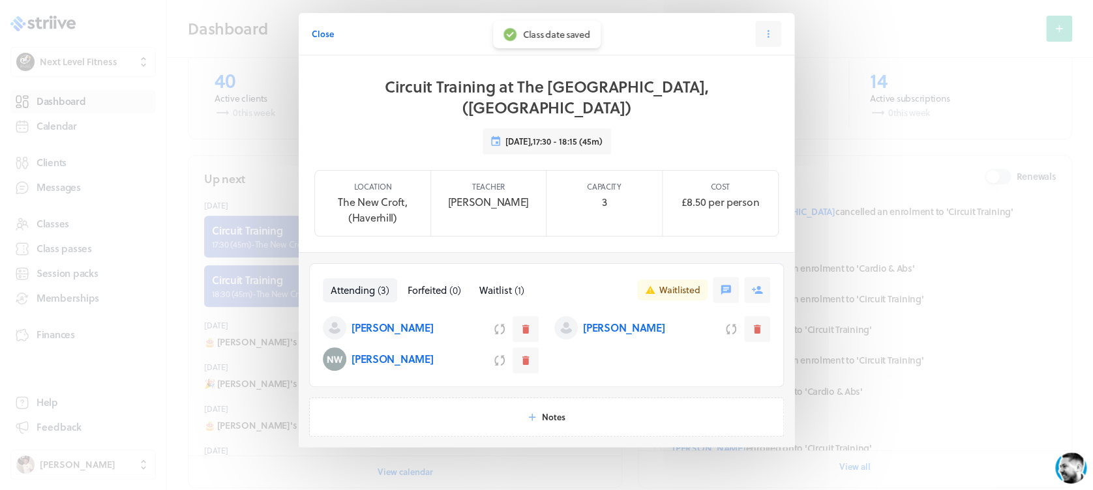
click at [320, 31] on span "Close" at bounding box center [323, 34] width 22 height 12
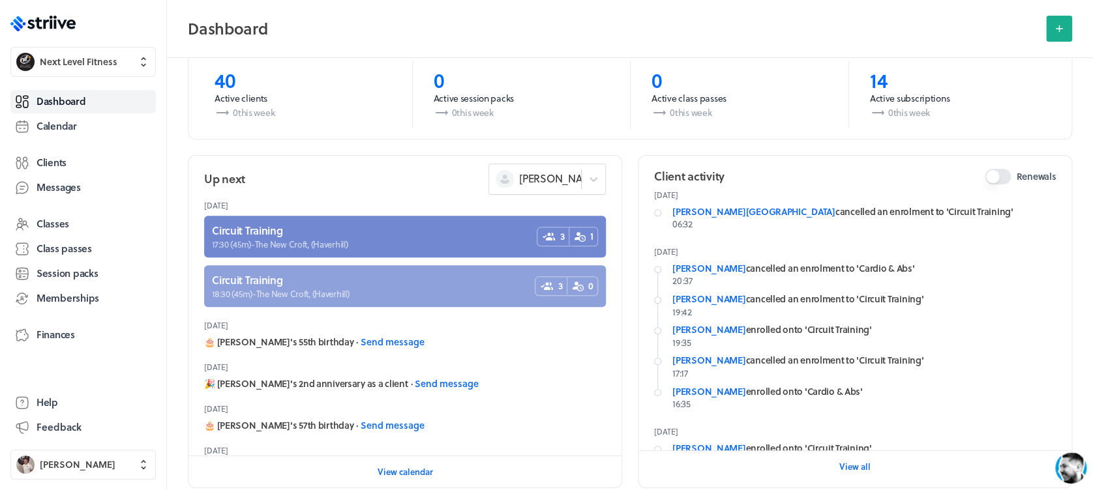
click at [440, 294] on link at bounding box center [405, 286] width 402 height 42
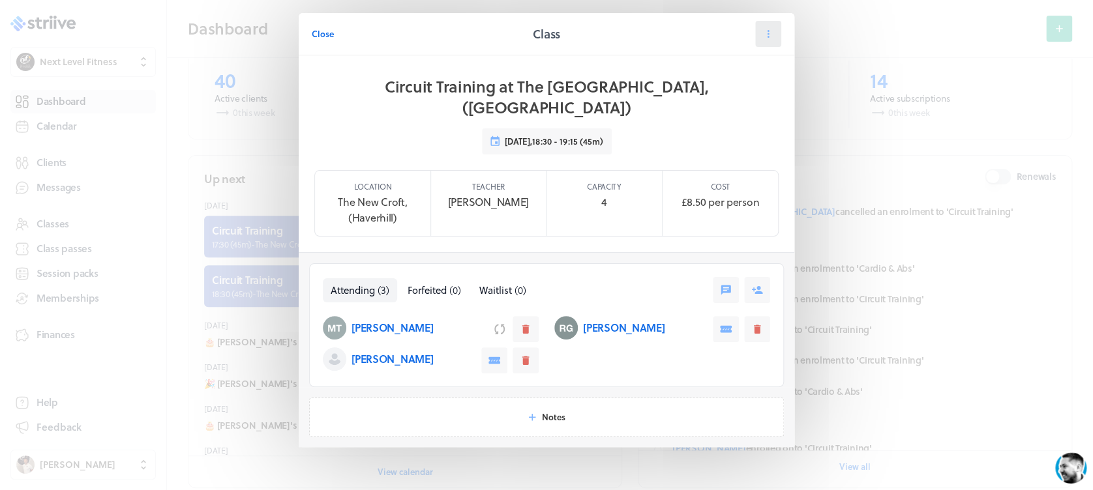
click at [762, 36] on icon at bounding box center [768, 34] width 12 height 12
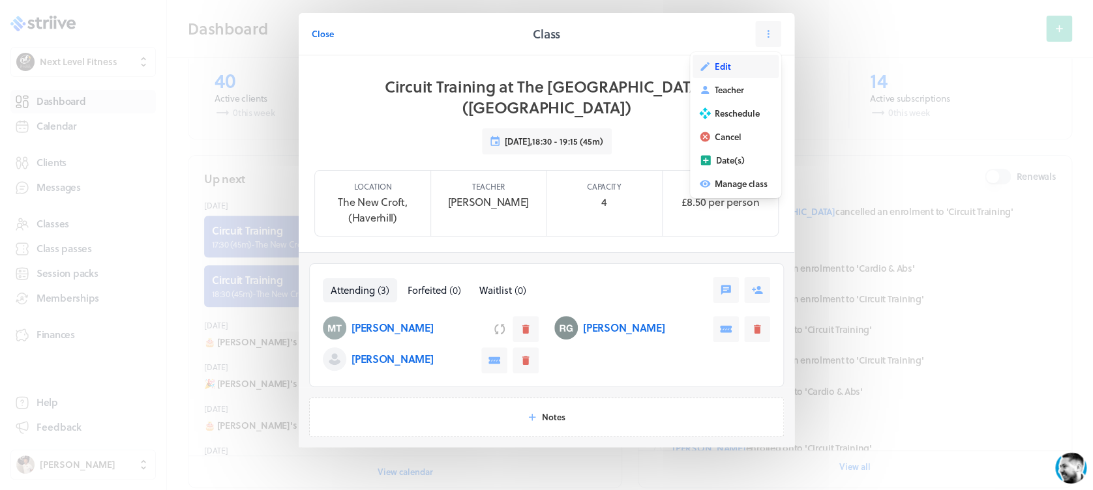
click at [747, 59] on button "Edit" at bounding box center [736, 66] width 86 height 23
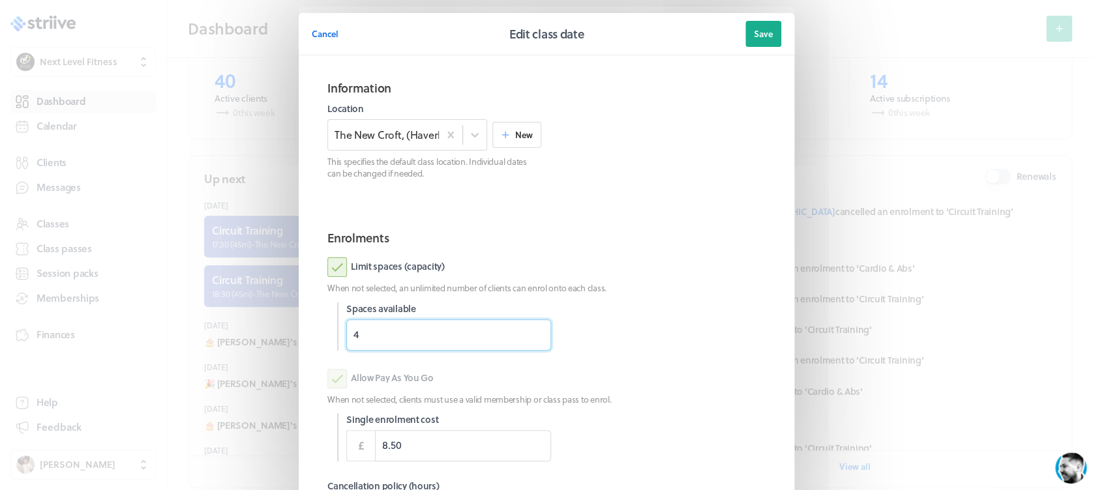
click at [402, 339] on input "4" at bounding box center [448, 335] width 205 height 31
type input "3"
click at [766, 35] on span "Save" at bounding box center [763, 34] width 19 height 12
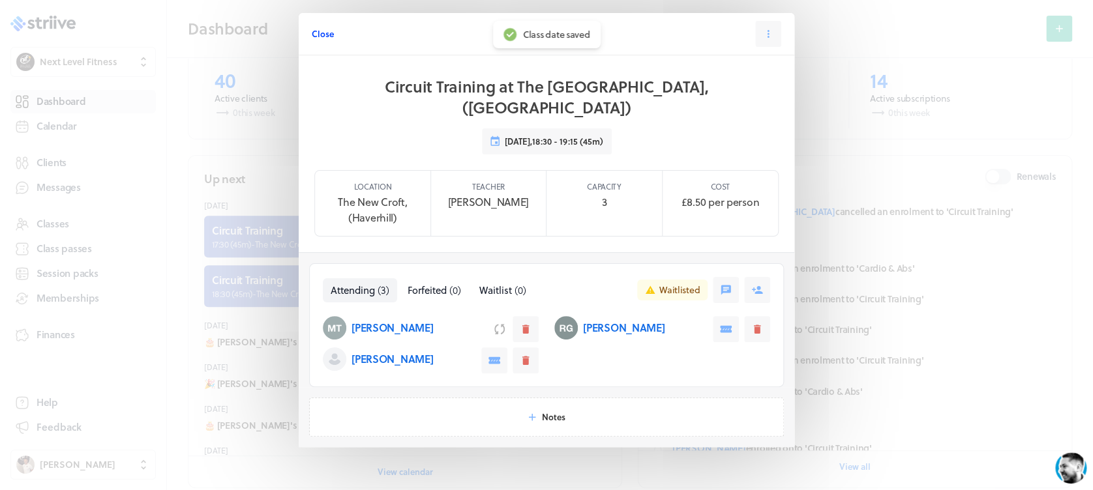
click at [324, 31] on span "Close" at bounding box center [323, 34] width 22 height 12
